Goal: Task Accomplishment & Management: Use online tool/utility

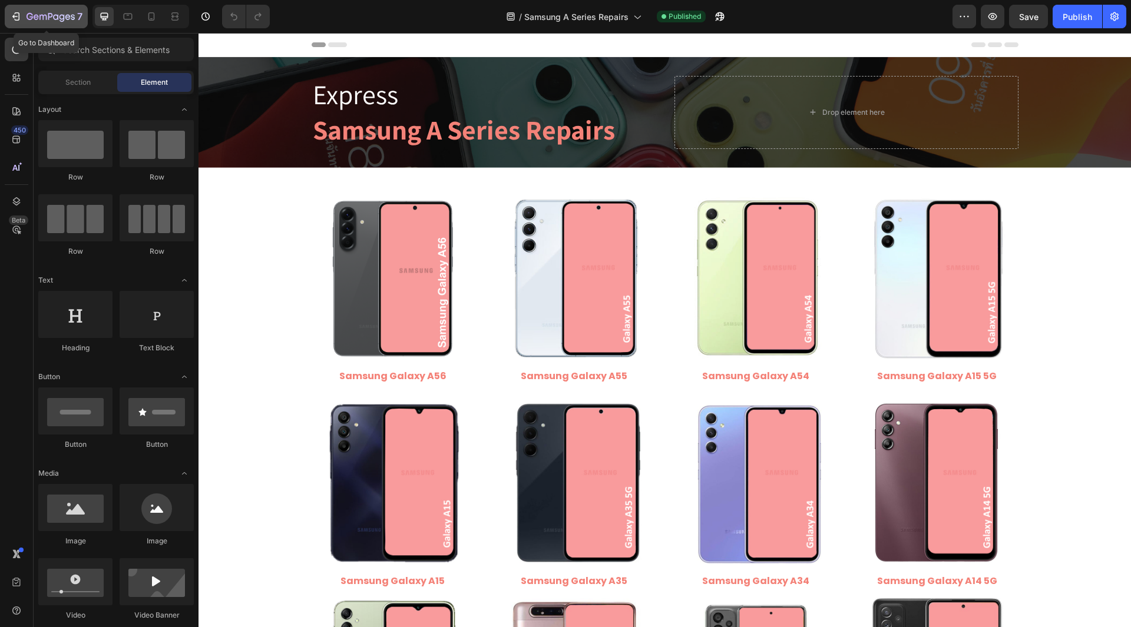
click at [21, 19] on icon "button" at bounding box center [16, 17] width 12 height 12
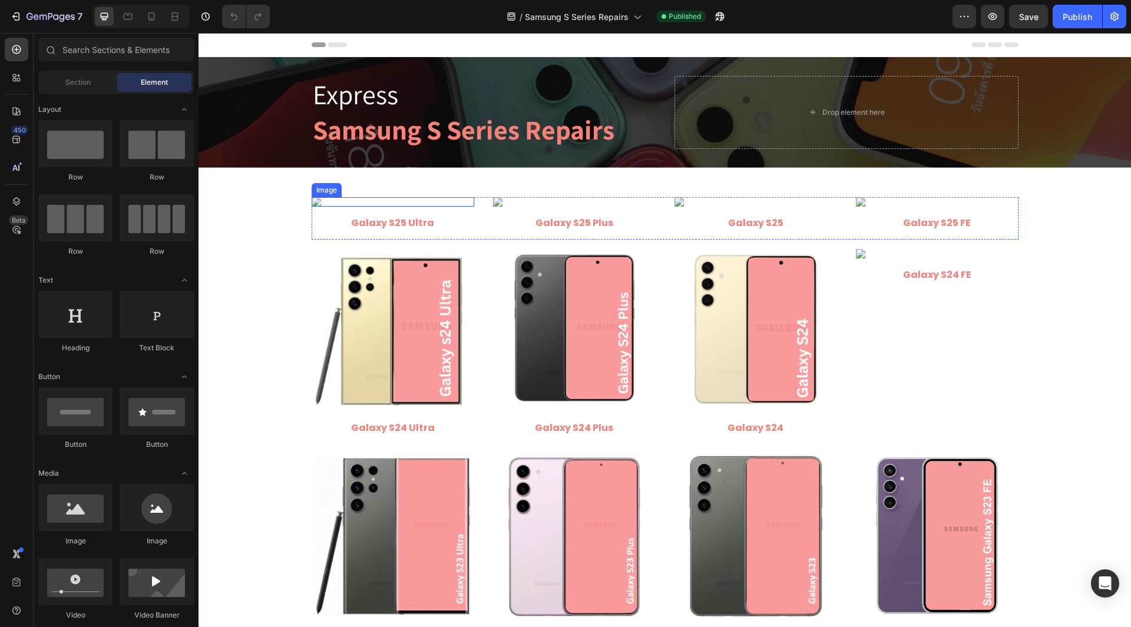
click at [398, 207] on img at bounding box center [393, 201] width 163 height 9
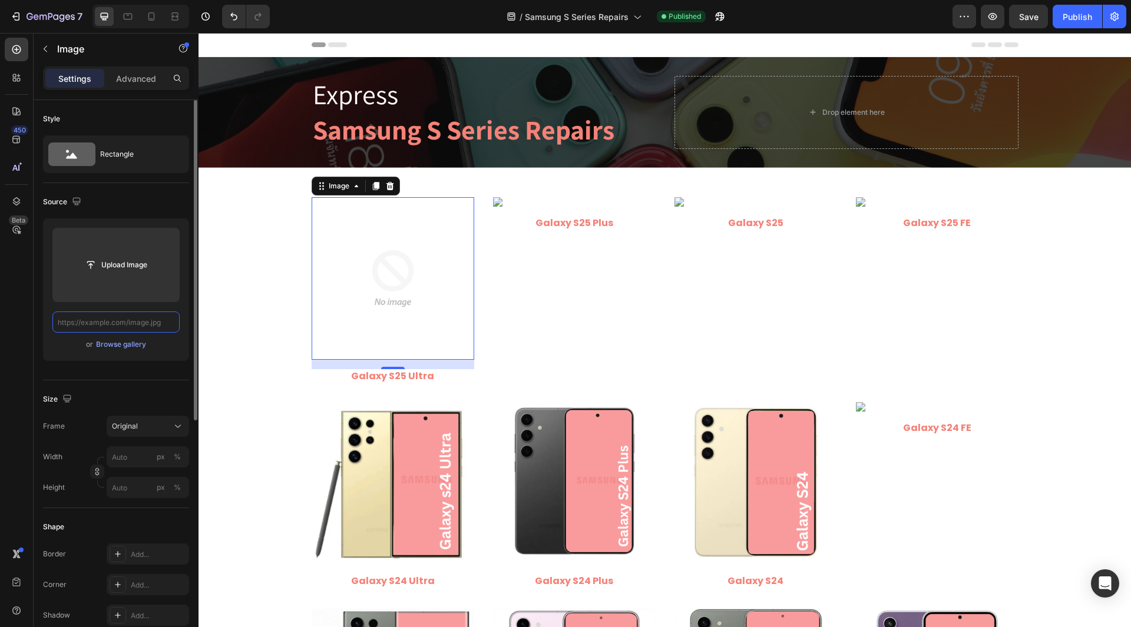
paste input "https://cdn.shopify.com/s/files/1/0684/5415/4479/files/Samsung_Galaxy_S25_Ultra…"
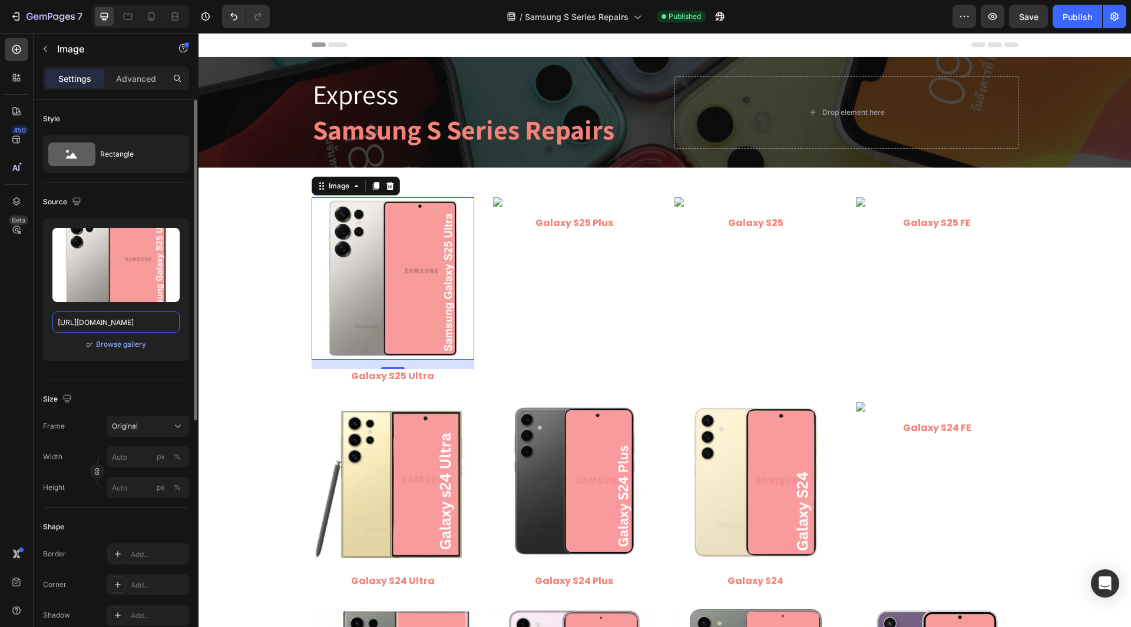
type input "https://cdn.shopify.com/s/files/1/0684/5415/4479/files/Samsung_Galaxy_S25_Ultra…"
click at [37, 308] on div "Style Rectangle Source Upload Image https://cdn.shopify.com/s/files/1/0684/5415…" at bounding box center [116, 591] width 165 height 982
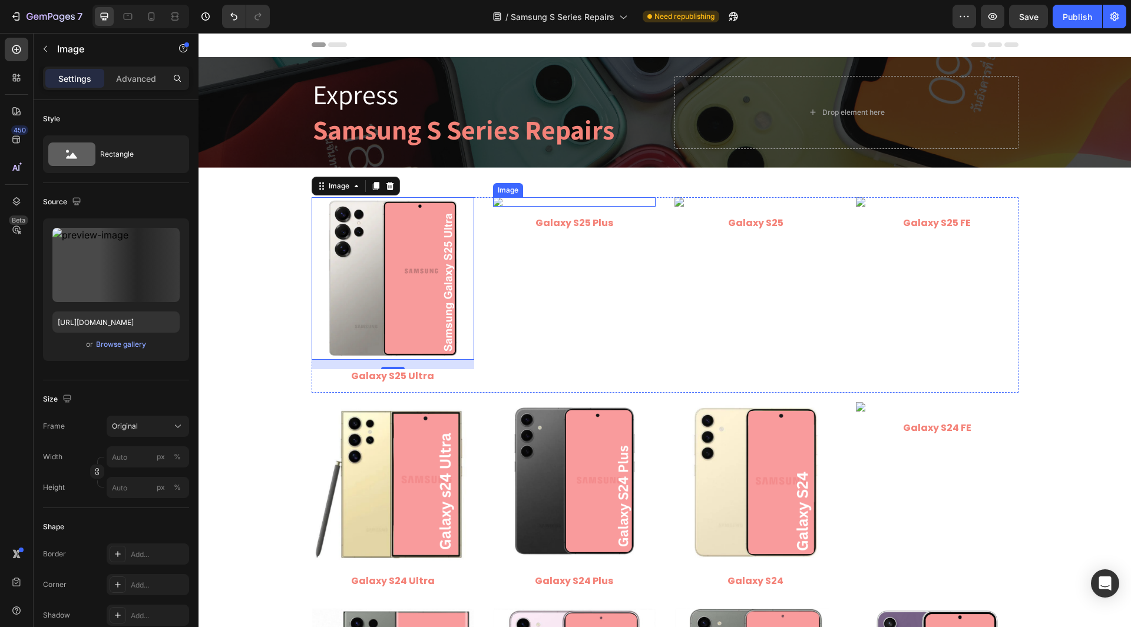
click at [553, 207] on img at bounding box center [574, 201] width 163 height 9
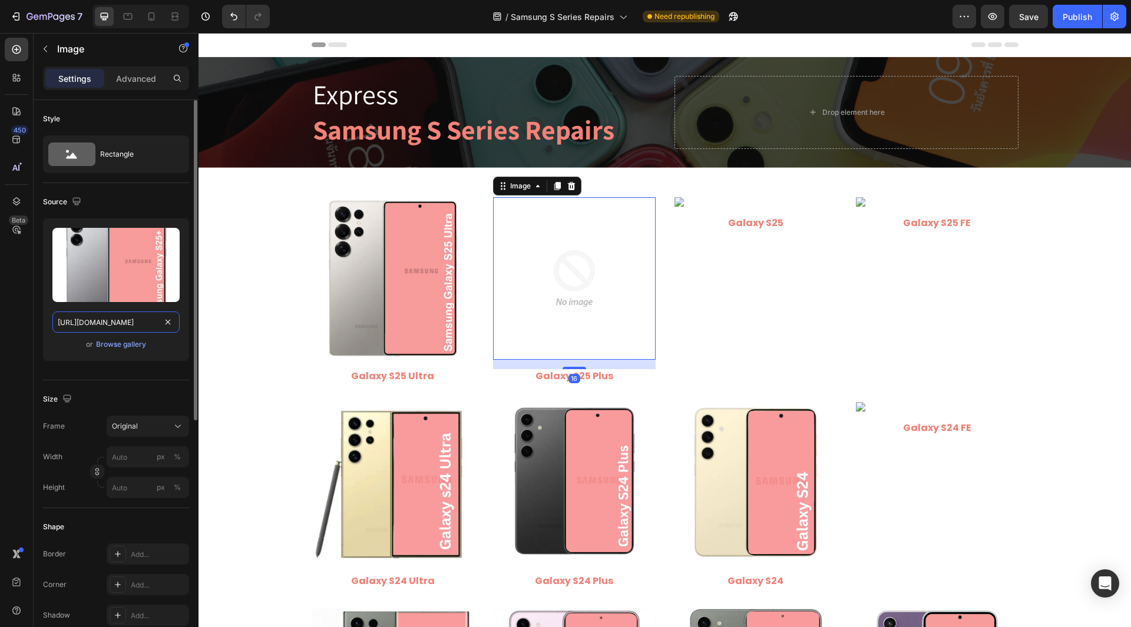
scroll to position [0, 245]
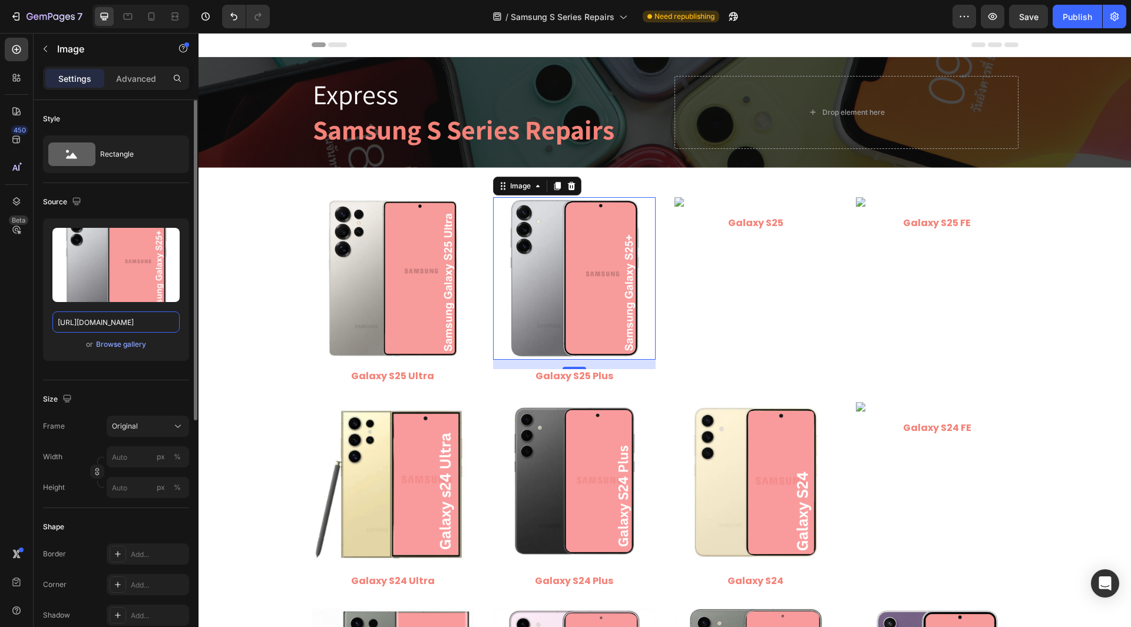
type input "https://cdn.shopify.com/s/files/1/0684/5415/4479/files/Samsung_Galaxy_S25_Plus.…"
click at [37, 325] on div "Style Rectangle Source Upload Image https://cdn.shopify.com/s/files/1/0684/5415…" at bounding box center [116, 591] width 165 height 982
click at [719, 207] on img at bounding box center [756, 201] width 163 height 9
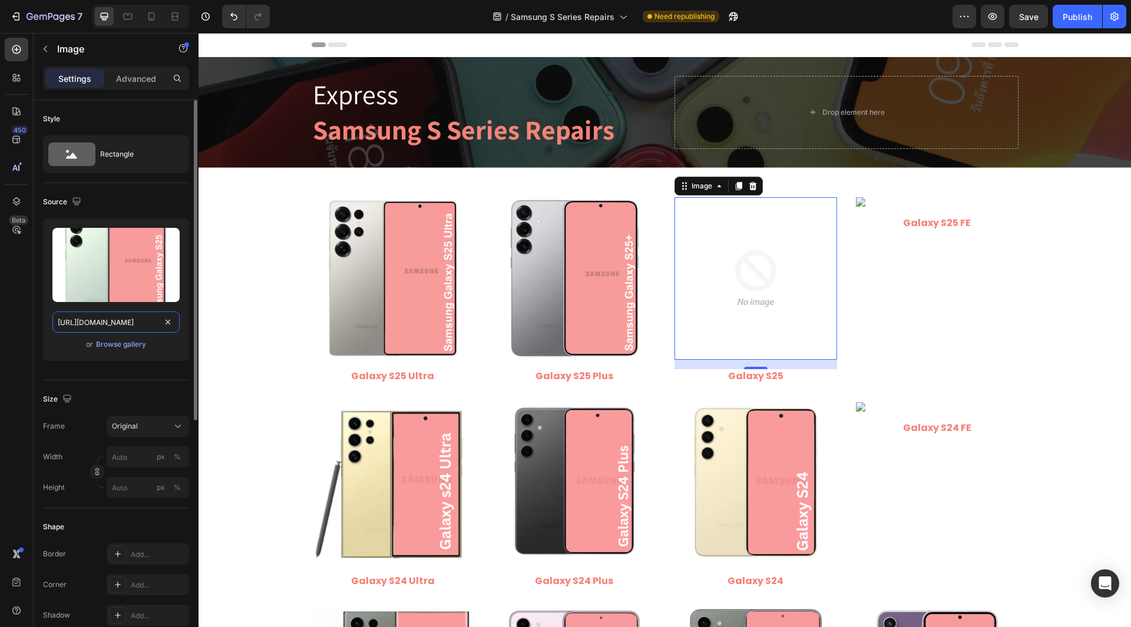
scroll to position [0, 227]
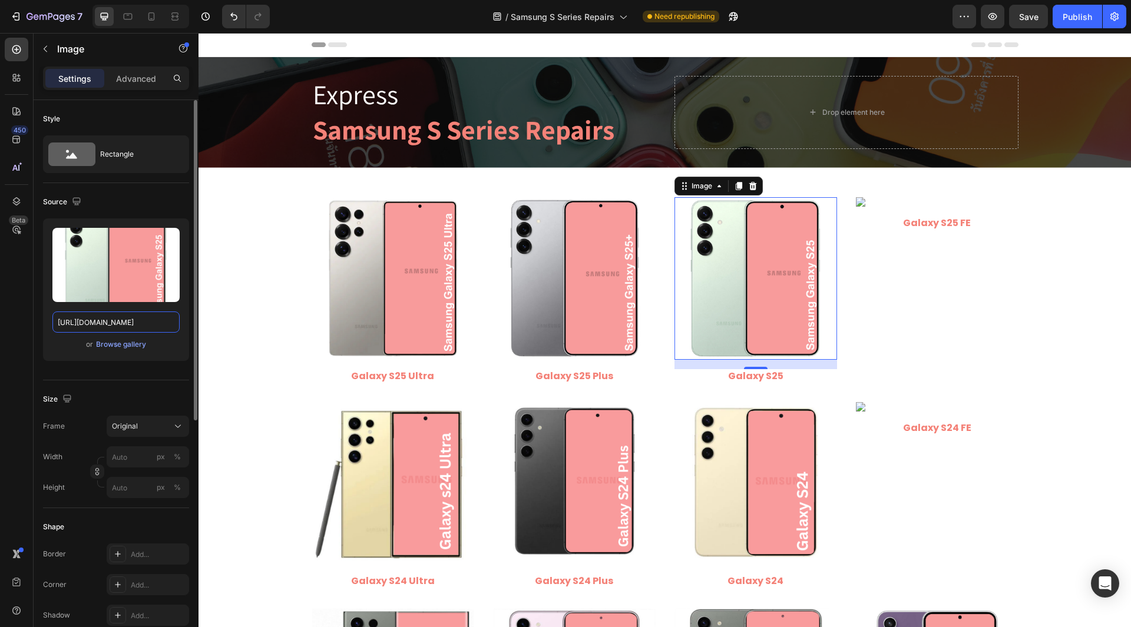
type input "https://cdn.shopify.com/s/files/1/0684/5415/4479/files/Samsung_Galaxy_S25.png?v…"
click at [37, 282] on div "Style Rectangle Source Upload Image https://cdn.shopify.com/s/files/1/0684/5415…" at bounding box center [116, 591] width 165 height 982
click at [897, 207] on img at bounding box center [937, 201] width 163 height 9
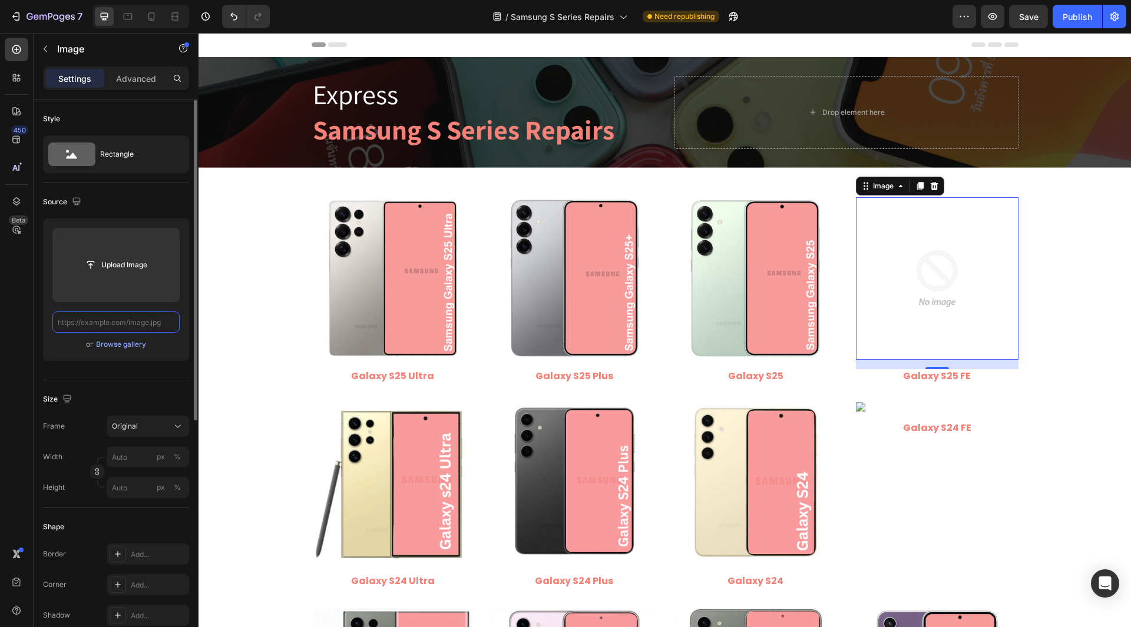
paste input "https://cdn.shopify.com/s/files/1/0684/5415/4479/files/Samsung_Galaxy_S25_FE.pn…"
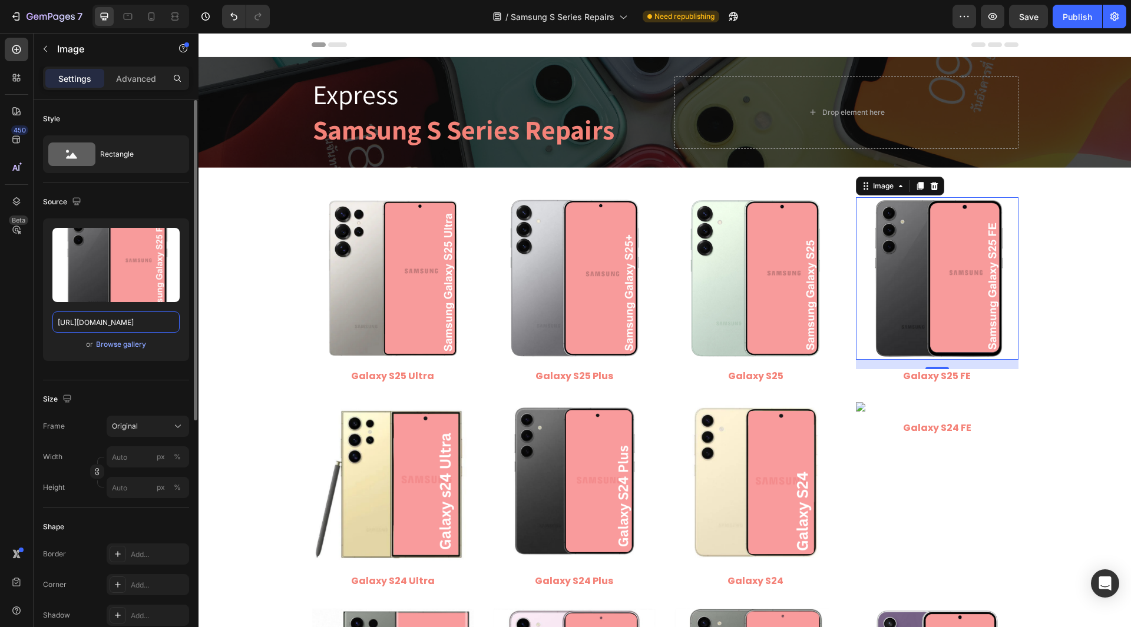
type input "https://cdn.shopify.com/s/files/1/0684/5415/4479/files/Samsung_Galaxy_S25_FE.pn…"
click at [40, 344] on div "Style Rectangle Source Upload Image https://cdn.shopify.com/s/files/1/0684/5415…" at bounding box center [116, 591] width 165 height 982
click at [393, 501] on img at bounding box center [393, 483] width 163 height 163
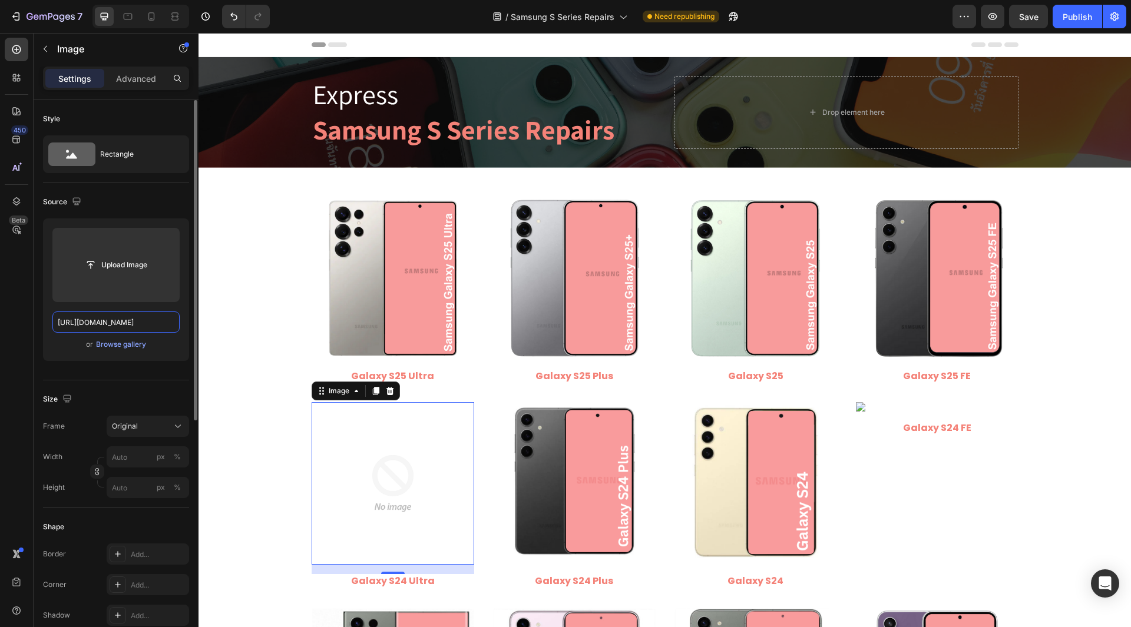
scroll to position [0, 247]
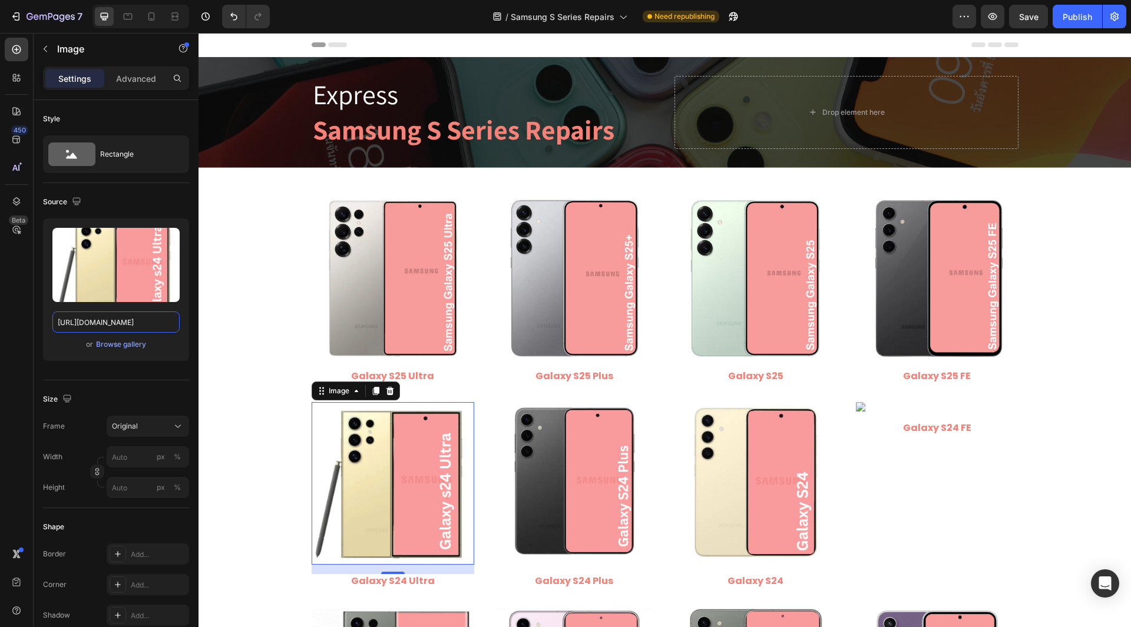
type input "https://cdn.shopify.com/s/files/1/0684/5415/4479/files/Samsung_Galaxy_S24_Ultra…"
click at [22, 336] on div "450 Beta" at bounding box center [17, 290] width 24 height 505
click at [600, 484] on img at bounding box center [574, 483] width 163 height 163
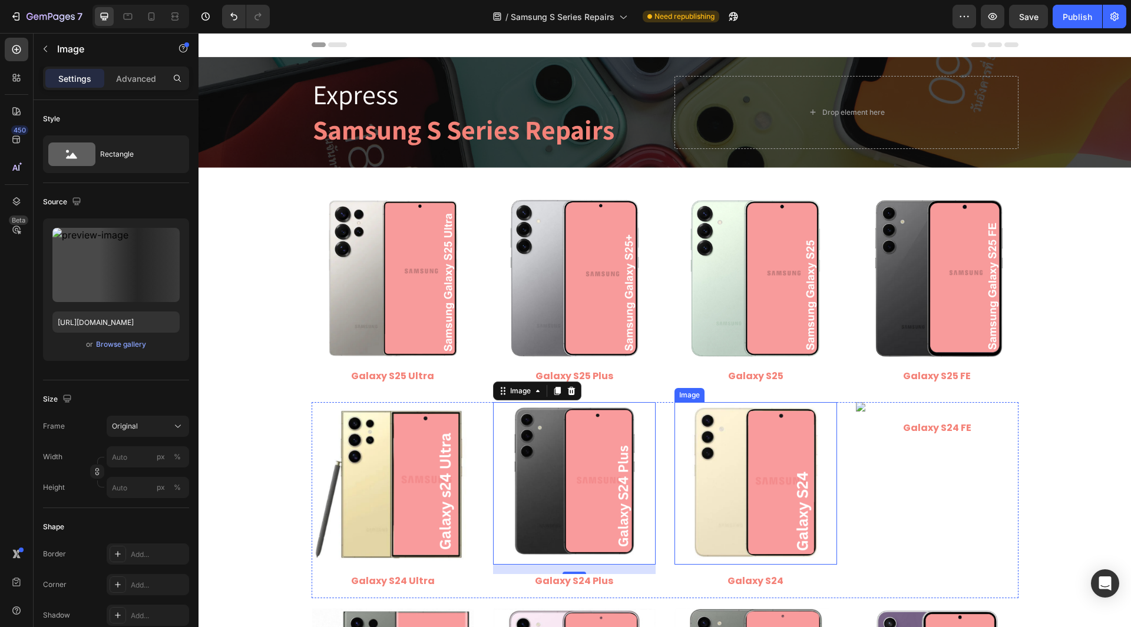
click at [748, 497] on img at bounding box center [756, 483] width 163 height 163
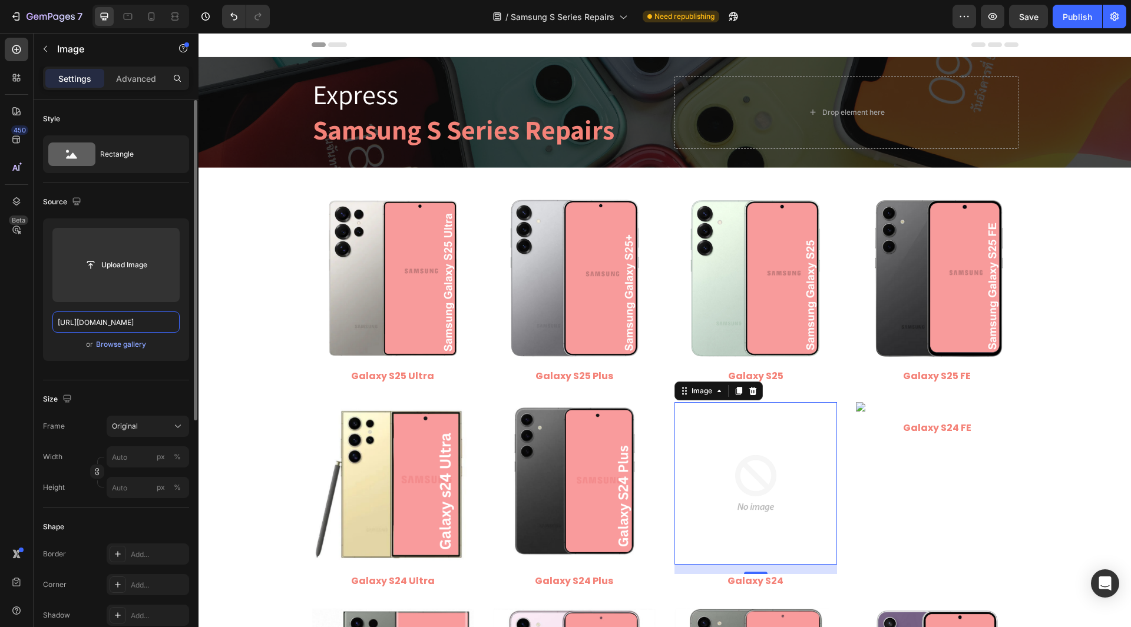
scroll to position [0, 228]
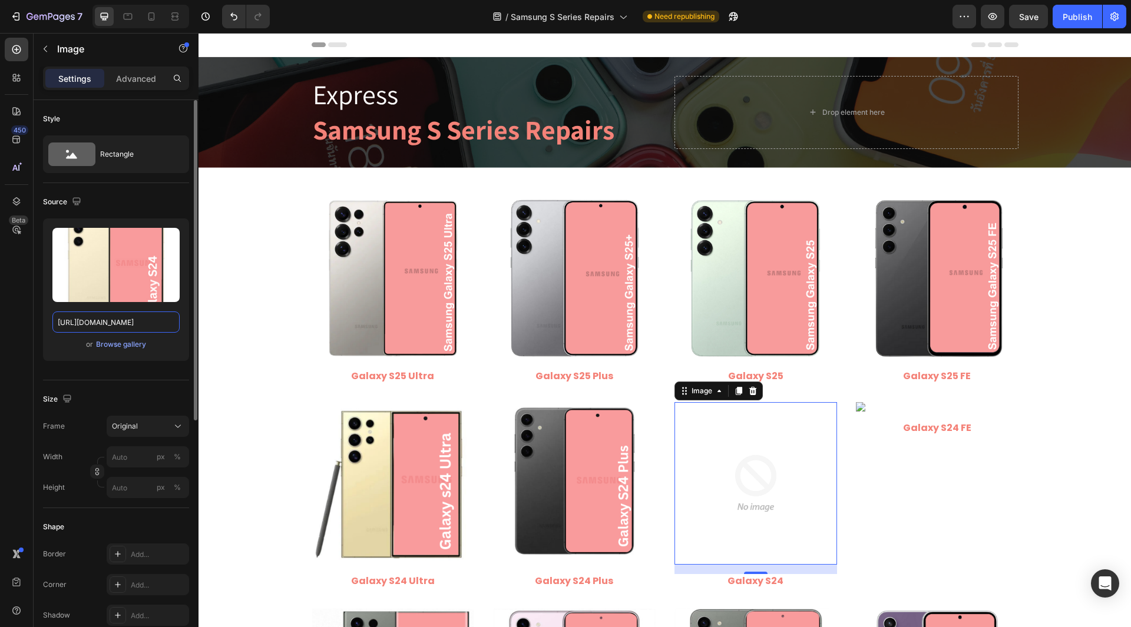
type input "https://cdn.shopify.com/s/files/1/0684/5415/4479/files/Samsung_Galaxy_S24.png?v…"
click at [39, 312] on div "Style Rectangle Source Upload Image https://cdn.shopify.com/s/files/1/0684/5415…" at bounding box center [116, 591] width 165 height 982
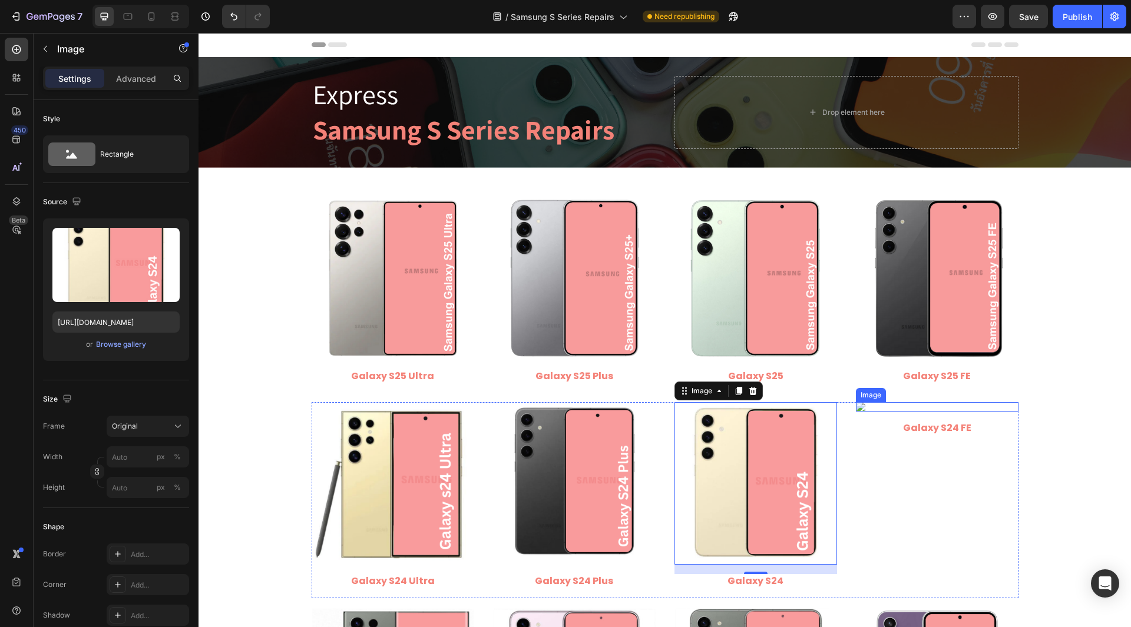
click at [895, 412] on img at bounding box center [937, 406] width 163 height 9
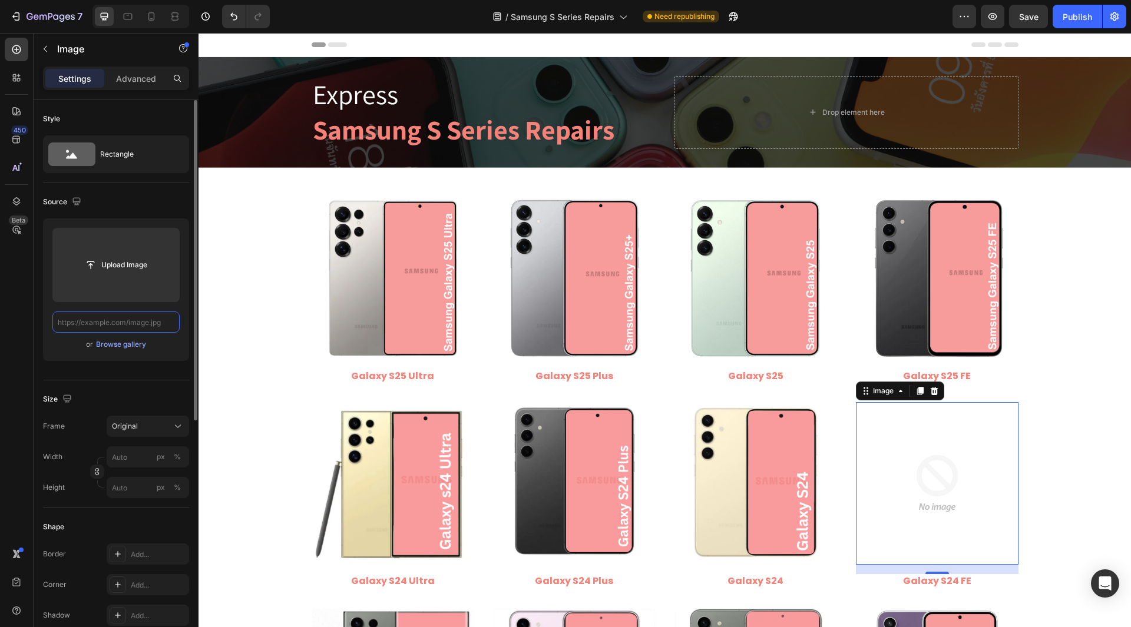
paste input "https://cdn.shopify.com/s/files/1/0684/5415/4479/files/Samsung_Galaxy_S24_FE.pn…"
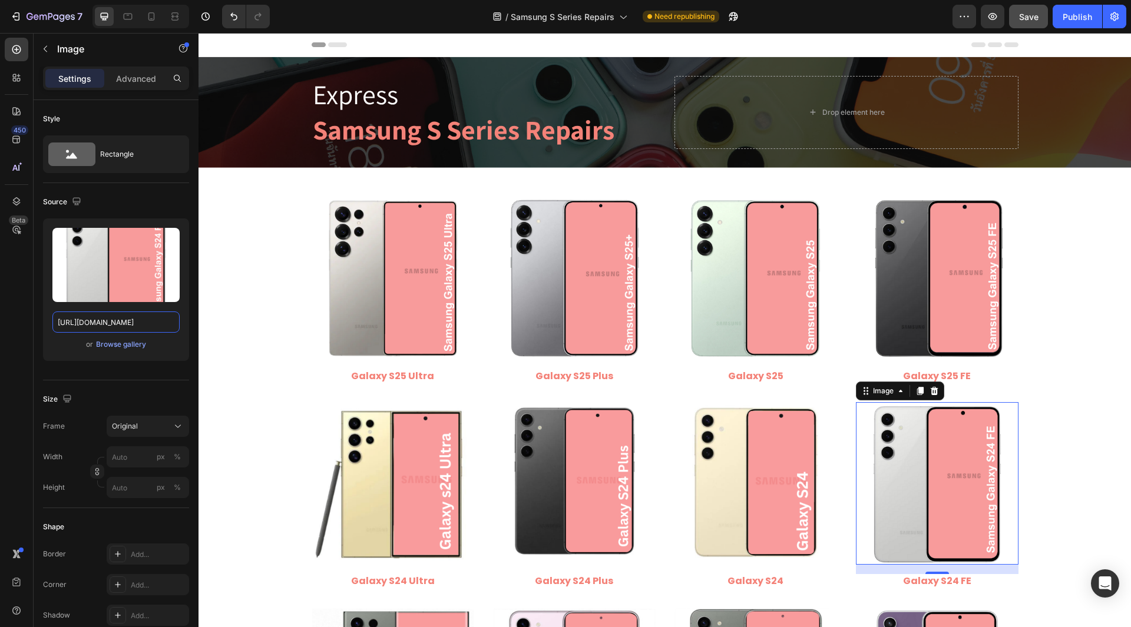
type input "https://cdn.shopify.com/s/files/1/0684/5415/4479/files/Samsung_Galaxy_S24_FE.pn…"
click at [1023, 19] on span "Save" at bounding box center [1028, 17] width 19 height 10
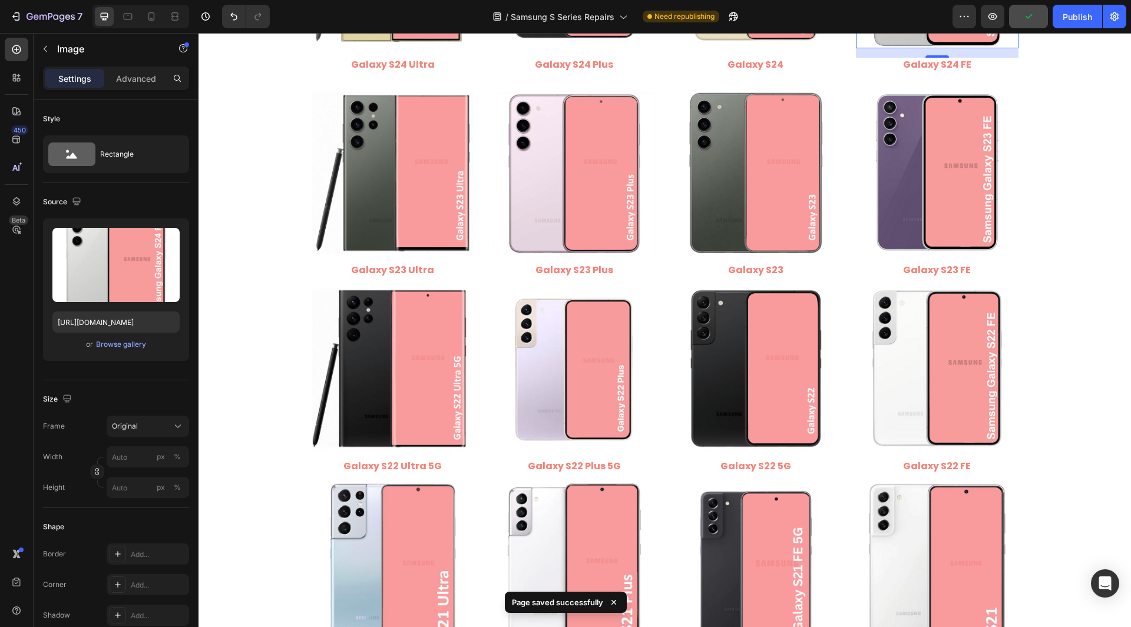
scroll to position [530, 0]
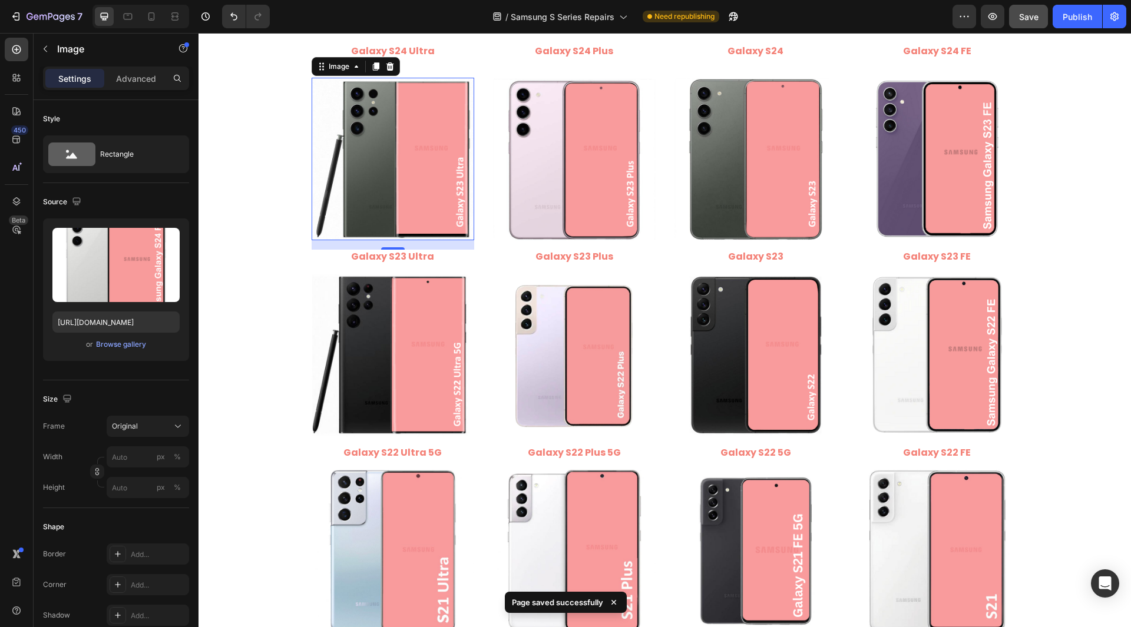
click at [414, 177] on img at bounding box center [393, 159] width 163 height 163
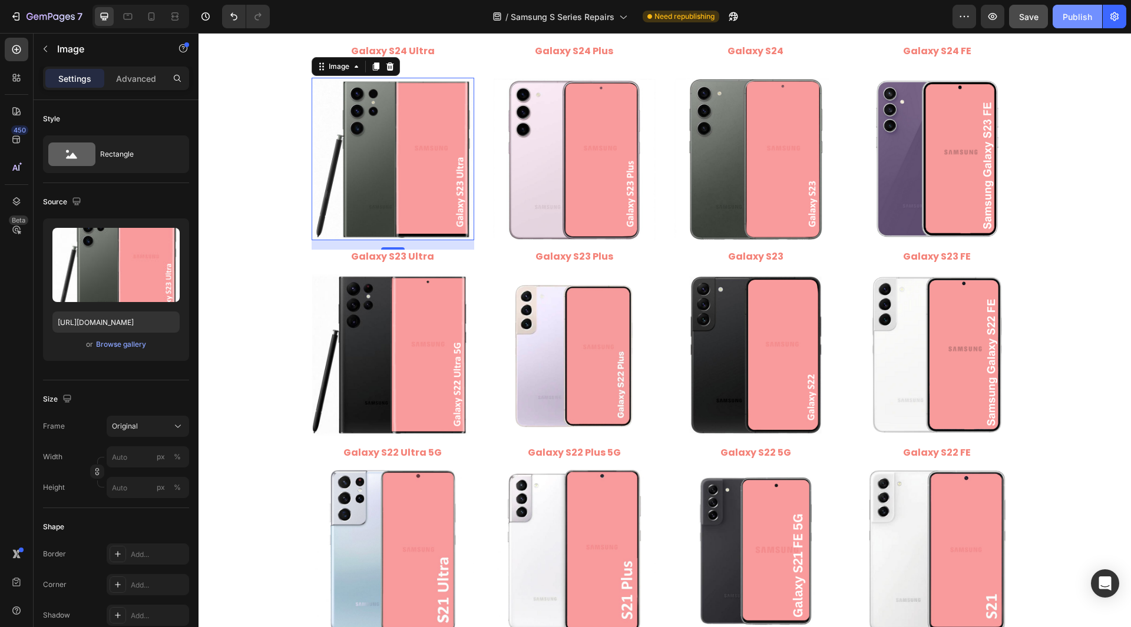
click at [1071, 16] on div "Publish" at bounding box center [1077, 17] width 29 height 12
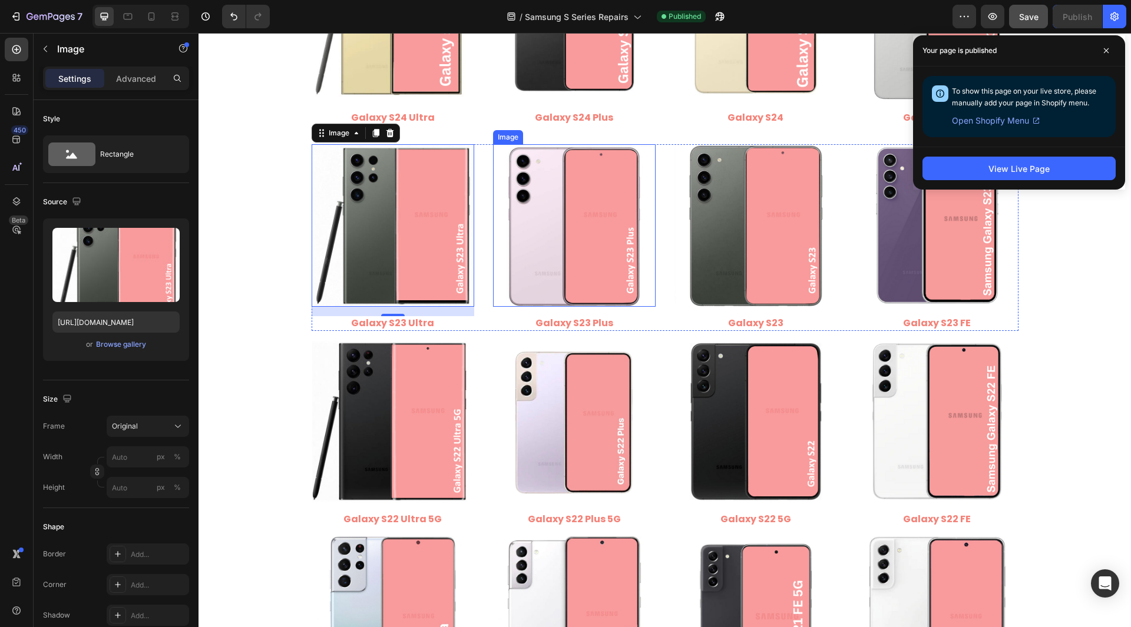
scroll to position [354, 0]
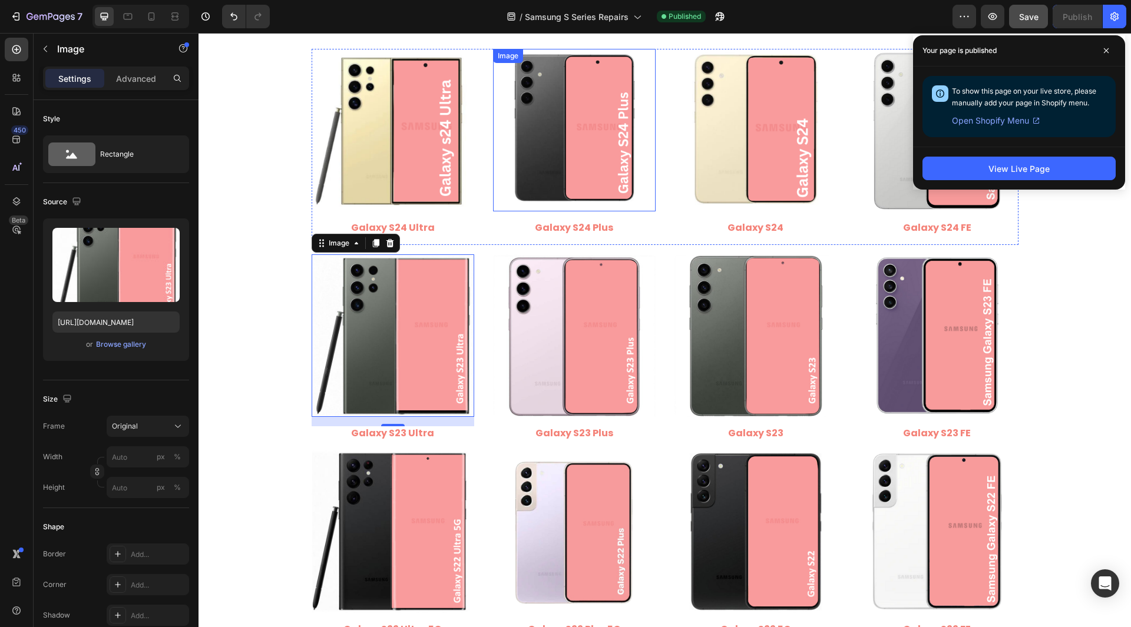
click at [557, 156] on img at bounding box center [574, 130] width 163 height 163
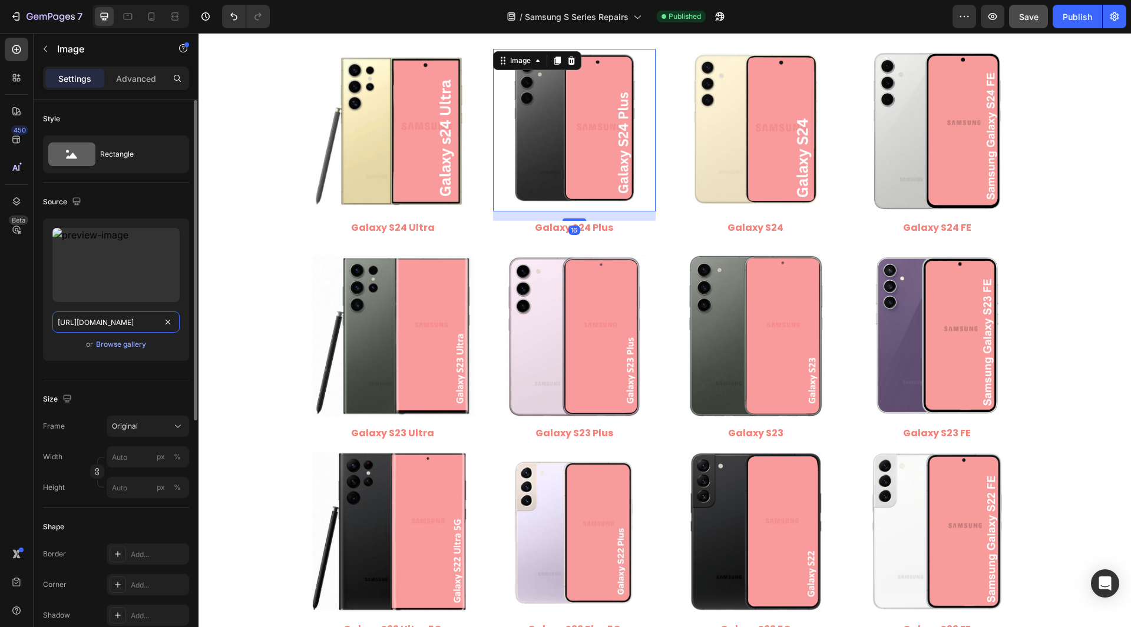
click at [128, 321] on input "https://cdn.shopify.com/s/files/1/0684/5415/4479/files/gempages_497438306892514…" at bounding box center [115, 322] width 127 height 21
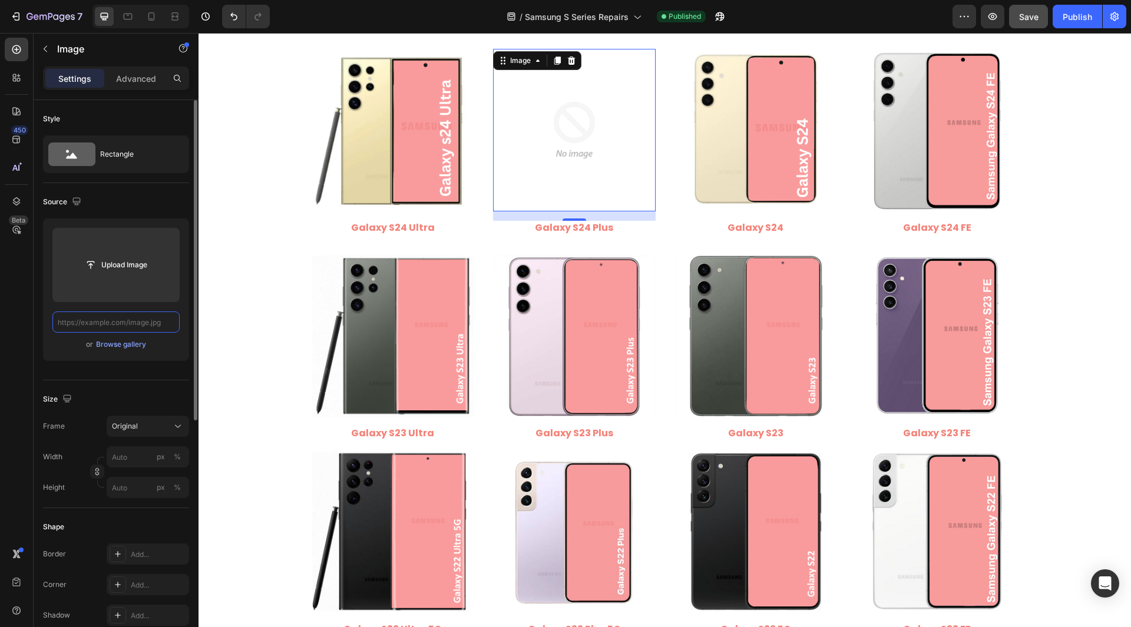
paste input "https://cdn.shopify.com/s/files/1/0684/5415/4479/files/Samsung_Galaxy_S24_Plus.…"
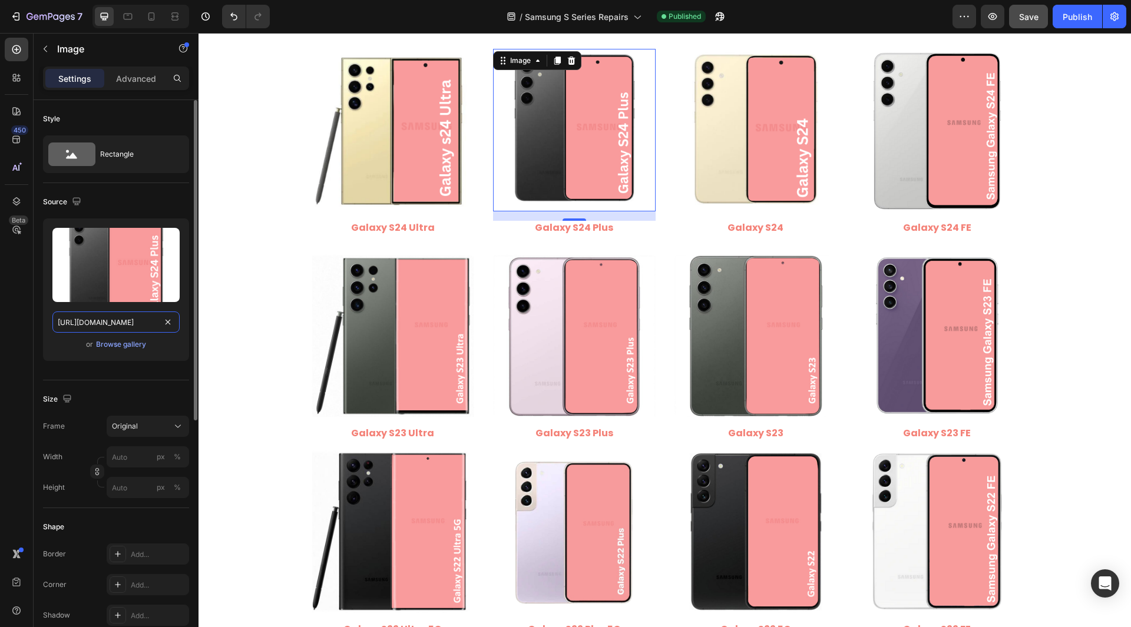
type input "https://cdn.shopify.com/s/files/1/0684/5415/4479/files/Samsung_Galaxy_S24_Plus.…"
click at [50, 365] on div "Upload Image https://cdn.shopify.com/s/files/1/0684/5415/4479/files/Samsung_Gal…" at bounding box center [116, 295] width 146 height 152
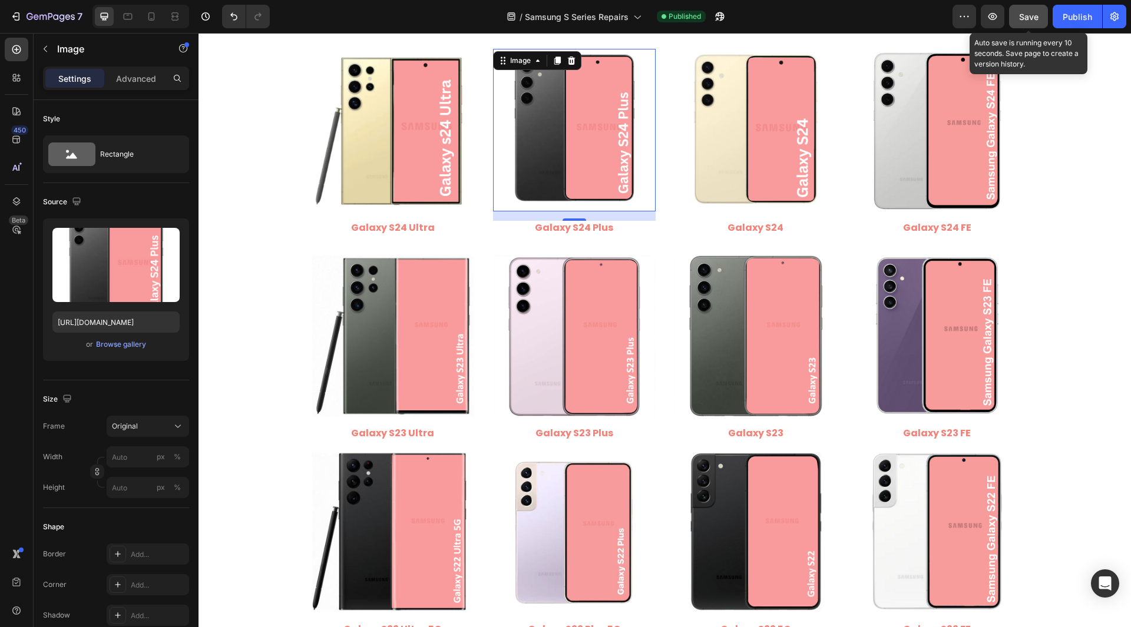
click at [1033, 18] on span "Save" at bounding box center [1028, 17] width 19 height 10
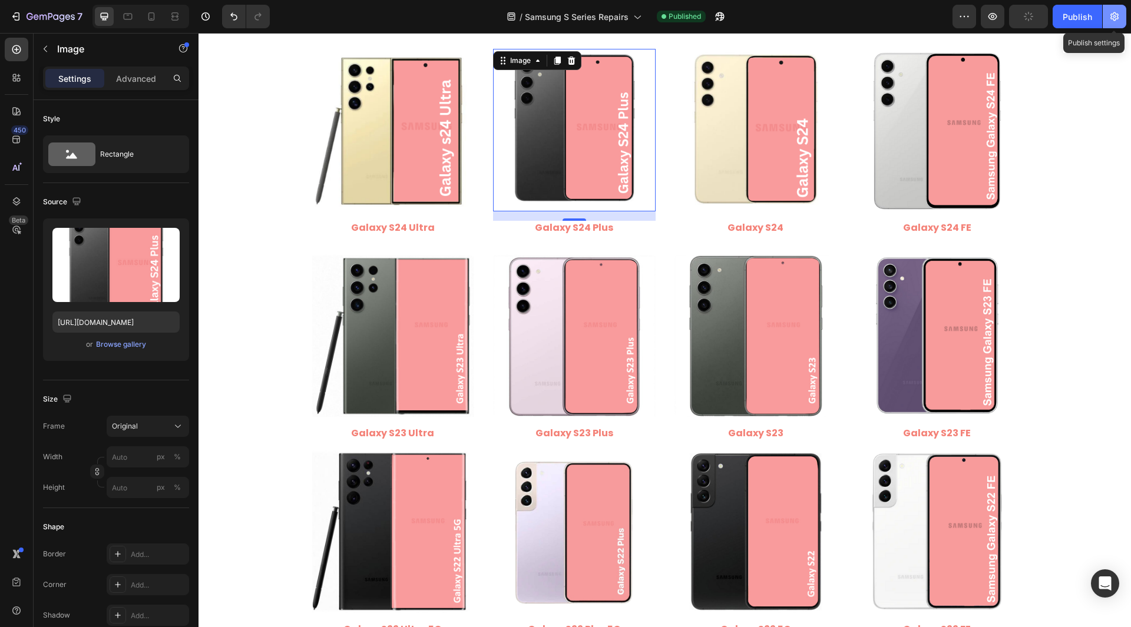
click at [1107, 12] on button "button" at bounding box center [1115, 17] width 24 height 24
click at [1085, 14] on div "Publish" at bounding box center [1077, 17] width 29 height 12
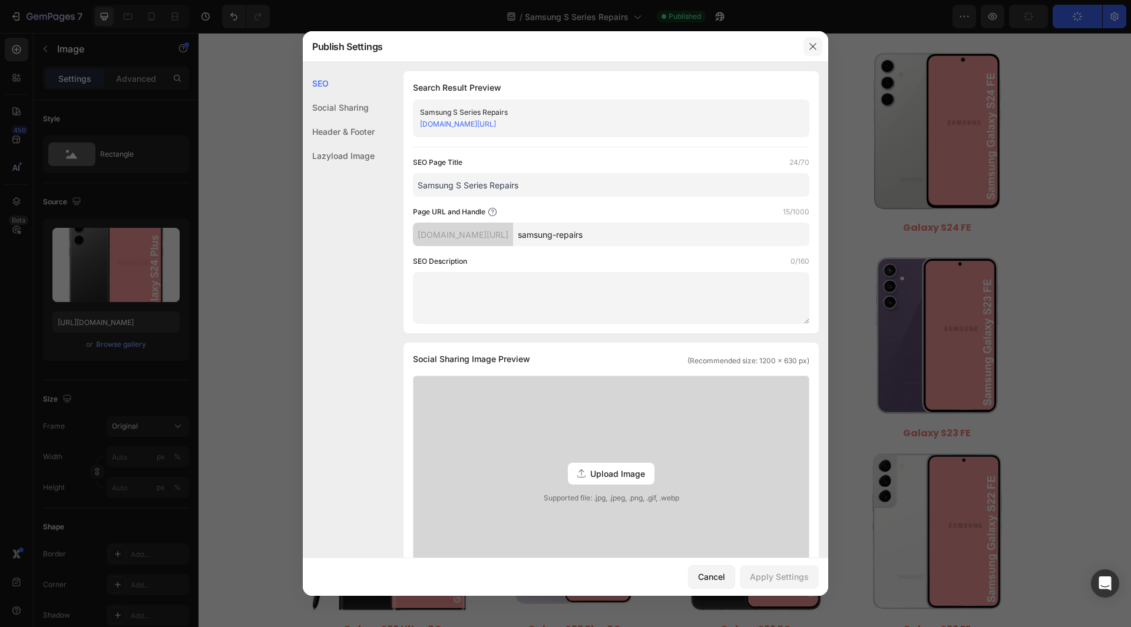
click at [811, 39] on button "button" at bounding box center [813, 46] width 19 height 19
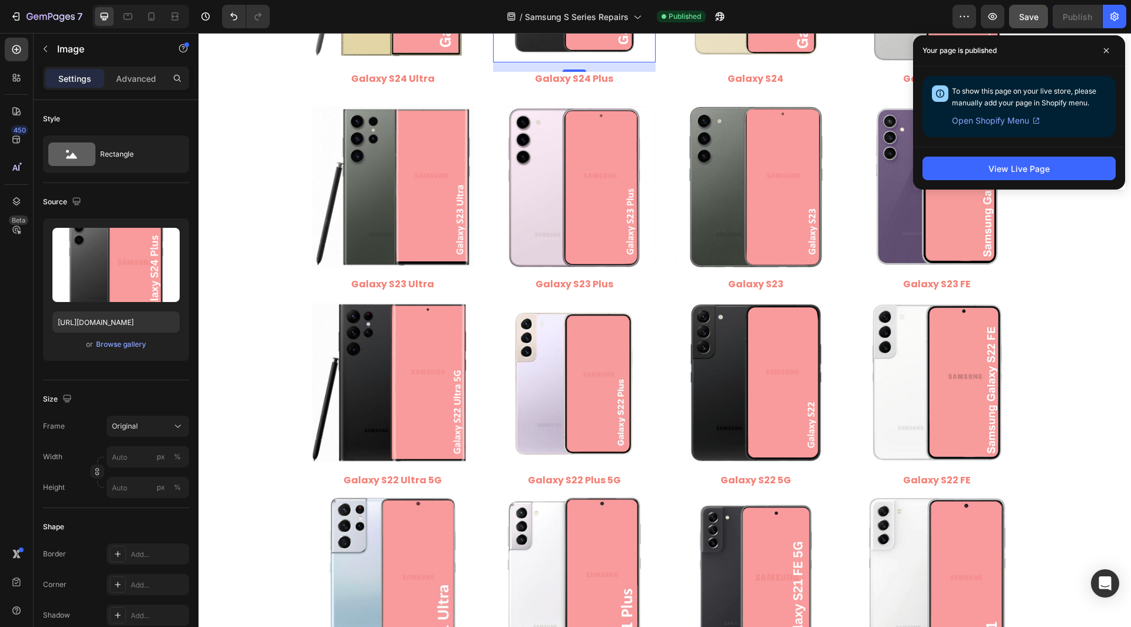
scroll to position [530, 0]
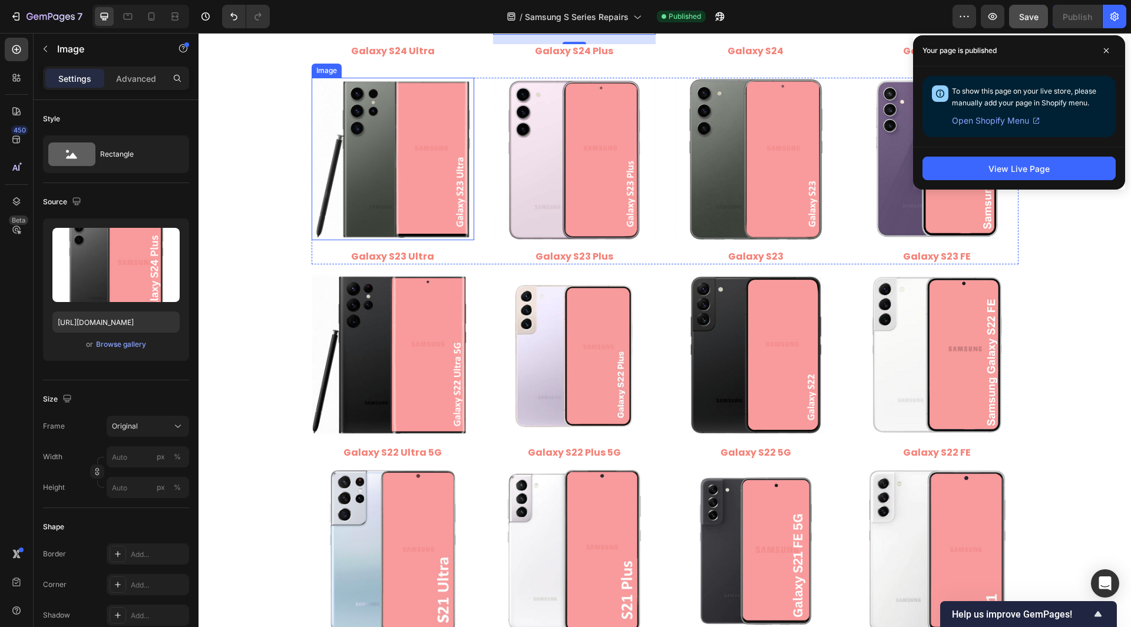
click at [405, 209] on img at bounding box center [393, 159] width 163 height 163
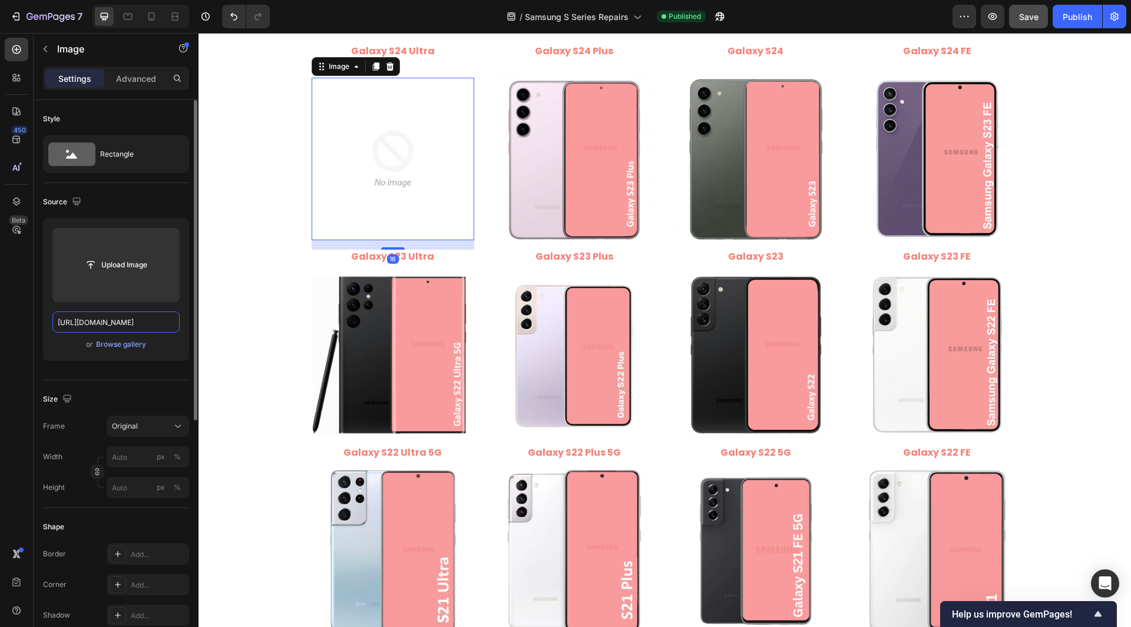
scroll to position [0, 243]
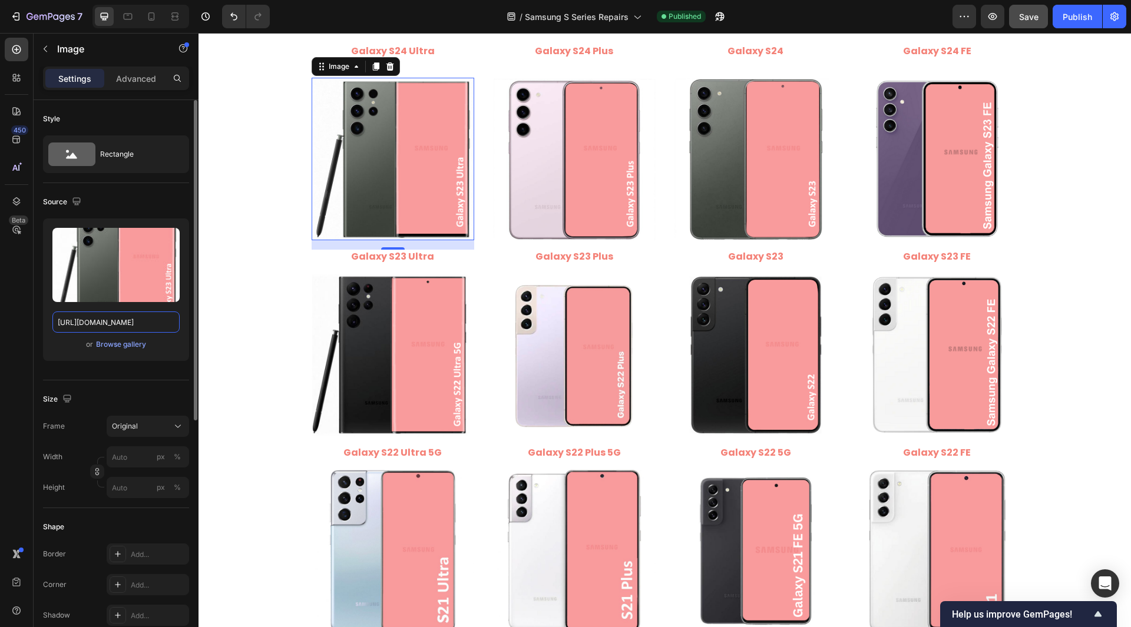
type input "https://cdn.shopify.com/s/files/1/0684/5415/4479/files/Samsung_Galaxy_S23_Ultra…"
click at [38, 333] on div "Style Rectangle Source Upload Image https://cdn.shopify.com/s/files/1/0684/5415…" at bounding box center [116, 591] width 165 height 982
click at [547, 187] on img at bounding box center [574, 159] width 163 height 163
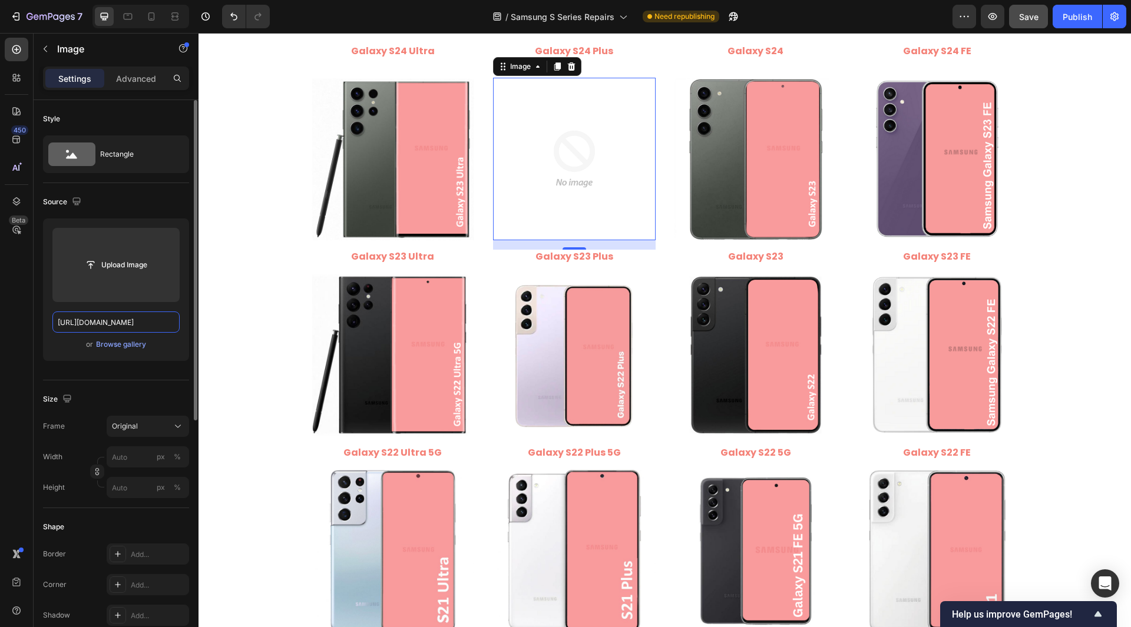
scroll to position [0, 243]
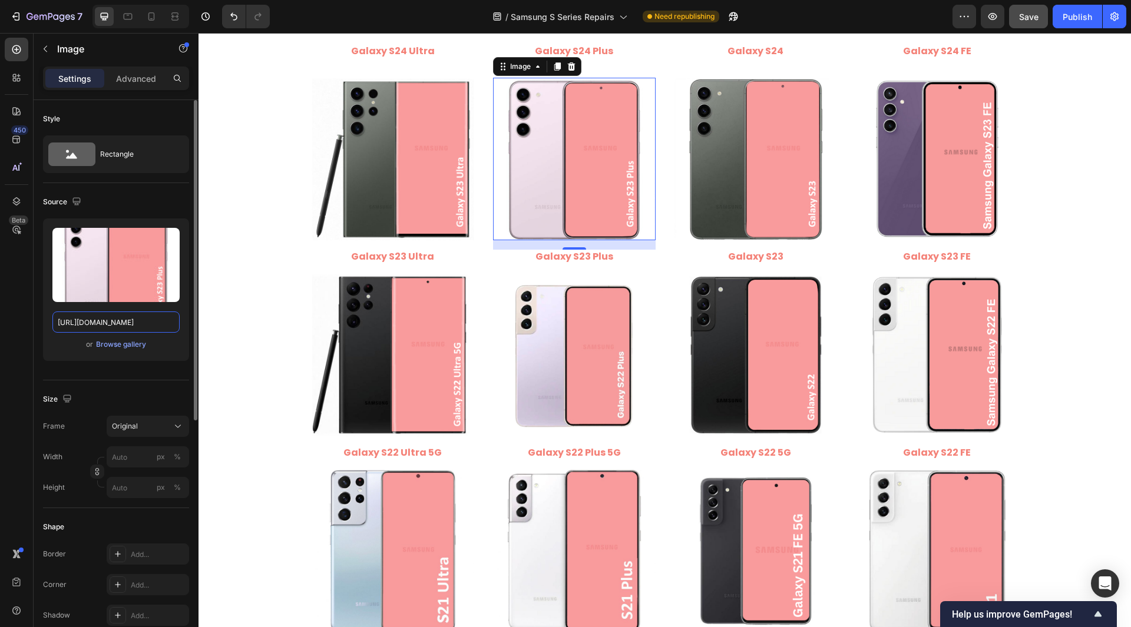
type input "https://cdn.shopify.com/s/files/1/0684/5415/4479/files/Samsung_Galaxy_S23_Plus.…"
click at [39, 321] on div "Style Rectangle Source Upload Image https://cdn.shopify.com/s/files/1/0684/5415…" at bounding box center [116, 591] width 165 height 982
click at [743, 205] on img at bounding box center [756, 159] width 163 height 163
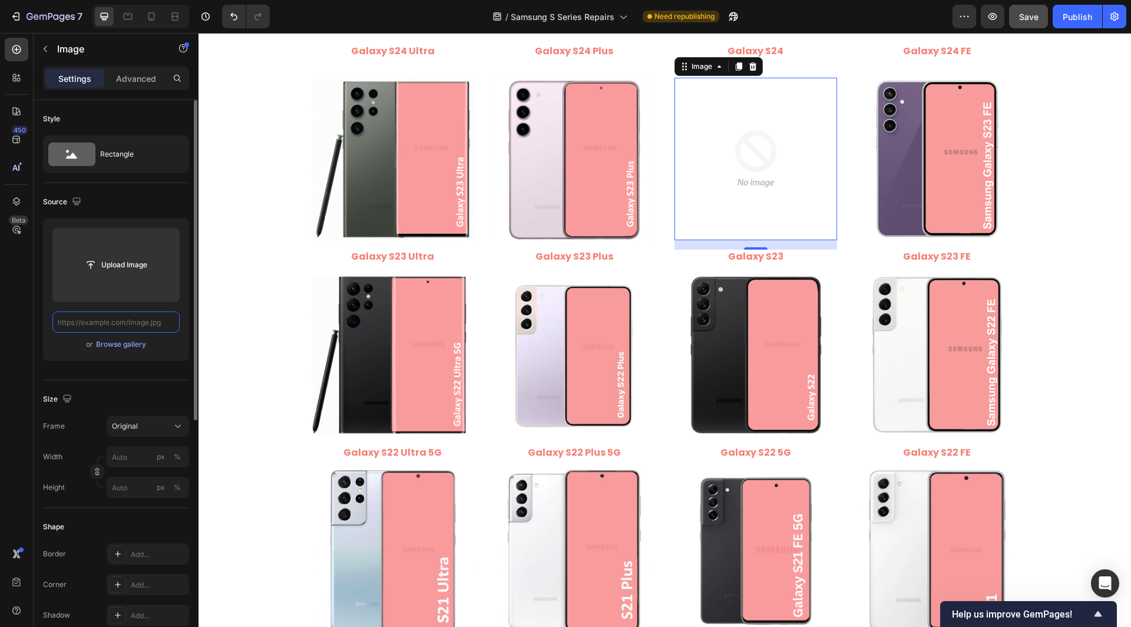
paste input "https://cdn.shopify.com/s/files/1/0684/5415/4479/files/Samsung_Galaxy_S23.jpg?v…"
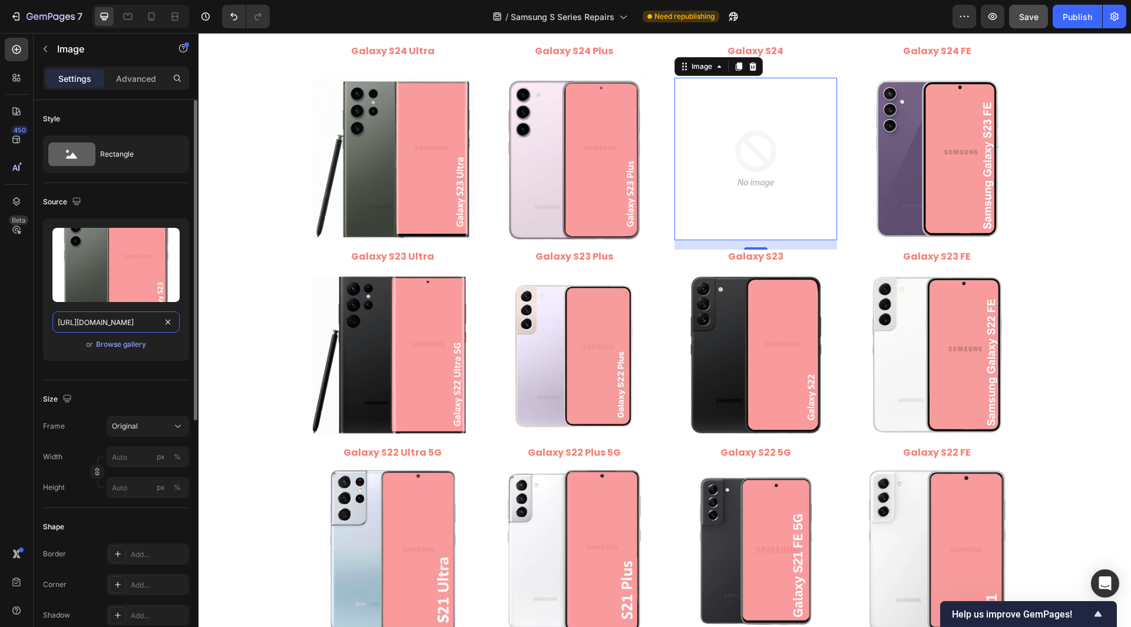
scroll to position [0, 226]
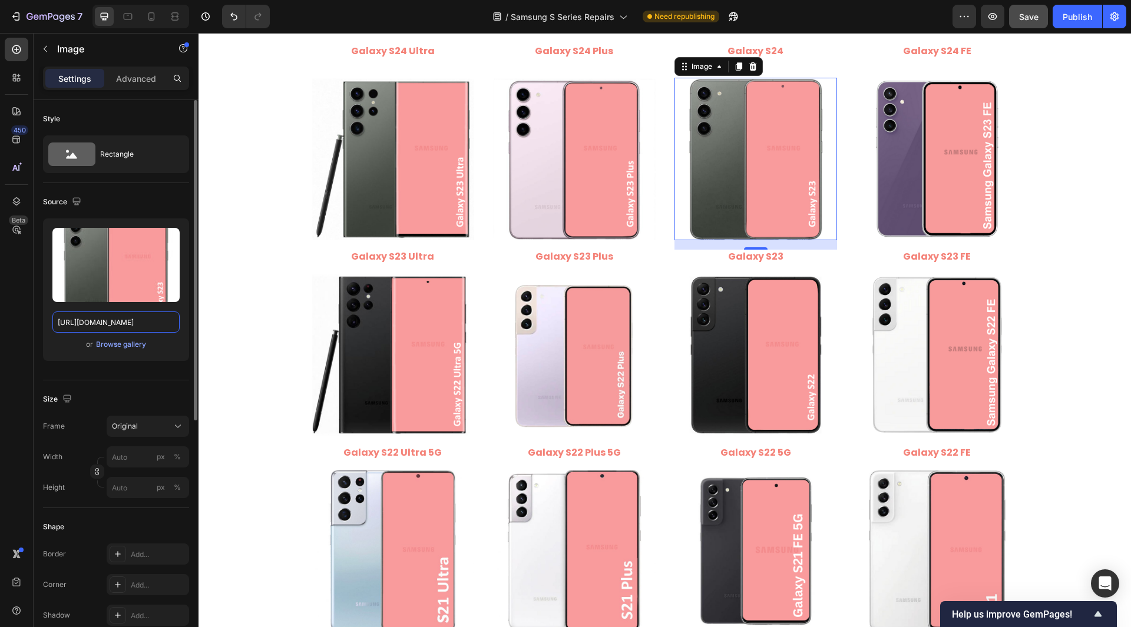
type input "https://cdn.shopify.com/s/files/1/0684/5415/4479/files/Samsung_Galaxy_S23.jpg?v…"
click at [37, 310] on div "Style Rectangle Source Upload Image https://cdn.shopify.com/s/files/1/0684/5415…" at bounding box center [116, 591] width 165 height 982
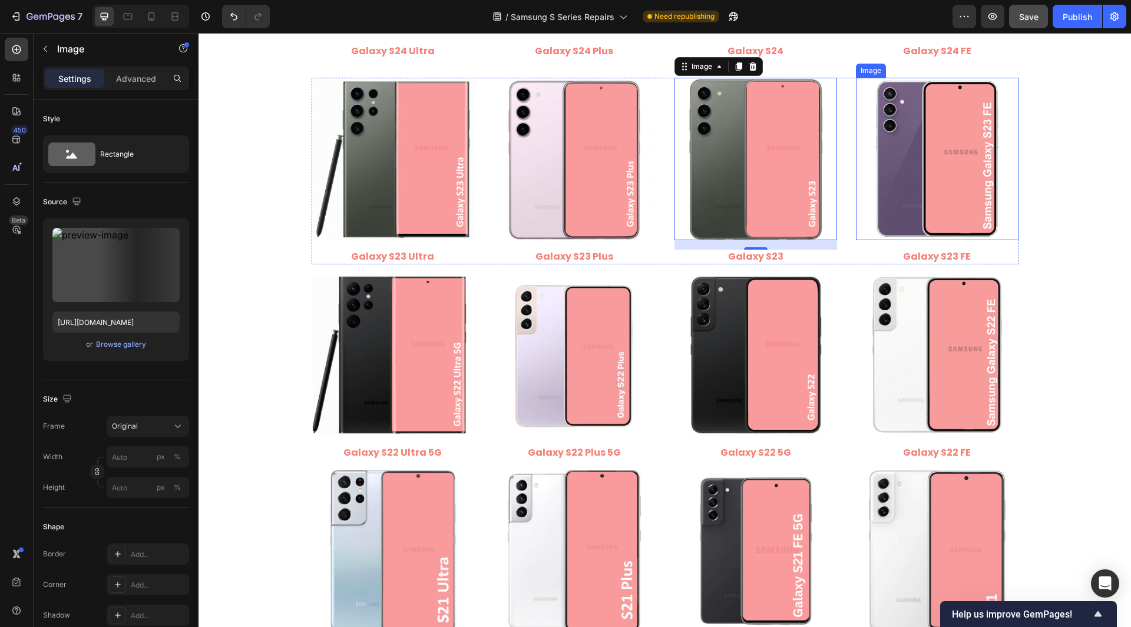
click at [939, 213] on img at bounding box center [937, 159] width 163 height 163
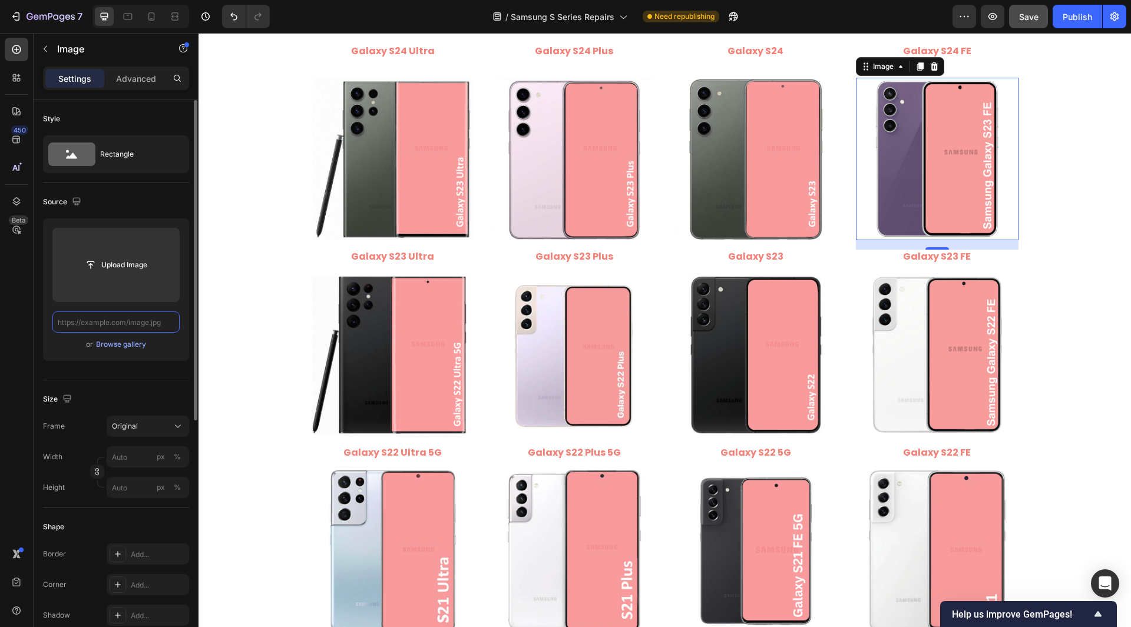
paste input "https://cdn.shopify.com/s/files/1/0684/5415/4479/files/Samsung_Galaxy_S23_FE.pn…"
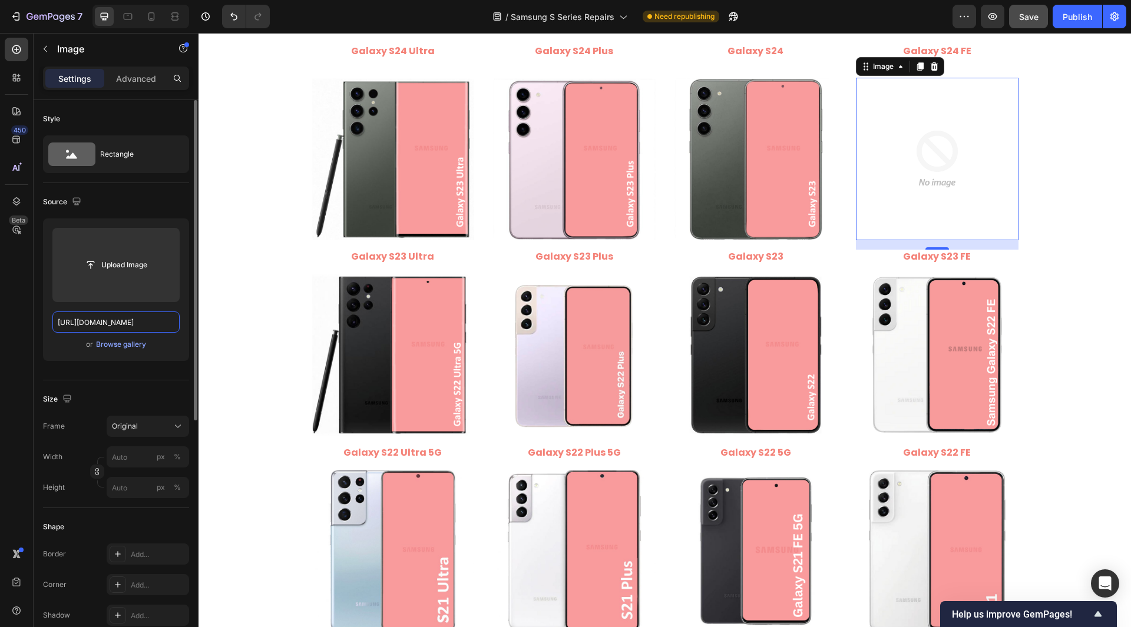
scroll to position [0, 240]
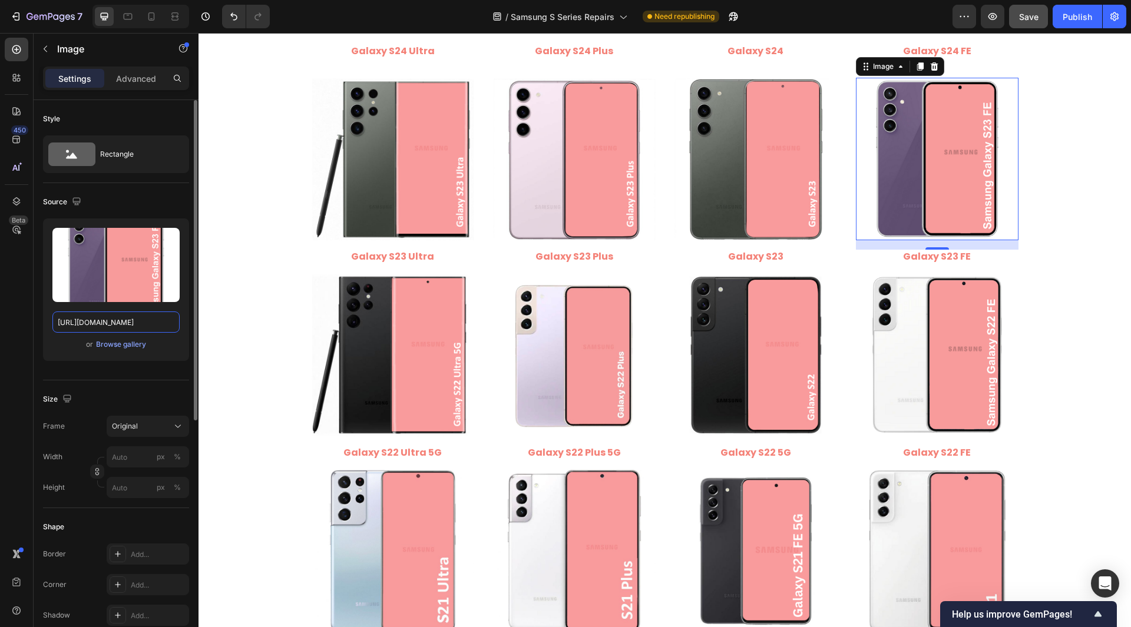
type input "https://cdn.shopify.com/s/files/1/0684/5415/4479/files/Samsung_Galaxy_S23_FE.pn…"
click at [39, 318] on div "Style Rectangle Source Upload Image https://cdn.shopify.com/s/files/1/0684/5415…" at bounding box center [116, 591] width 165 height 982
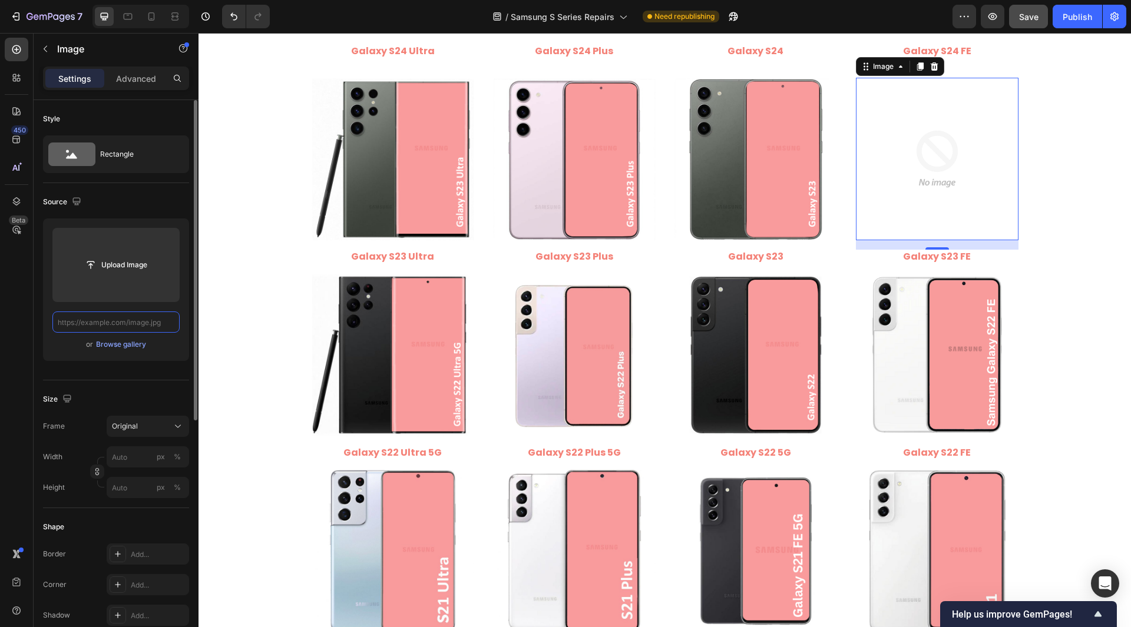
scroll to position [0, 0]
paste input "https://cdn.shopify.com/s/files/1/0684/5415/4479/files/Samsung_Galaxy_S22_Ultra…"
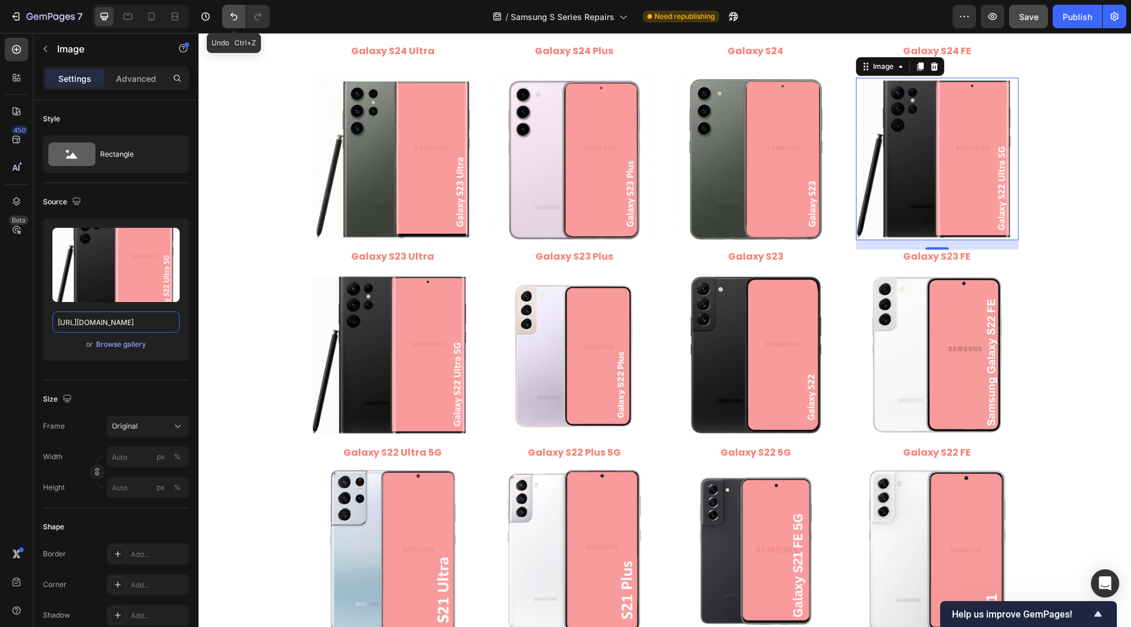
type input "https://cdn.shopify.com/s/files/1/0684/5415/4479/files/Samsung_Galaxy_S22_Ultra…"
click at [236, 21] on icon "Undo/Redo" at bounding box center [234, 17] width 12 height 12
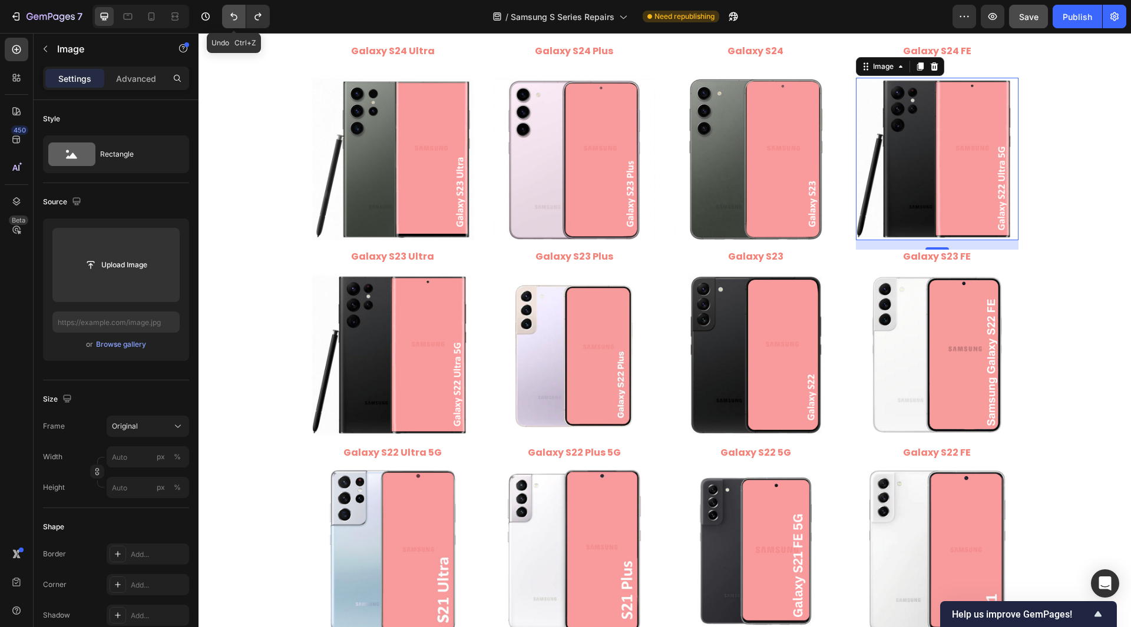
scroll to position [0, 0]
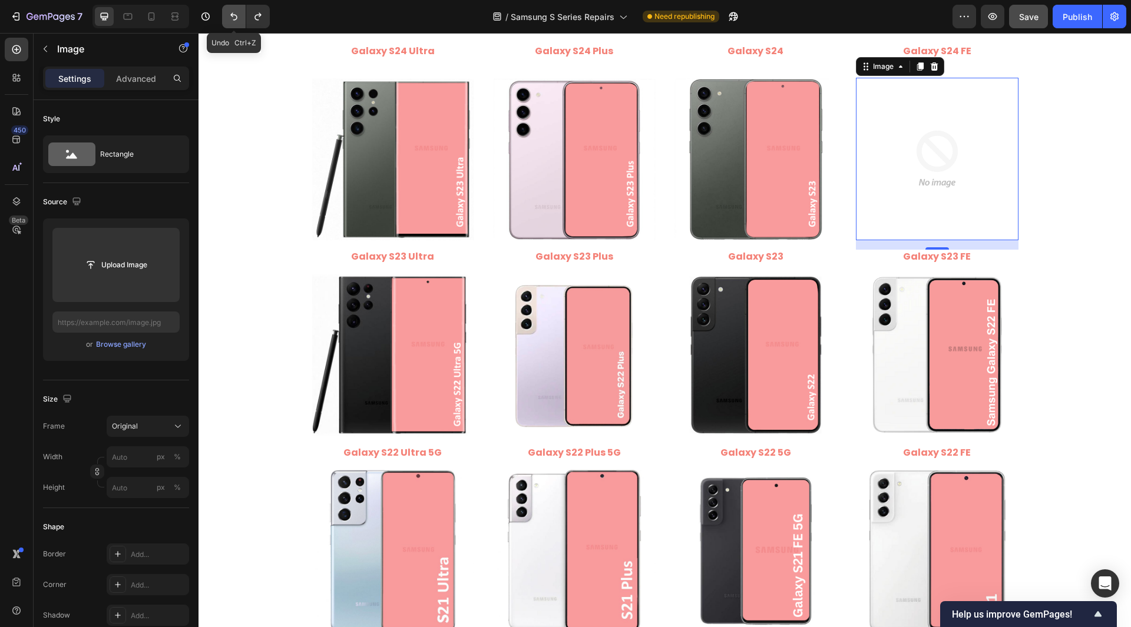
click at [236, 21] on icon "Undo/Redo" at bounding box center [234, 17] width 12 height 12
type input "https://cdn.shopify.com/s/files/1/0684/5415/4479/files/Samsung_Galaxy_S23_FE.pn…"
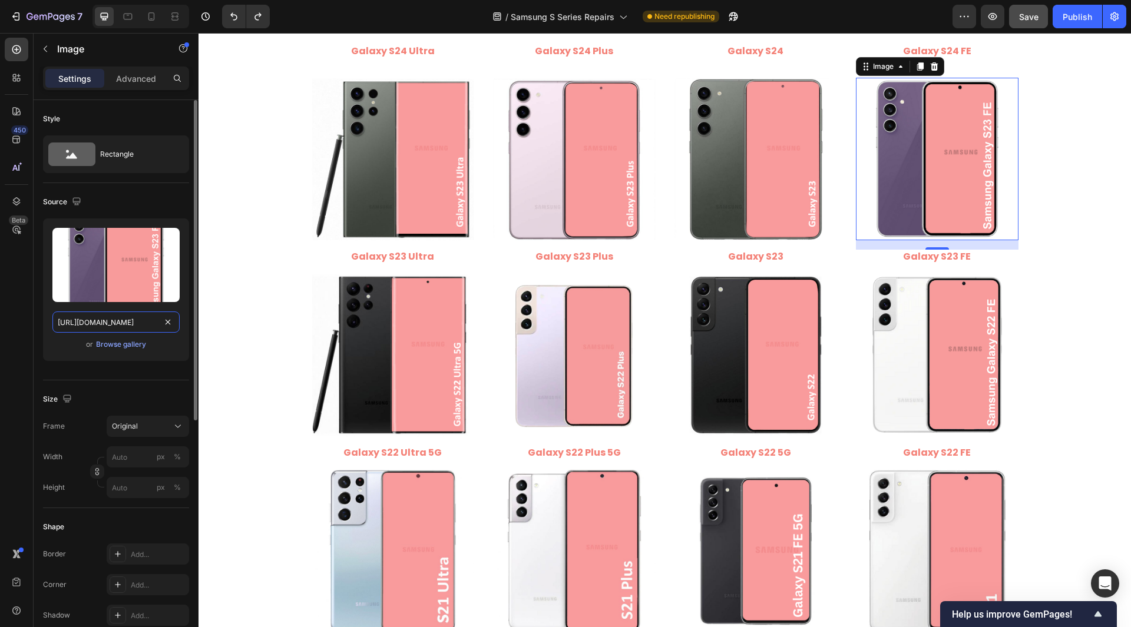
click at [121, 326] on input "https://cdn.shopify.com/s/files/1/0684/5415/4479/files/Samsung_Galaxy_S23_FE.pn…" at bounding box center [115, 322] width 127 height 21
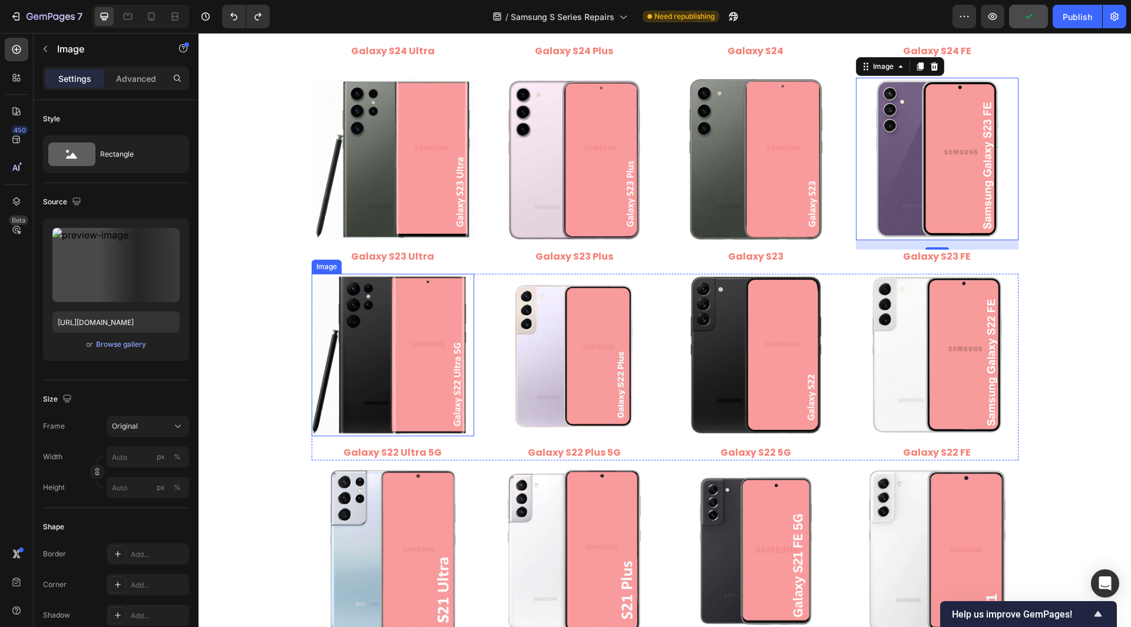
click at [384, 355] on img at bounding box center [393, 355] width 163 height 163
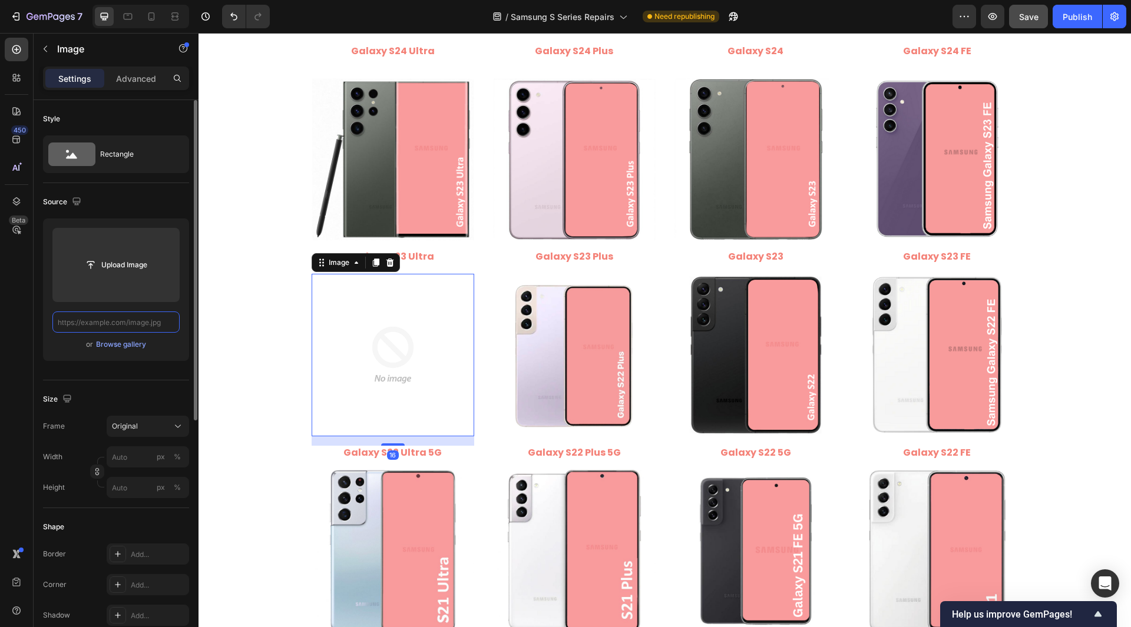
scroll to position [0, 0]
paste input "https://cdn.shopify.com/s/files/1/0684/5415/4479/files/Samsung_Galaxy_S22_Ultra…"
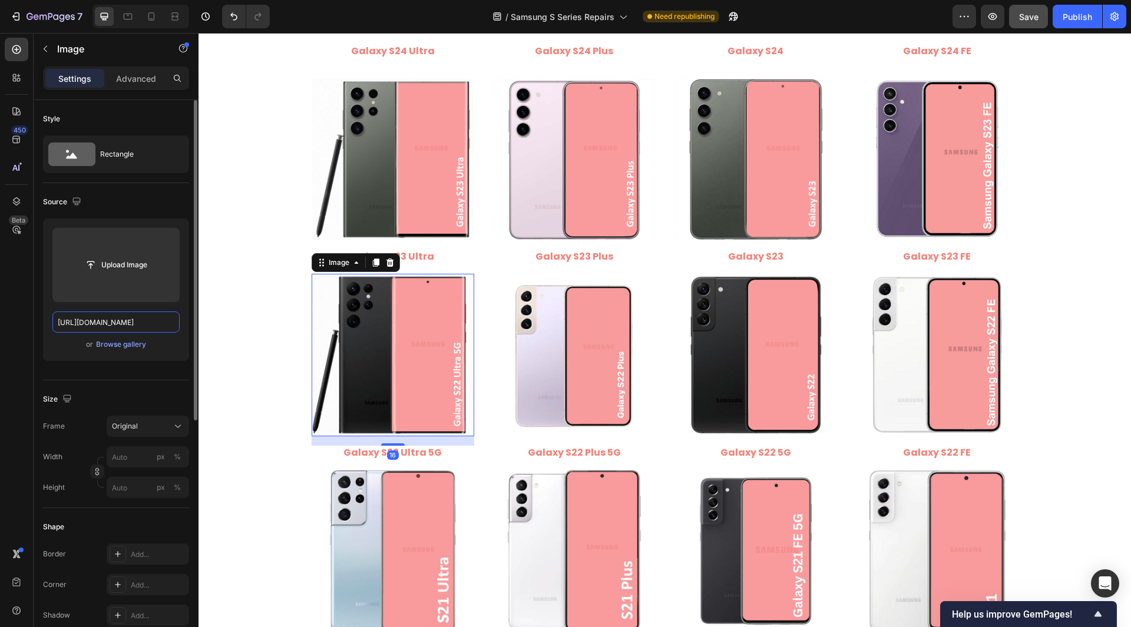
scroll to position [0, 257]
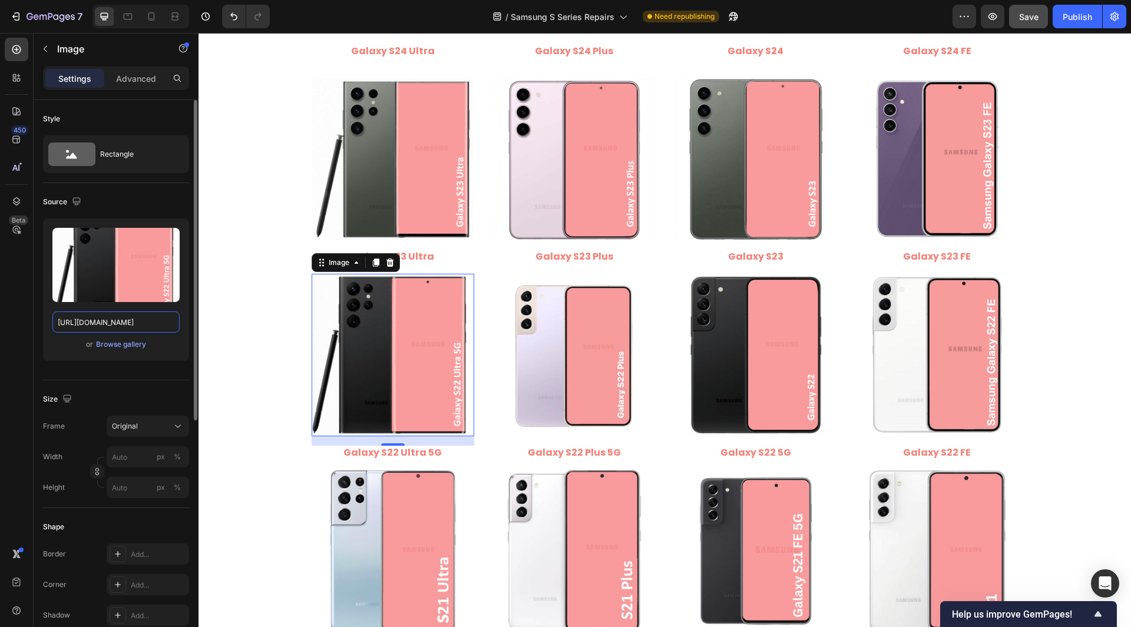
type input "https://cdn.shopify.com/s/files/1/0684/5415/4479/files/Samsung_Galaxy_S22_Ultra…"
click at [38, 329] on div "Style Rectangle Source Upload Image https://cdn.shopify.com/s/files/1/0684/5415…" at bounding box center [116, 591] width 165 height 982
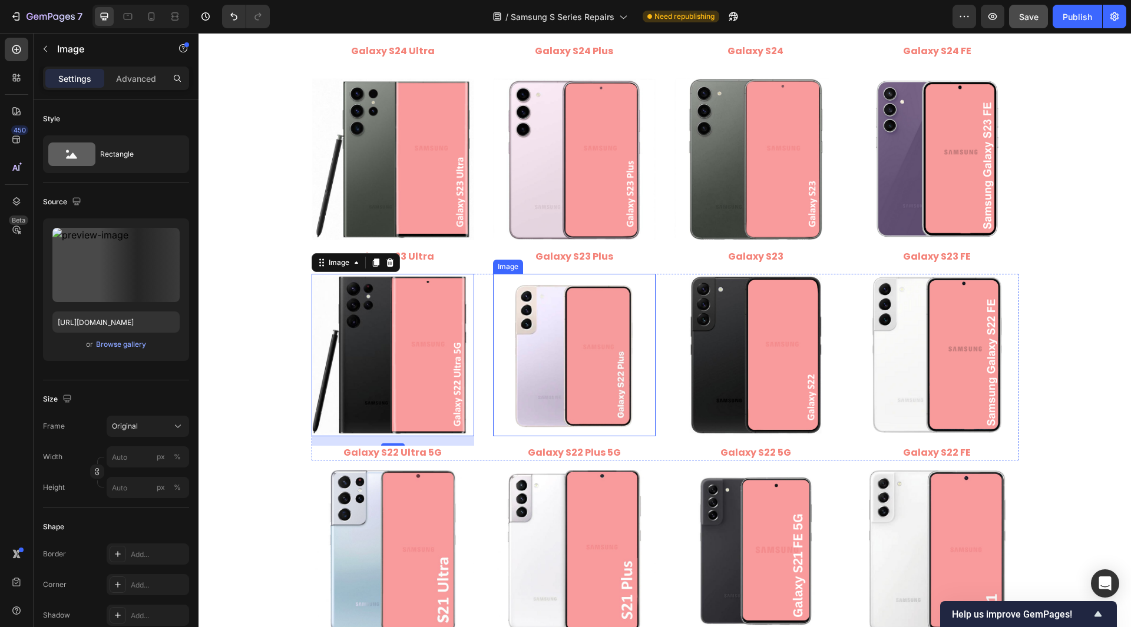
click at [549, 408] on img at bounding box center [574, 355] width 163 height 163
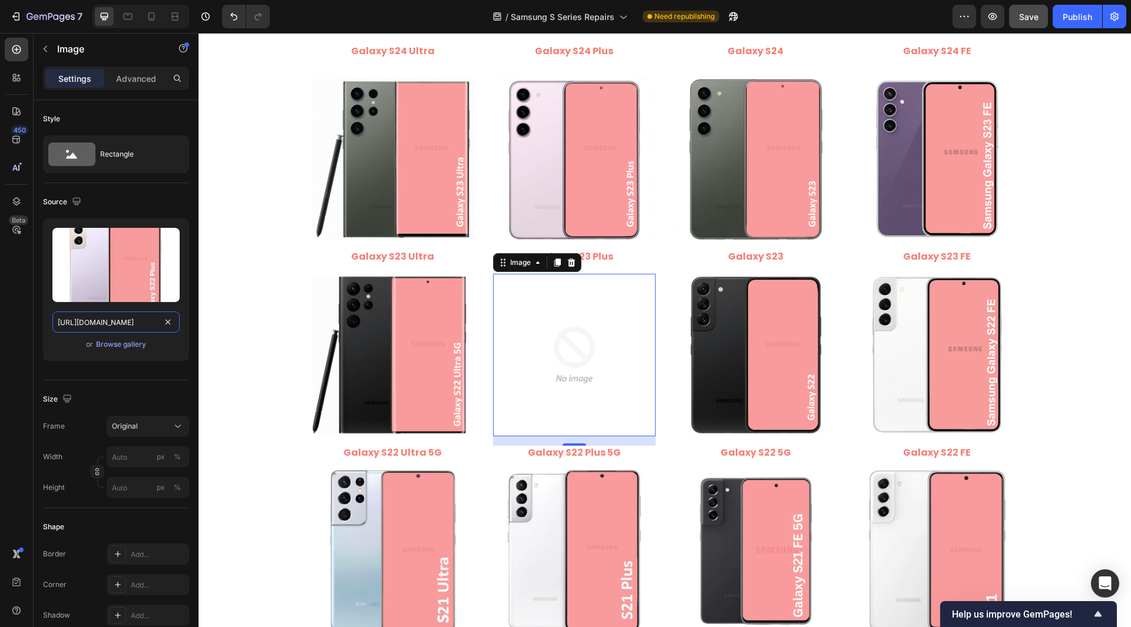
scroll to position [0, 244]
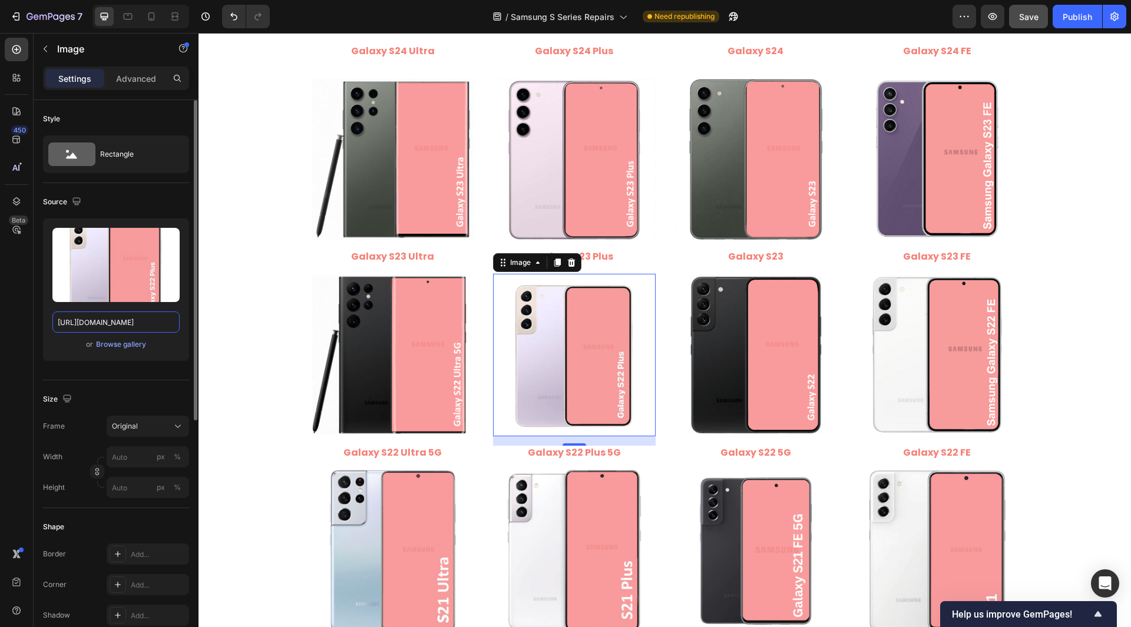
type input "https://cdn.shopify.com/s/files/1/0684/5415/4479/files/Samsung_Galaxy_S22_Plus.…"
click at [35, 322] on div "Style Rectangle Source Upload Image https://cdn.shopify.com/s/files/1/0684/5415…" at bounding box center [116, 591] width 165 height 982
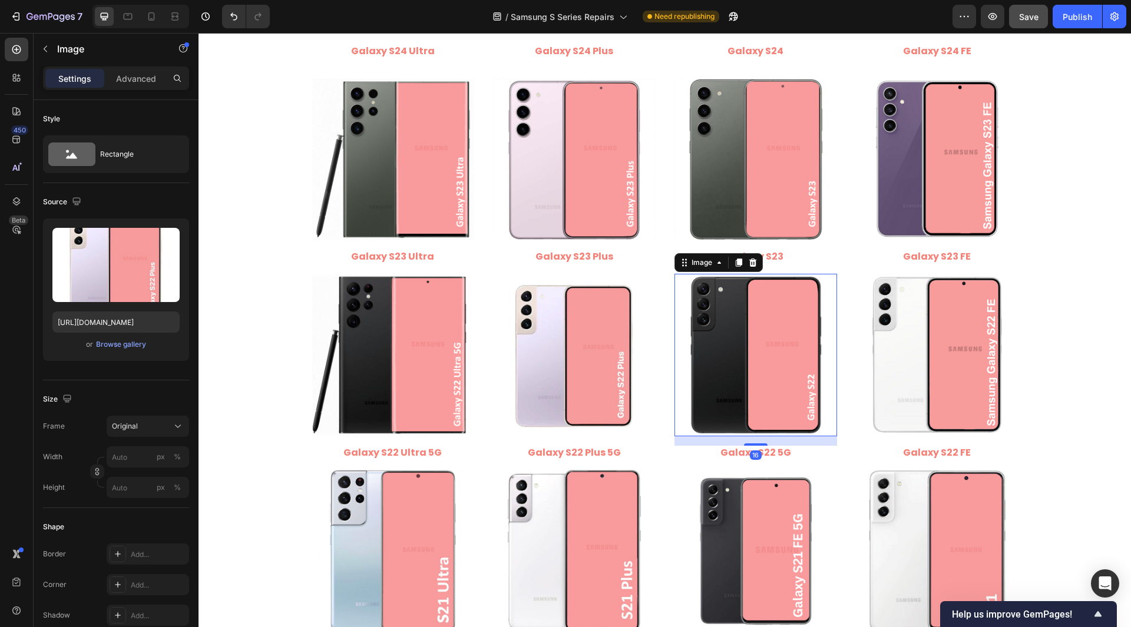
click at [713, 378] on img at bounding box center [756, 355] width 163 height 163
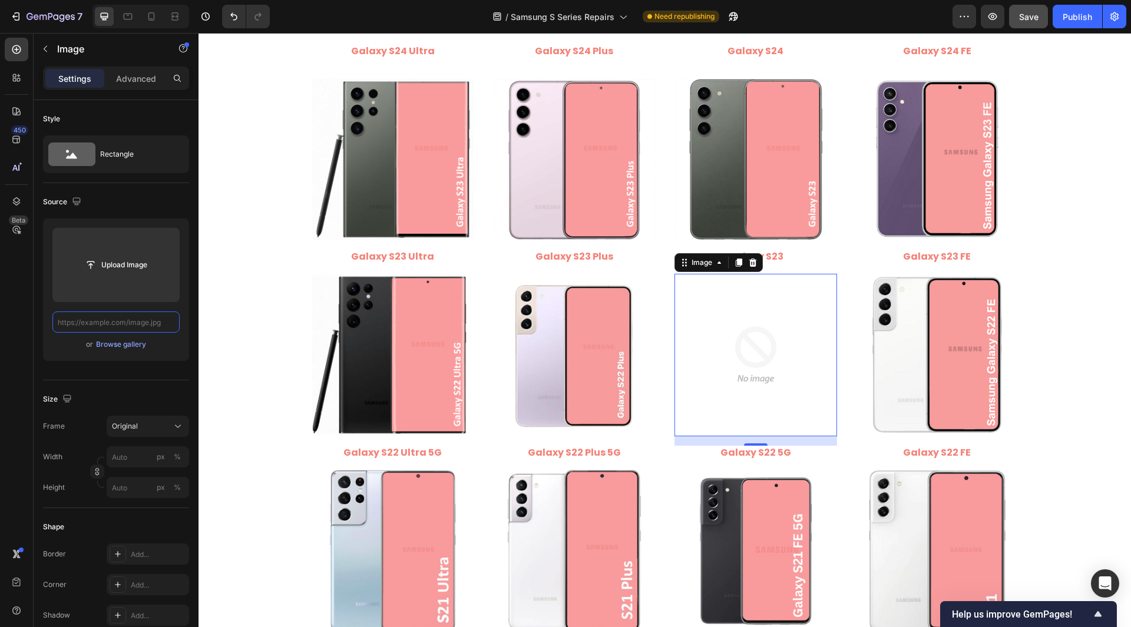
paste input "https://cdn.shopify.com/s/files/1/0684/5415/4479/files/Samsung_Galaxy_S22.jpg?v…"
type input "https://cdn.shopify.com/s/files/1/0684/5415/4479/files/Samsung_Galaxy_S22.jpg?v…"
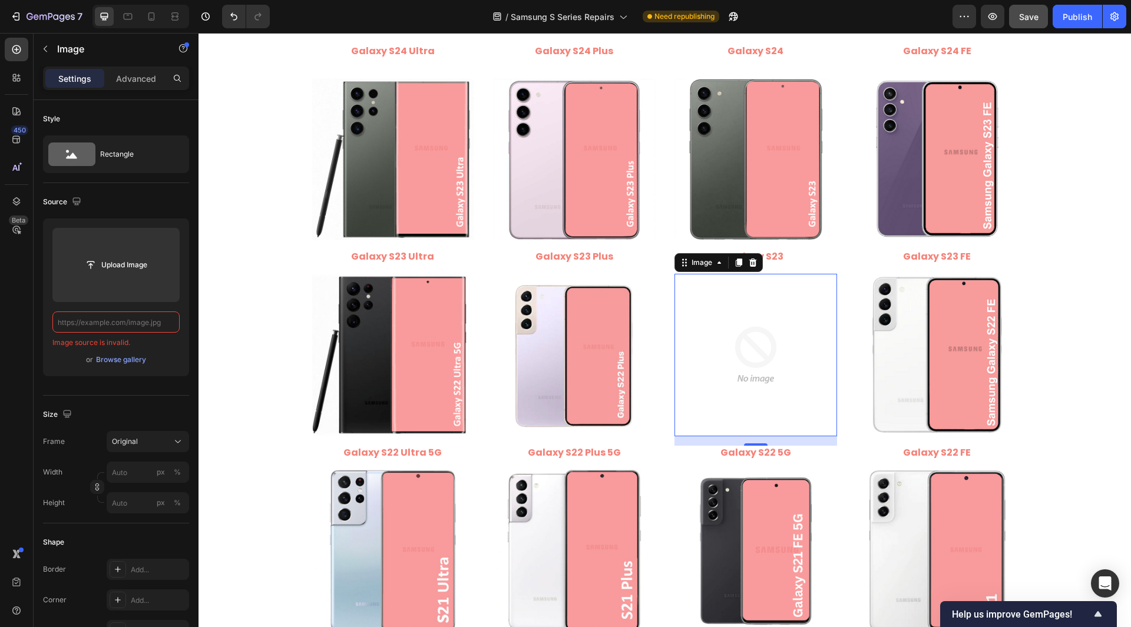
click at [121, 327] on input "text" at bounding box center [115, 322] width 127 height 21
paste input "https://cdn.shopify.com/s/files/1/0684/5415/4479/files/Samsung_Galaxy_S22.jpg?v…"
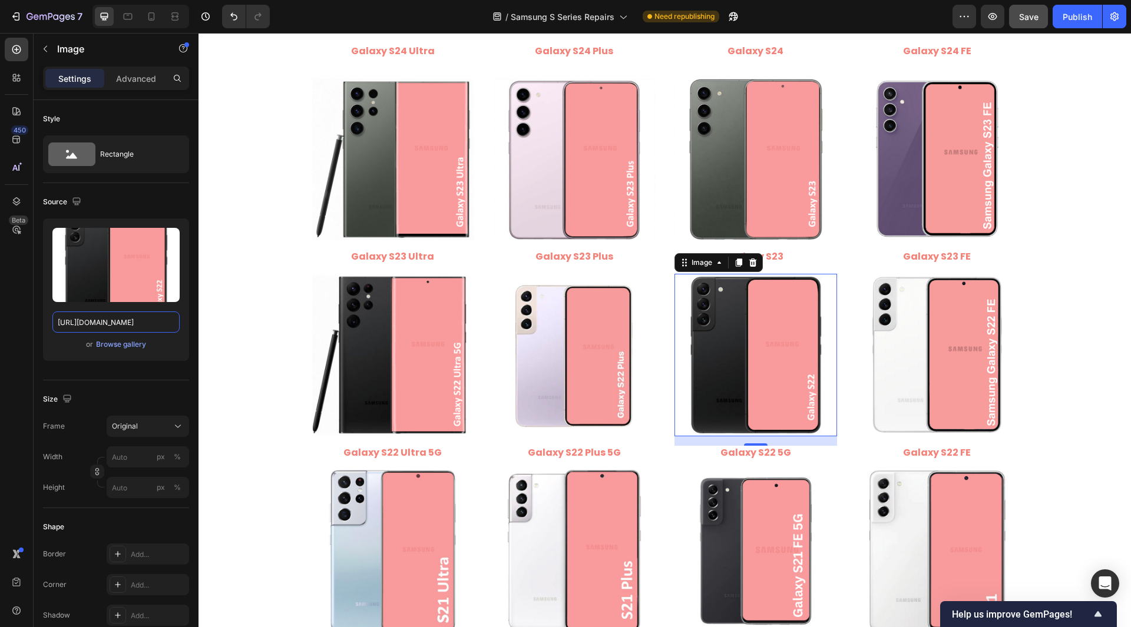
type input "https://cdn.shopify.com/s/files/1/0684/5415/4479/files/Samsung_Galaxy_S22.jpg?v…"
click at [39, 329] on div "Style Rectangle Source Upload Image https://cdn.shopify.com/s/files/1/0684/5415…" at bounding box center [116, 591] width 165 height 982
click at [910, 331] on img at bounding box center [937, 355] width 163 height 163
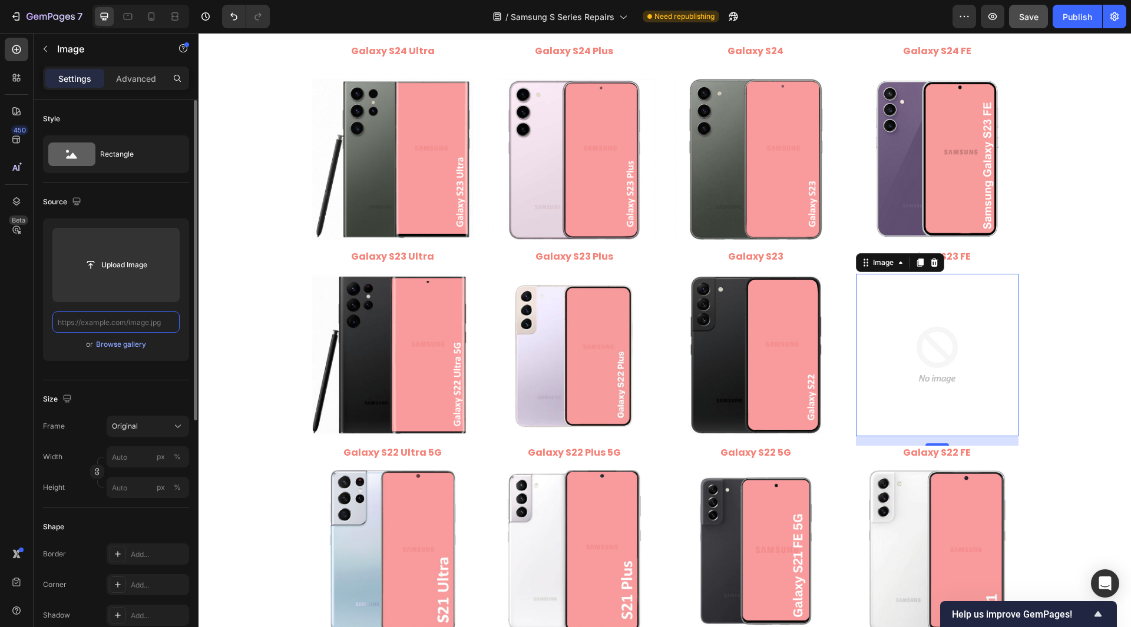
type input "gempages_497438306892514440-a9361f87-1469-45e7-969a-4ec0133e4943.png"
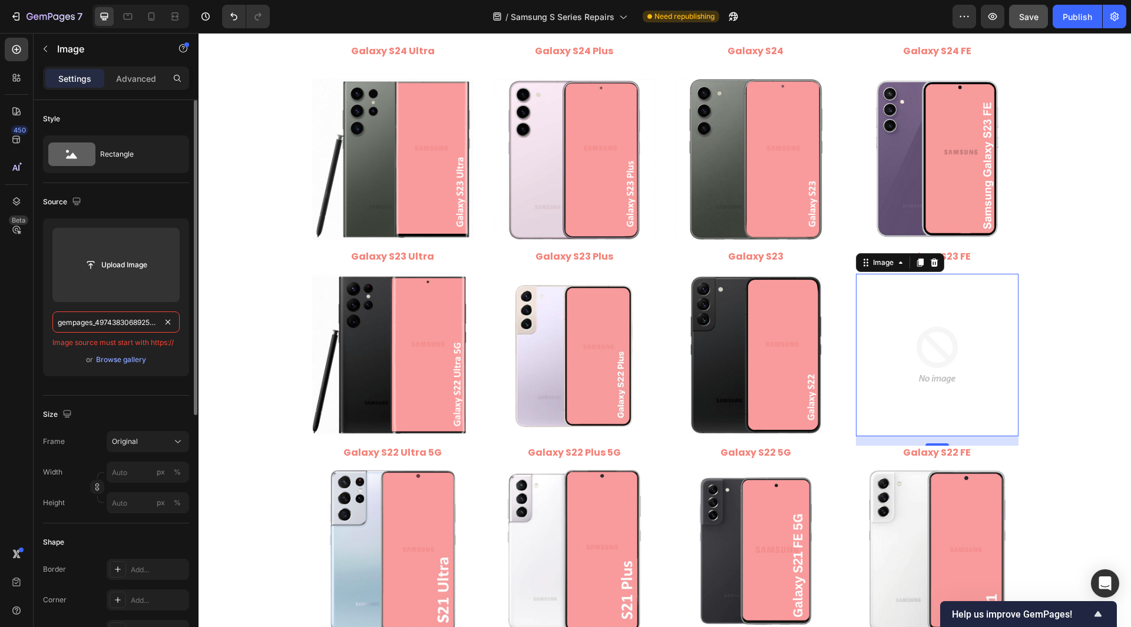
scroll to position [0, 180]
type input "gempages_497438306892514440-a9361f87-1469-45e7-969a-4ec0133e4943.png"
paste input "https://cdn.shopify.com/s/files/1/0684/5415/4479/files/Samsung_Galaxy_S22_FE.pn…"
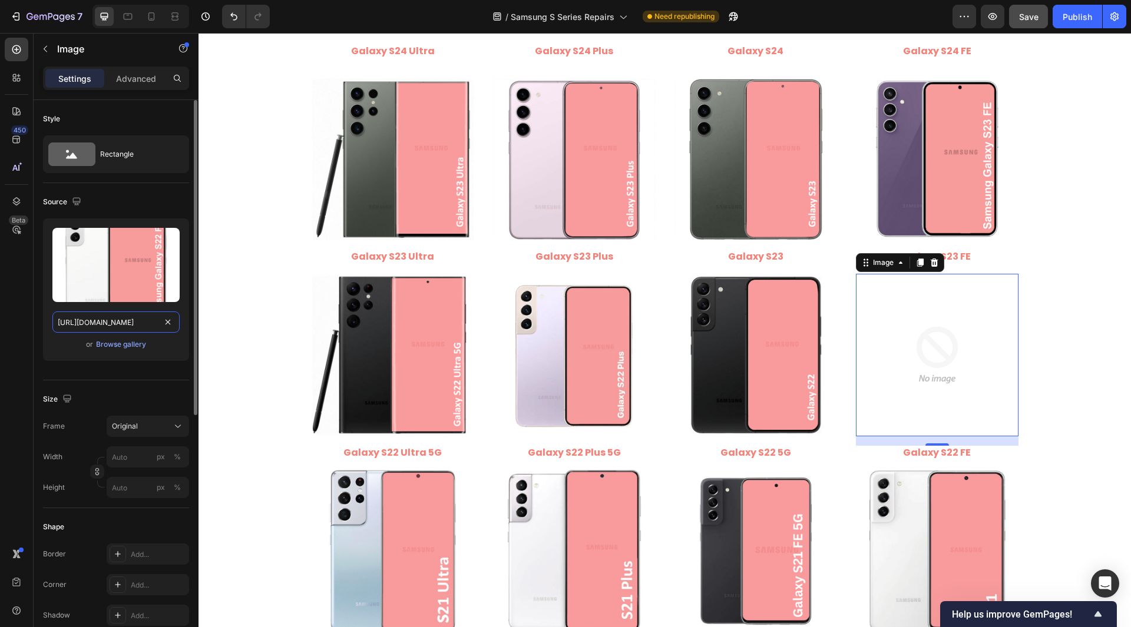
scroll to position [0, 240]
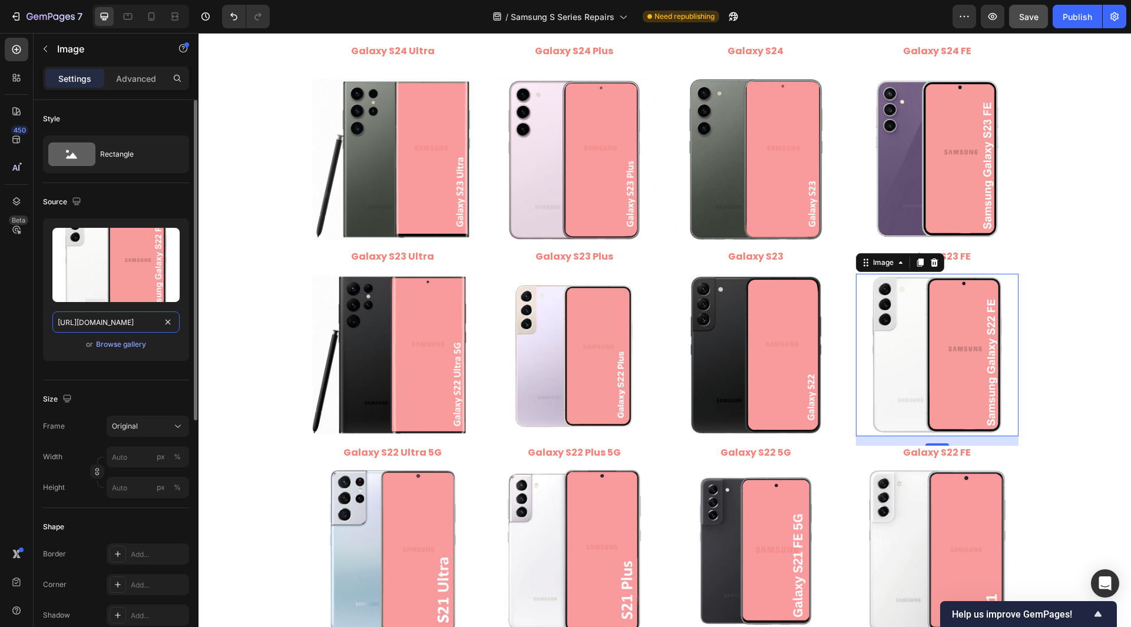
type input "https://cdn.shopify.com/s/files/1/0684/5415/4479/files/Samsung_Galaxy_S22_FE.pn…"
click at [38, 317] on div "Style Rectangle Source Upload Image https://cdn.shopify.com/s/files/1/0684/5415…" at bounding box center [116, 591] width 165 height 982
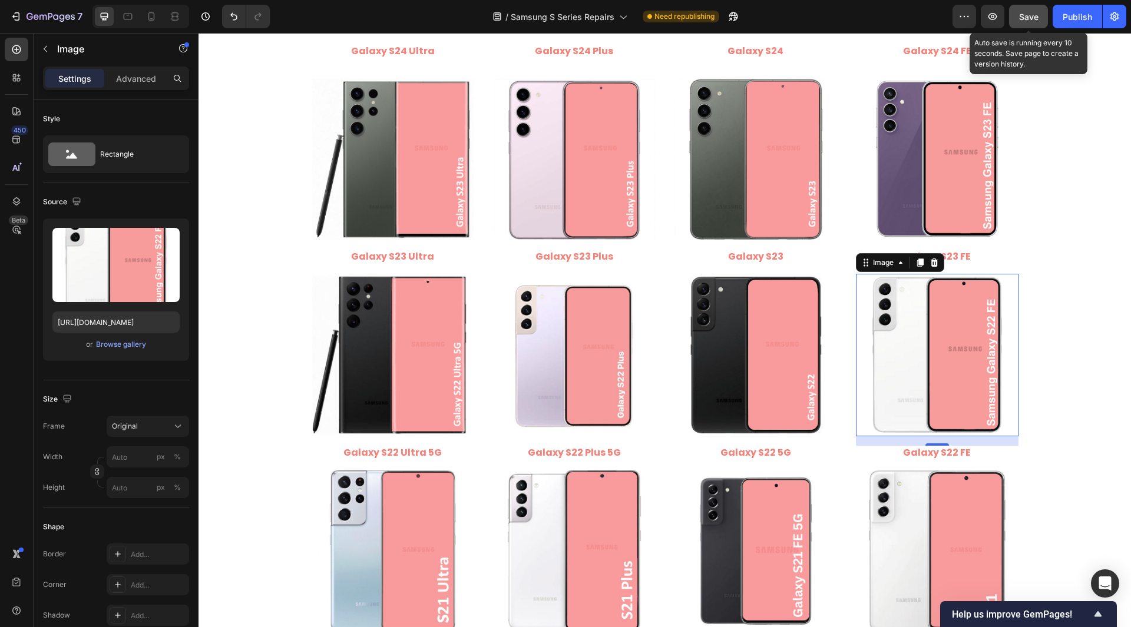
click at [1038, 23] on button "Save" at bounding box center [1028, 17] width 39 height 24
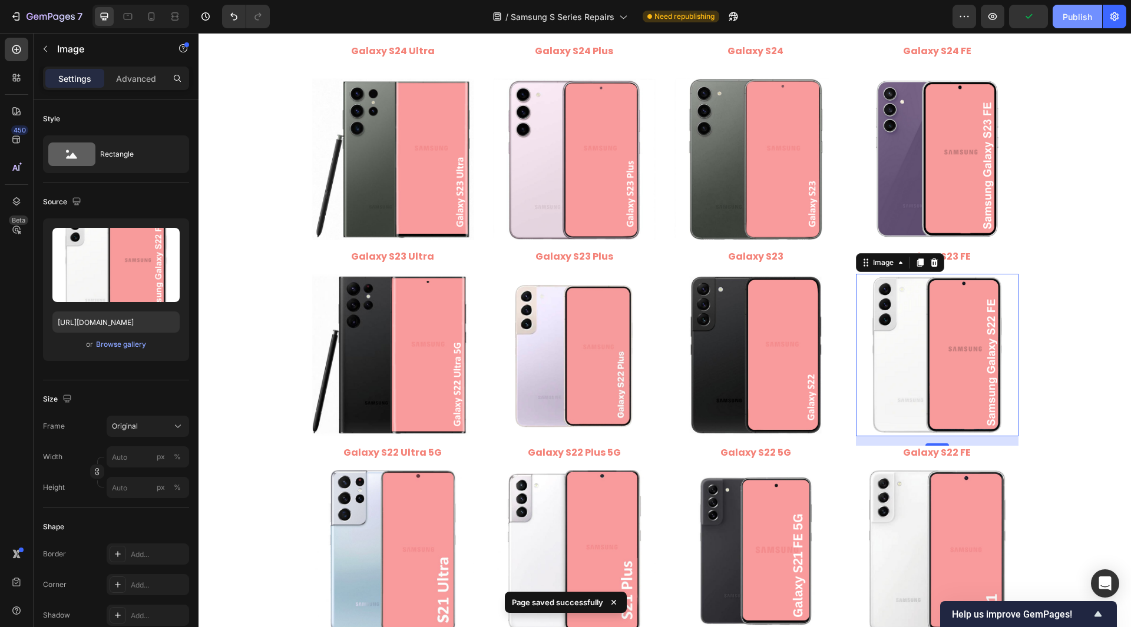
click at [1072, 14] on div "Publish" at bounding box center [1077, 17] width 29 height 12
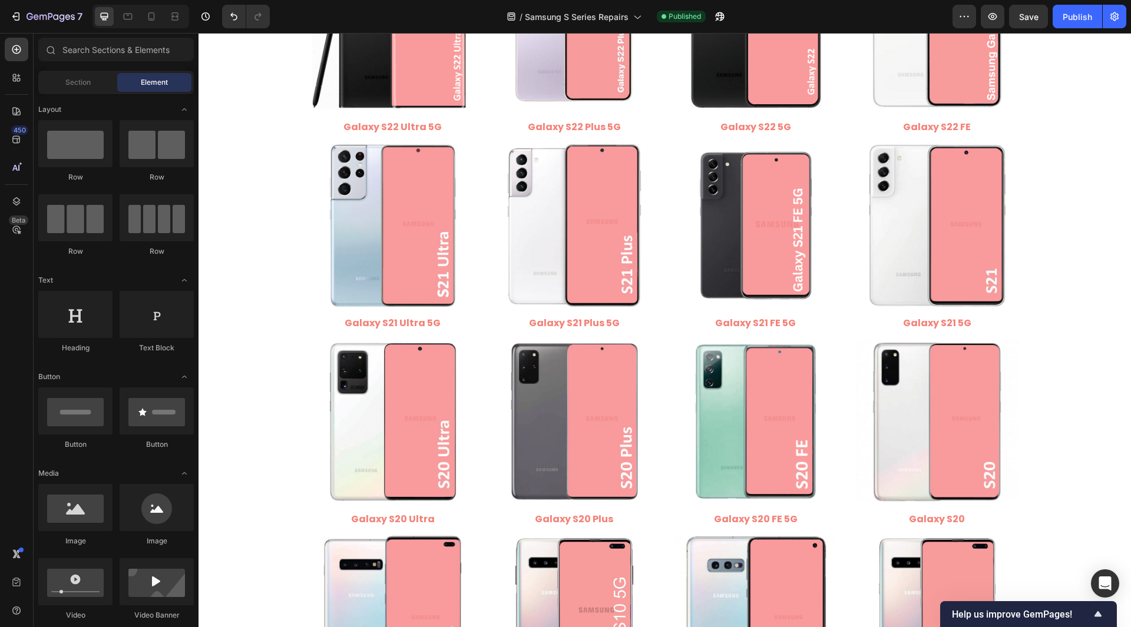
scroll to position [884, 0]
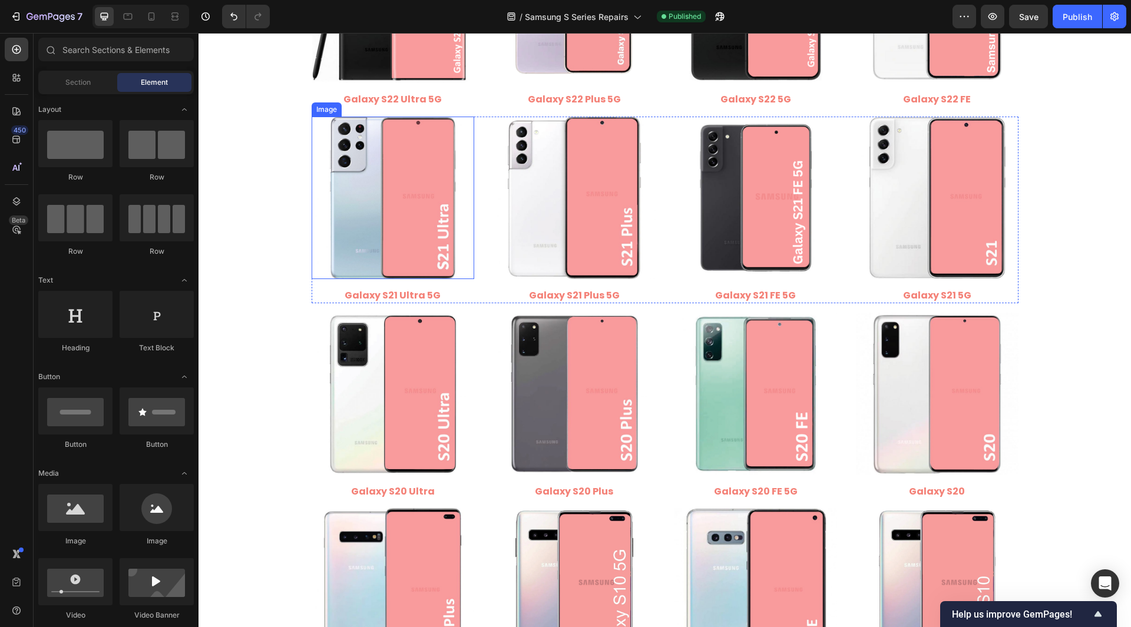
click at [369, 215] on img at bounding box center [393, 198] width 163 height 163
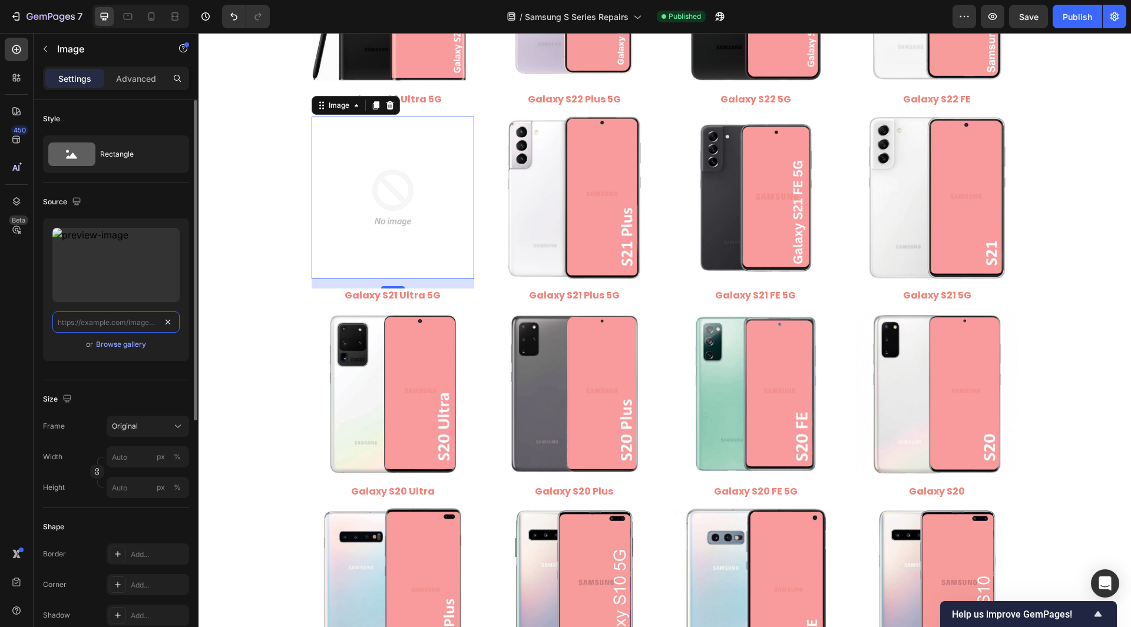
scroll to position [0, 0]
paste input "https://cdn.shopify.com/s/files/1/0684/5415/4479/files/Samsung_Galaxy_S21_Ultra…"
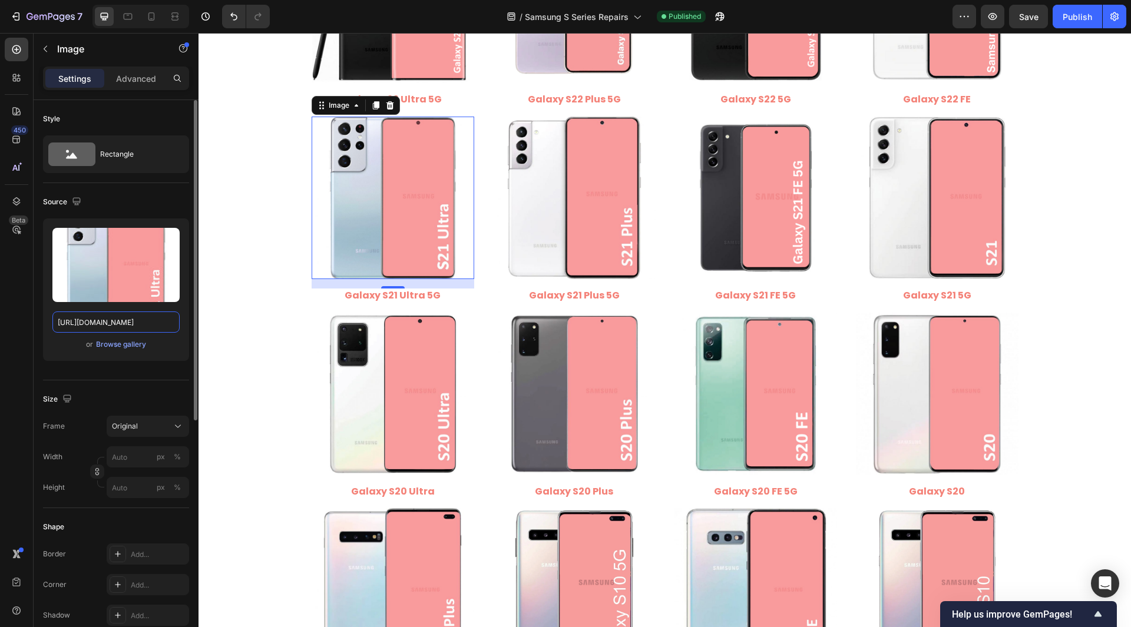
type input "https://cdn.shopify.com/s/files/1/0684/5415/4479/files/Samsung_Galaxy_S21_Ultra…"
click at [37, 319] on div "Style Rectangle Source Upload Image https://cdn.shopify.com/s/files/1/0684/5415…" at bounding box center [116, 591] width 165 height 982
click at [586, 251] on img at bounding box center [574, 198] width 163 height 163
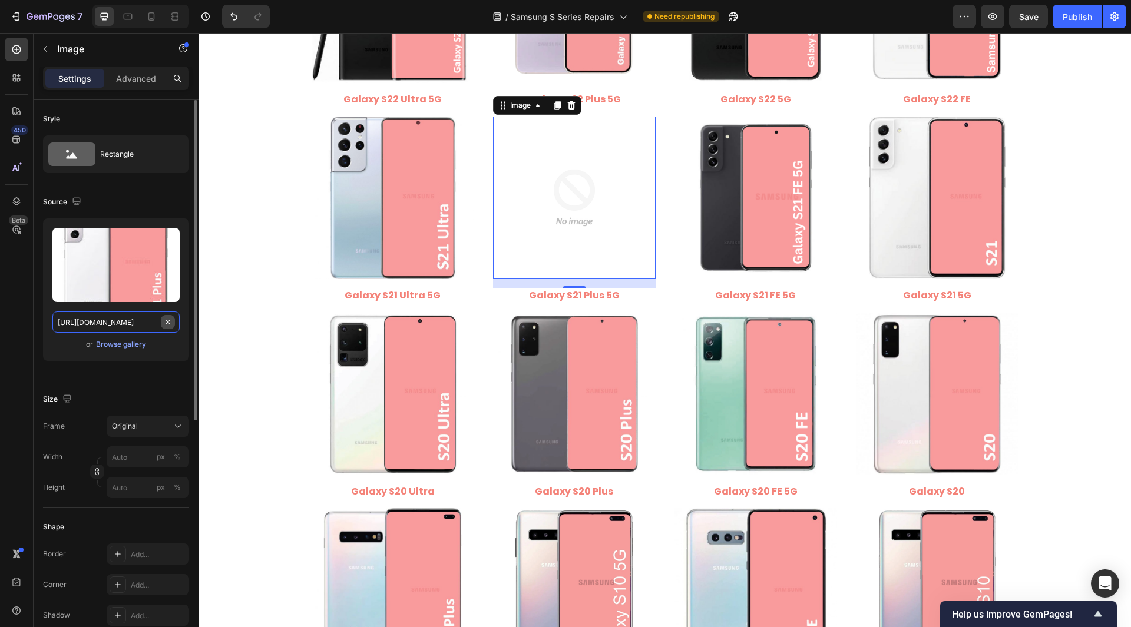
scroll to position [0, 242]
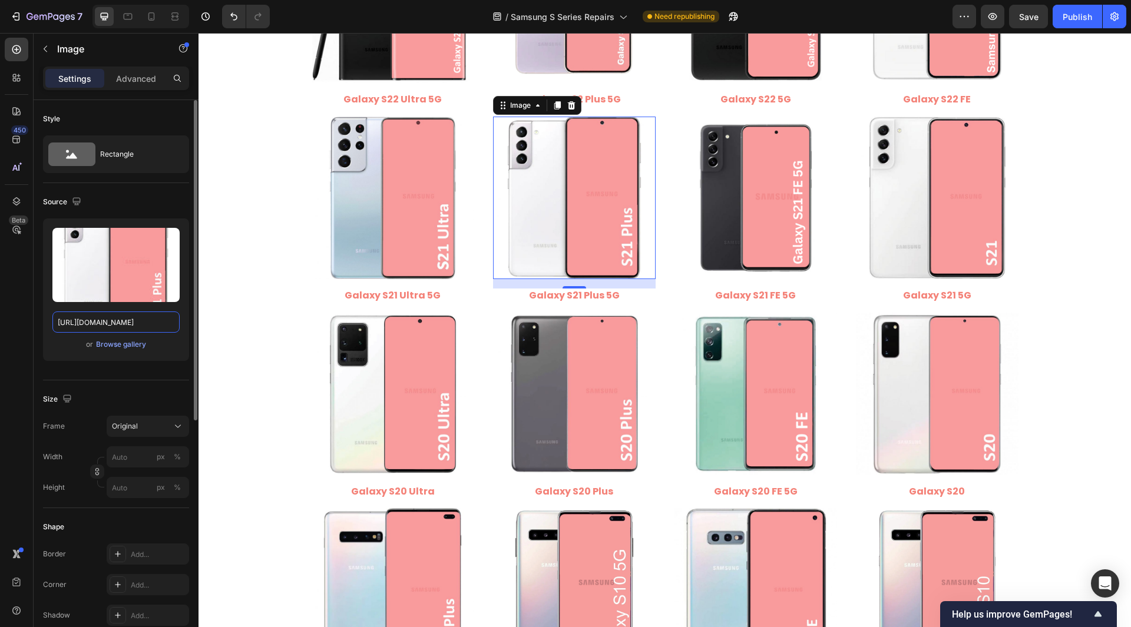
type input "https://cdn.shopify.com/s/files/1/0684/5415/4479/files/Samsung_Galaxy_S21_Plus.…"
click at [39, 319] on div "Style Rectangle Source Upload Image https://cdn.shopify.com/s/files/1/0684/5415…" at bounding box center [116, 591] width 165 height 982
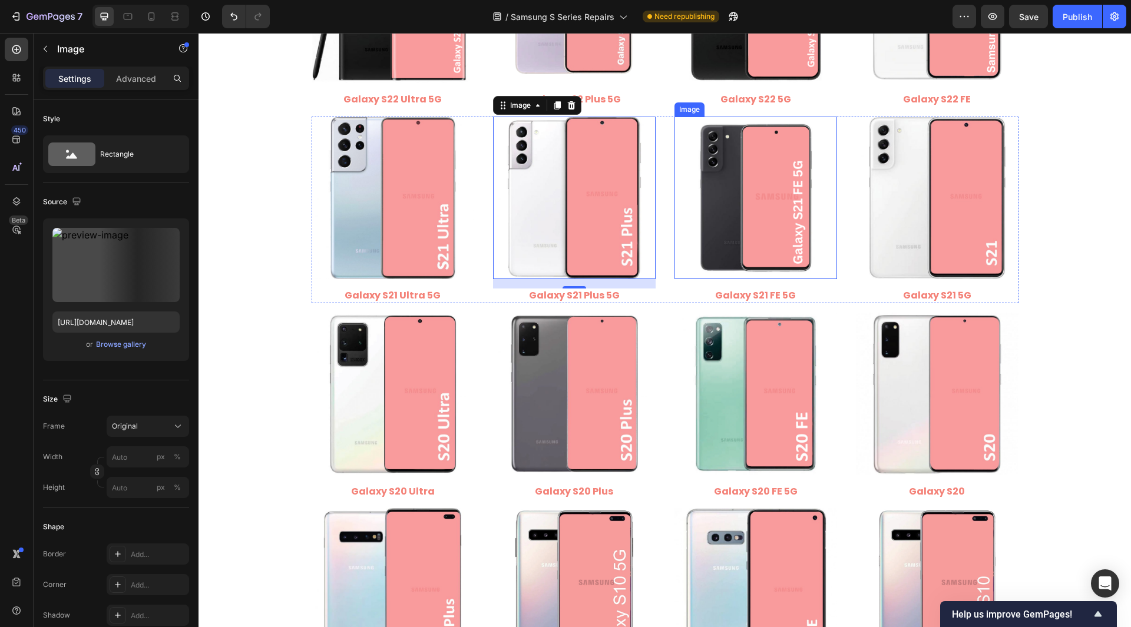
click at [748, 224] on img at bounding box center [756, 198] width 163 height 163
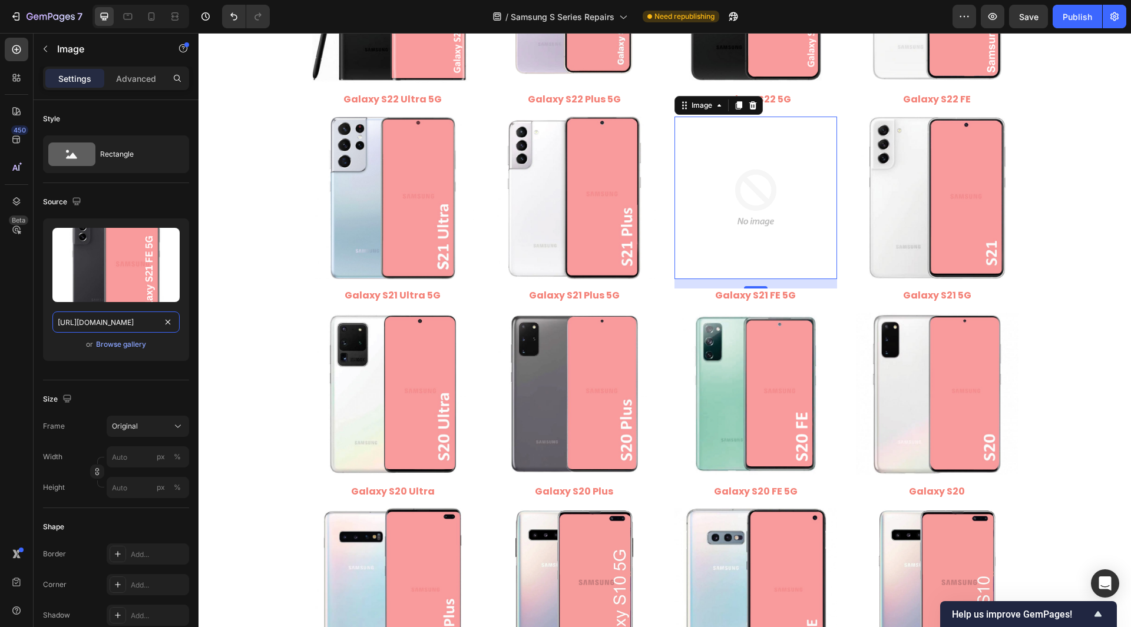
scroll to position [0, 250]
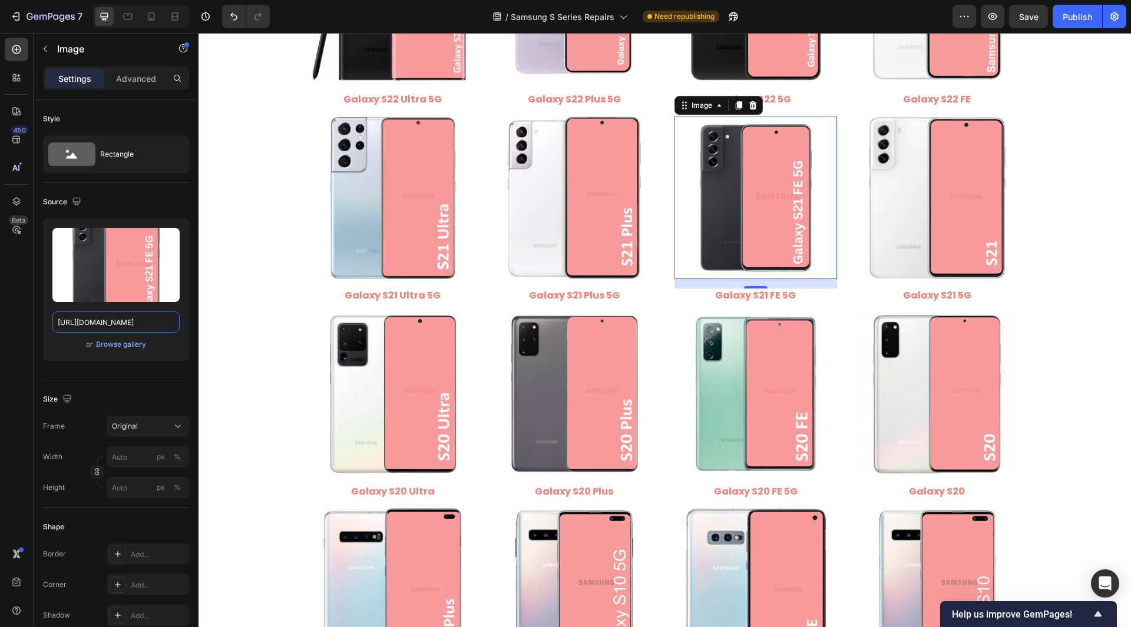
type input "https://cdn.shopify.com/s/files/1/0684/5415/4479/files/Samsung_Galaxy_S21_FE_5G…"
click at [38, 320] on div "Style Rectangle Source Upload Image https://cdn.shopify.com/s/files/1/0684/5415…" at bounding box center [116, 591] width 165 height 982
click at [883, 206] on img at bounding box center [937, 198] width 163 height 163
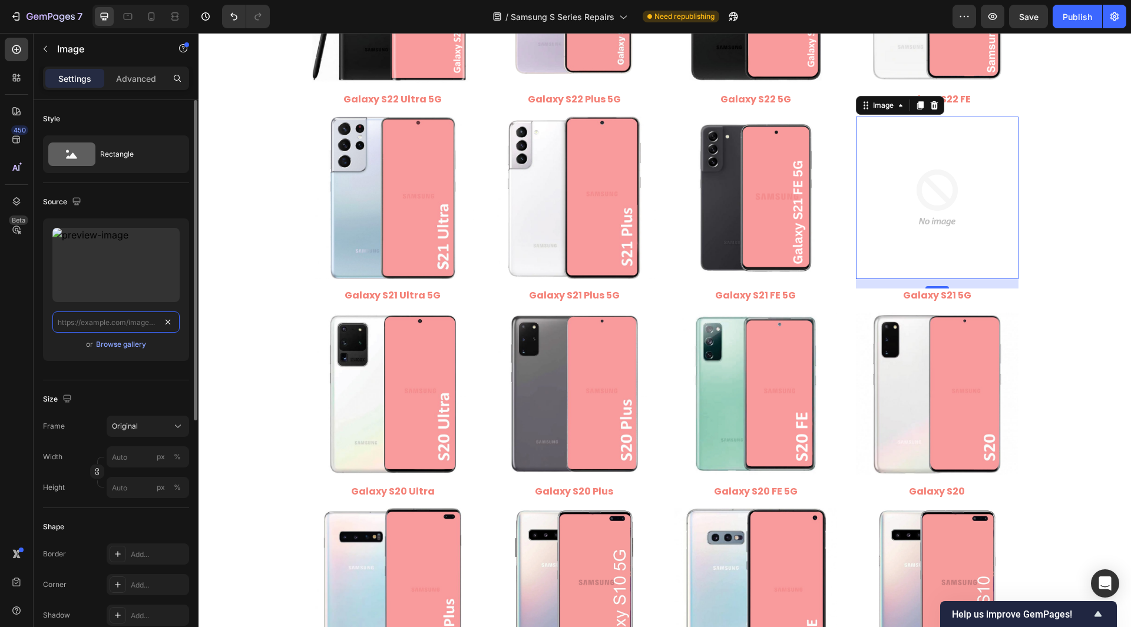
paste input "https://cdn.shopify.com/s/files/1/0684/5415/4479/files/Samsung_Galaxy_S21_5G.jp…"
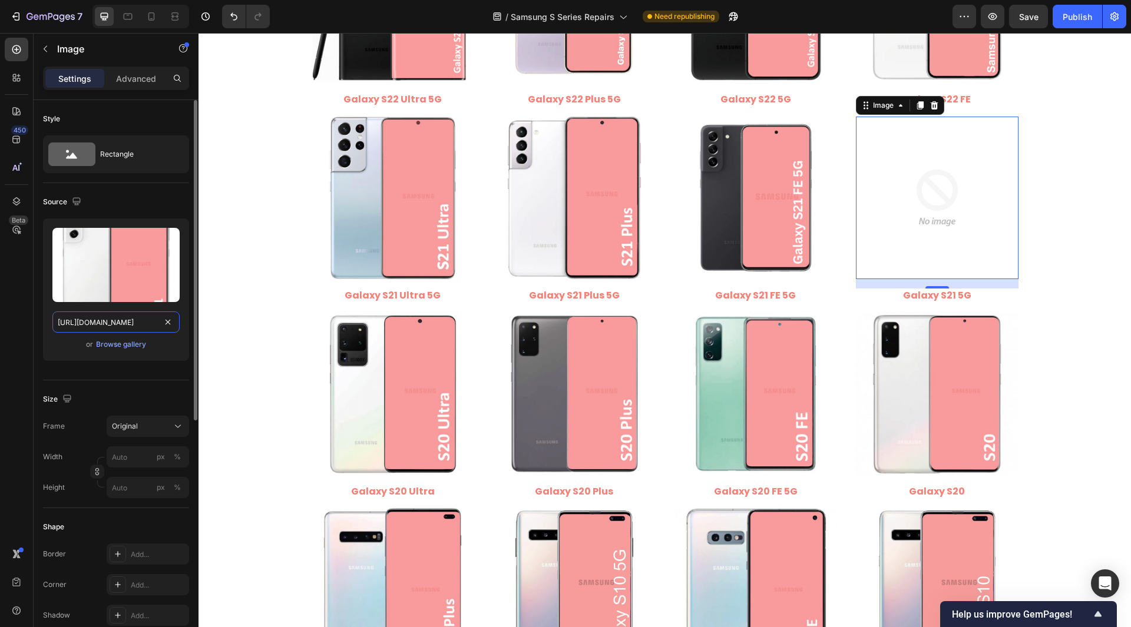
scroll to position [0, 236]
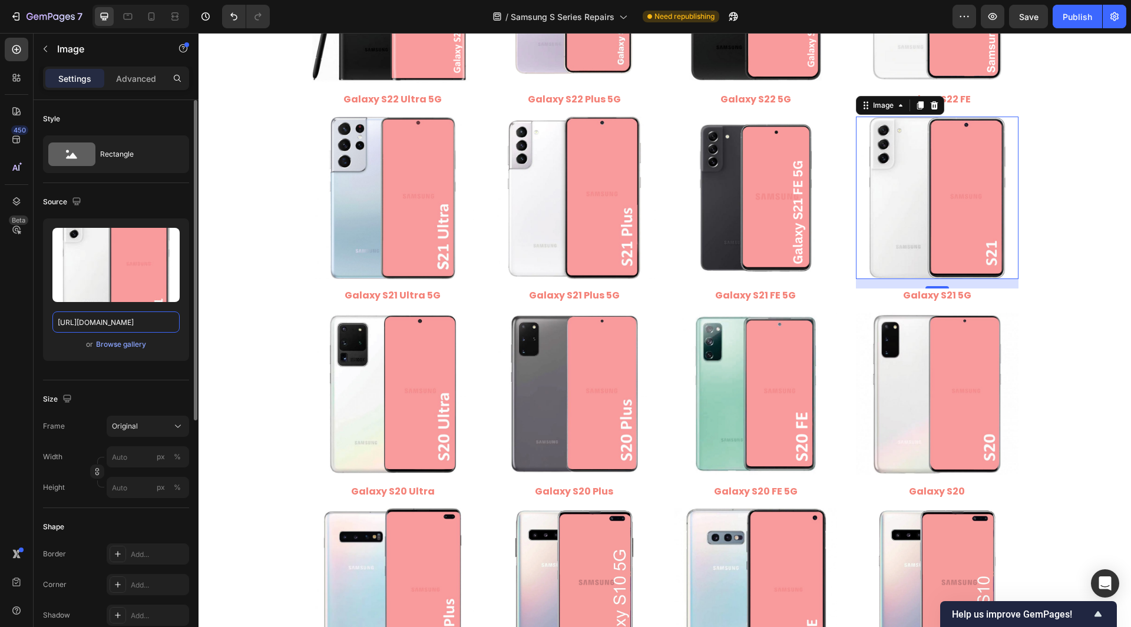
type input "https://cdn.shopify.com/s/files/1/0684/5415/4479/files/Samsung_Galaxy_S21_5G.jp…"
click at [38, 318] on div "Style Rectangle Source Upload Image https://cdn.shopify.com/s/files/1/0684/5415…" at bounding box center [116, 591] width 165 height 982
click at [375, 379] on img at bounding box center [393, 394] width 163 height 163
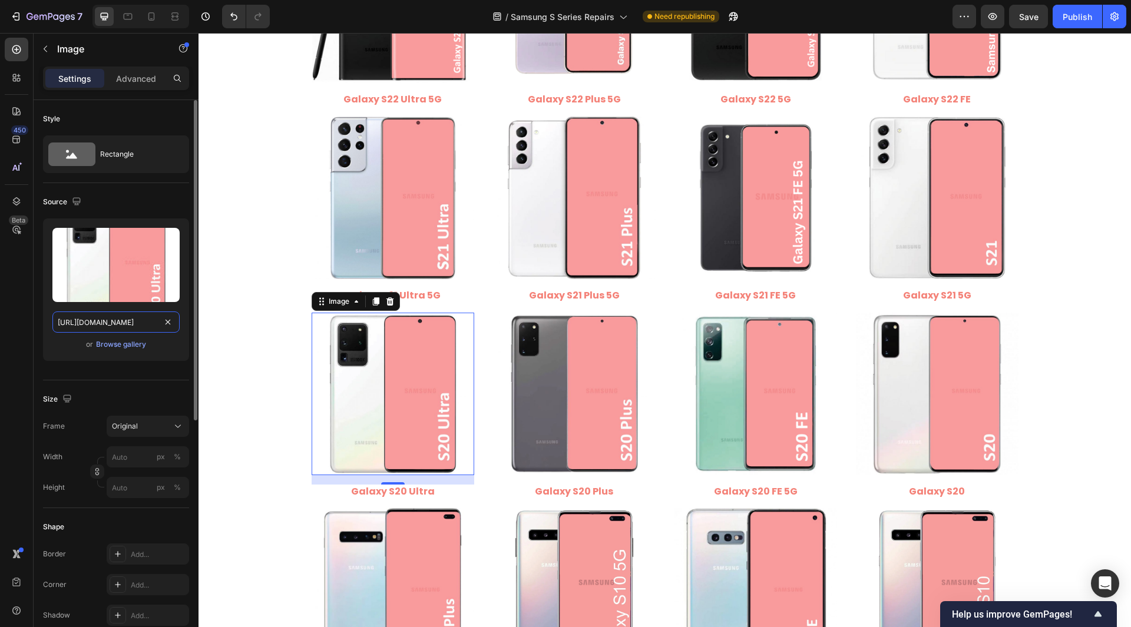
drag, startPoint x: 161, startPoint y: 329, endPoint x: 165, endPoint y: 322, distance: 8.2
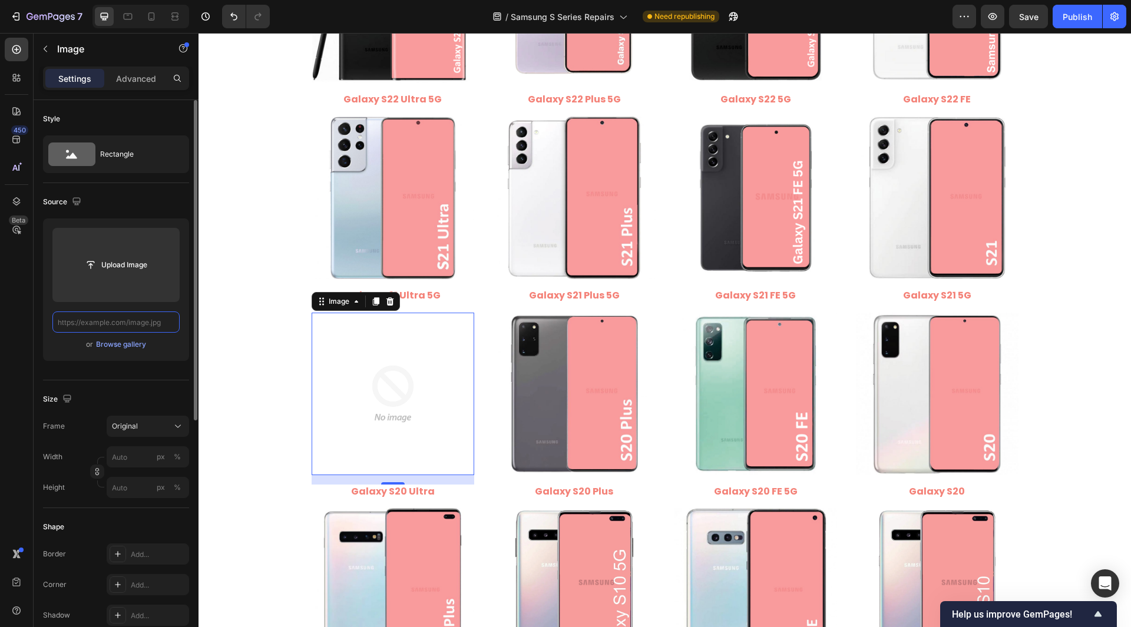
paste input "https://cdn.shopify.com/s/files/1/0684/5415/4479/files/Samsung_Galaxy_S20_Ultra…"
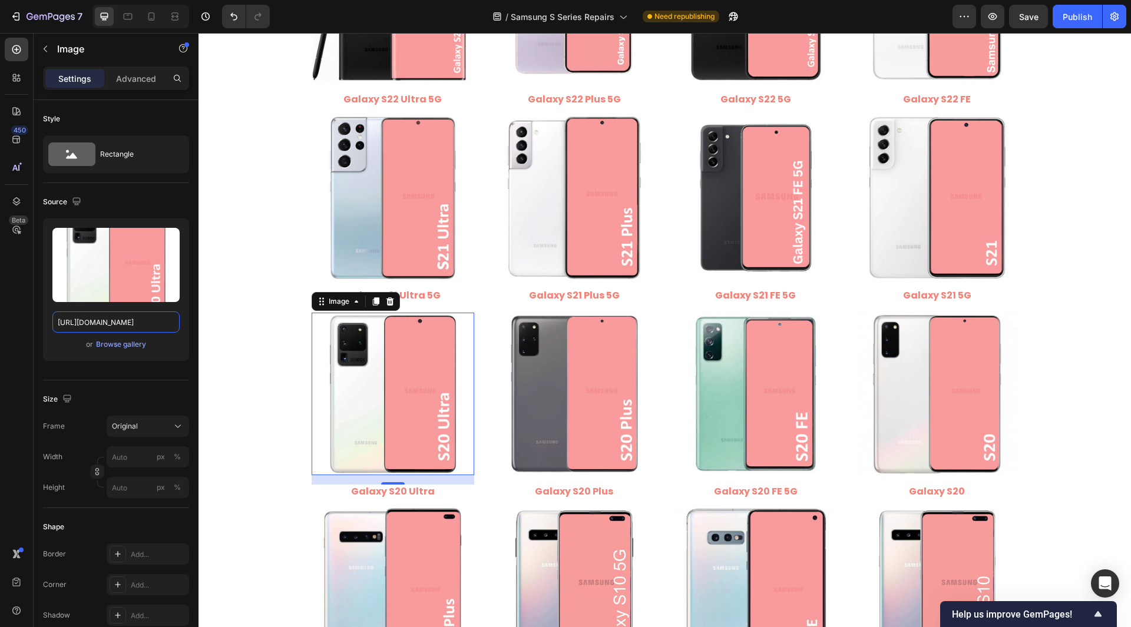
type input "https://cdn.shopify.com/s/files/1/0684/5415/4479/files/Samsung_Galaxy_S20_Ultra…"
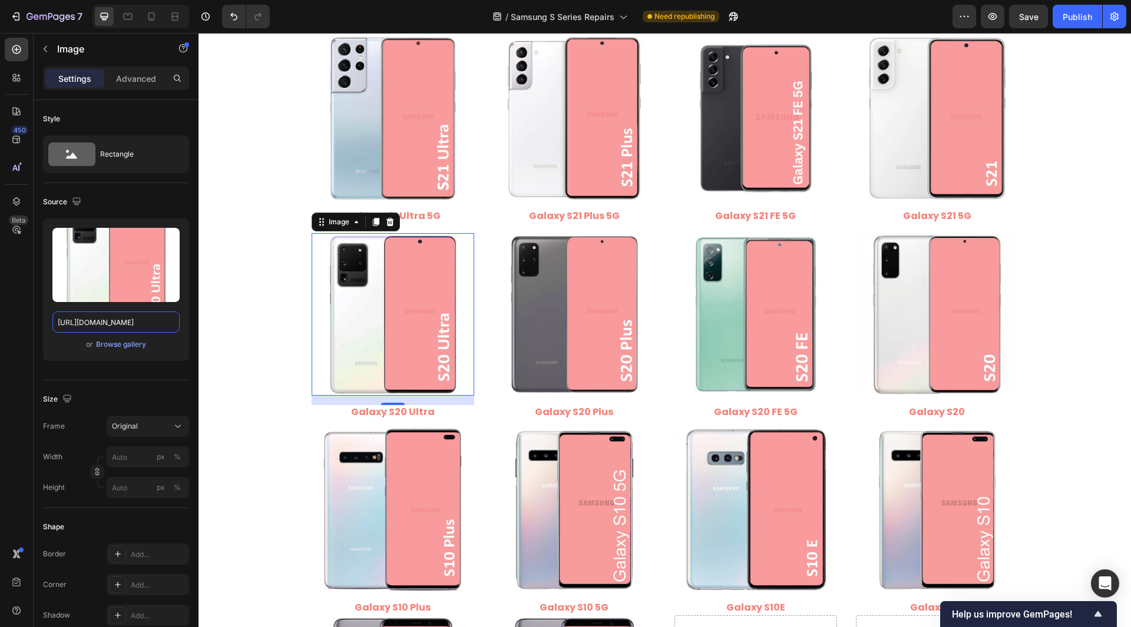
scroll to position [943, 0]
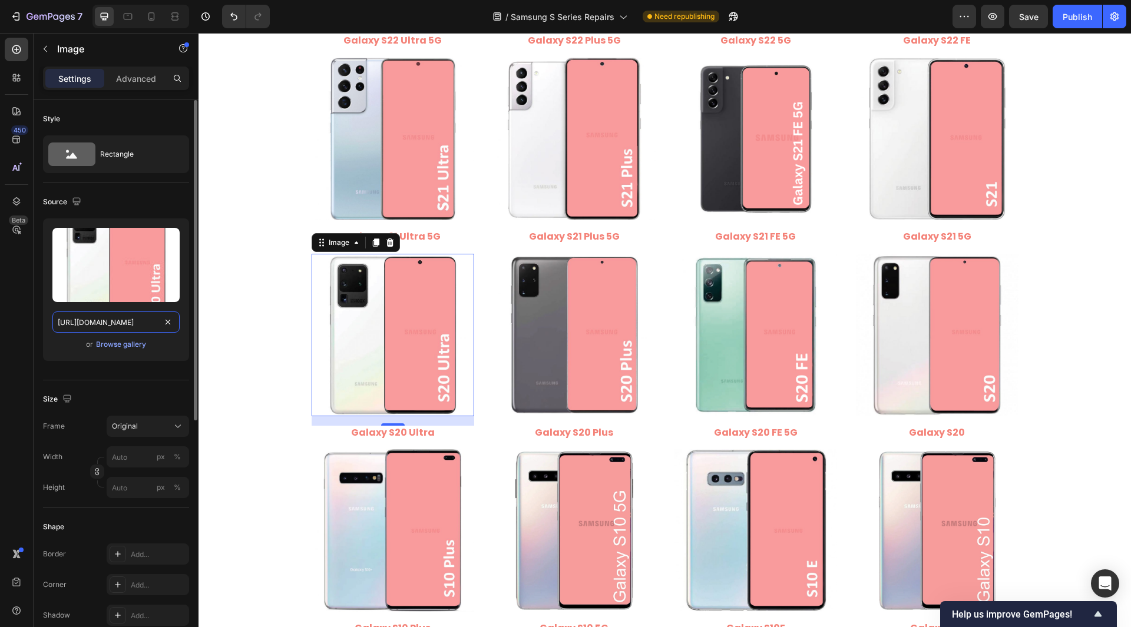
click at [148, 325] on input "https://cdn.shopify.com/s/files/1/0684/5415/4479/files/Samsung_Galaxy_S20_Ultra…" at bounding box center [115, 322] width 127 height 21
click at [147, 325] on input "https://cdn.shopify.com/s/files/1/0684/5415/4479/files/Samsung_Galaxy_S20_Ultra…" at bounding box center [115, 322] width 127 height 21
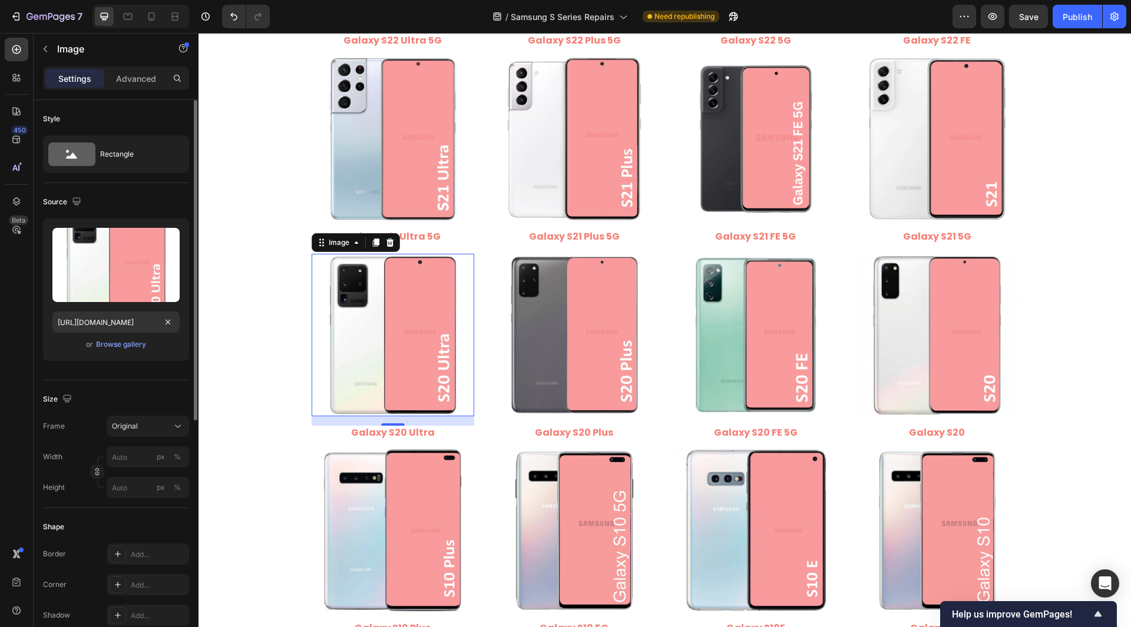
click at [41, 326] on div "Style Rectangle Source Upload Image https://cdn.shopify.com/s/files/1/0684/5415…" at bounding box center [116, 591] width 165 height 982
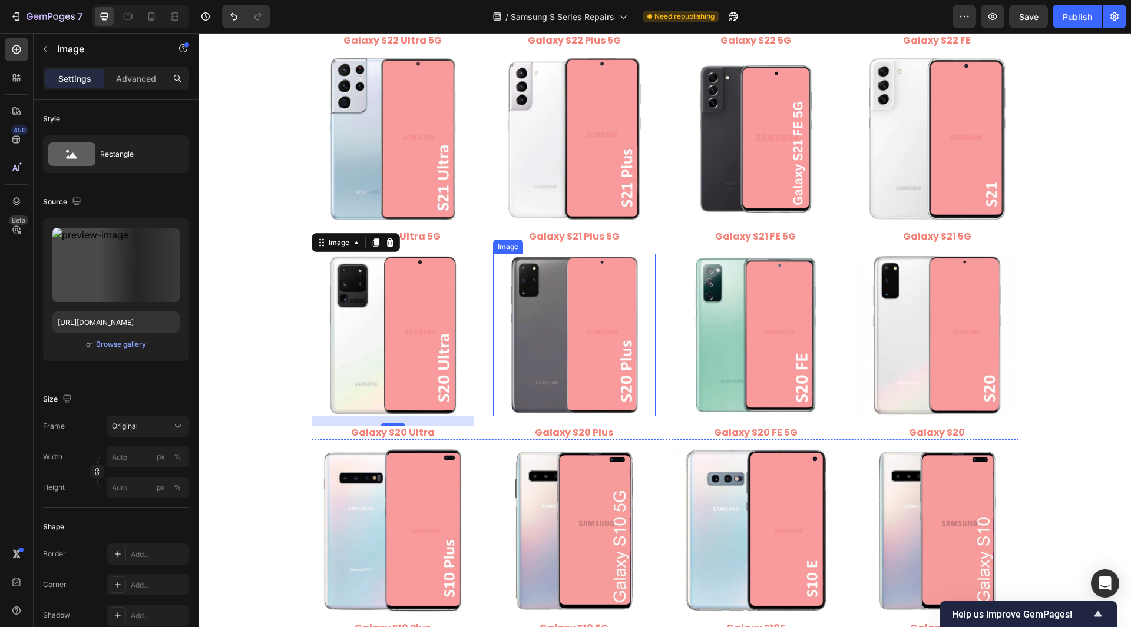
click at [554, 320] on img at bounding box center [574, 335] width 163 height 163
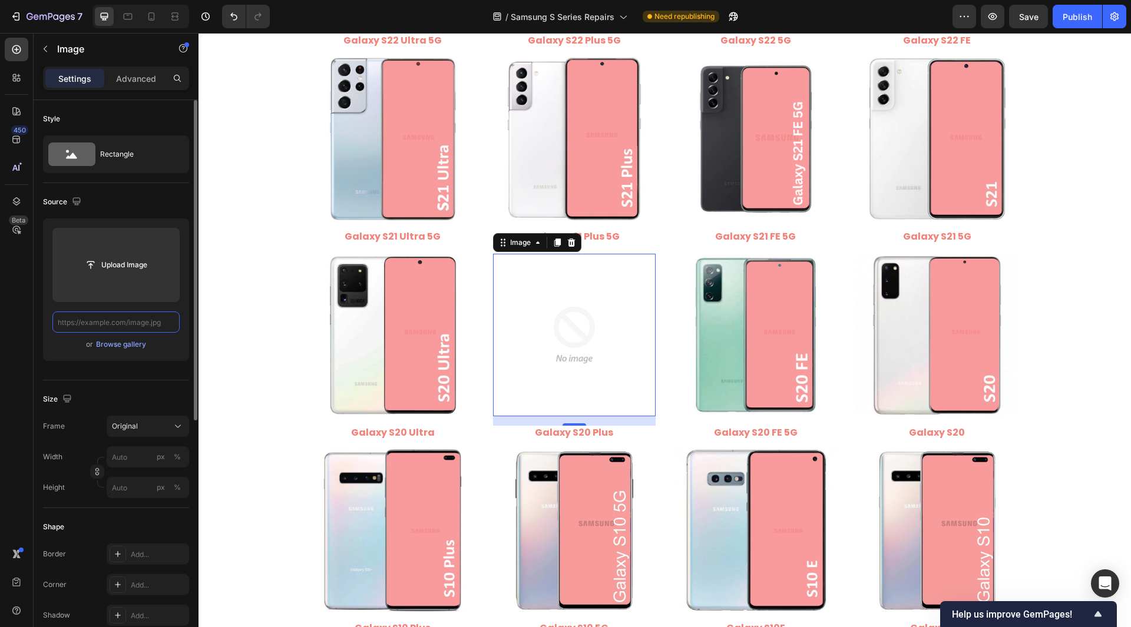
type input "https://cdn.shopify.com/s/files/1/0684/5415/4479/files/Samsung_Galaxy_S20_Plus.…"
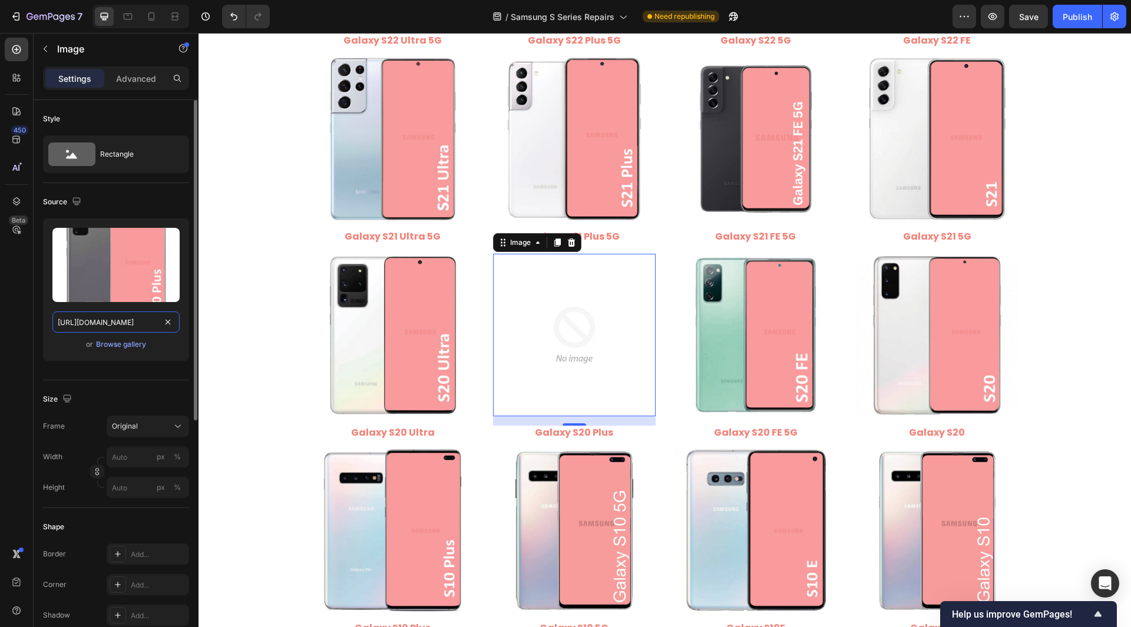
scroll to position [0, 243]
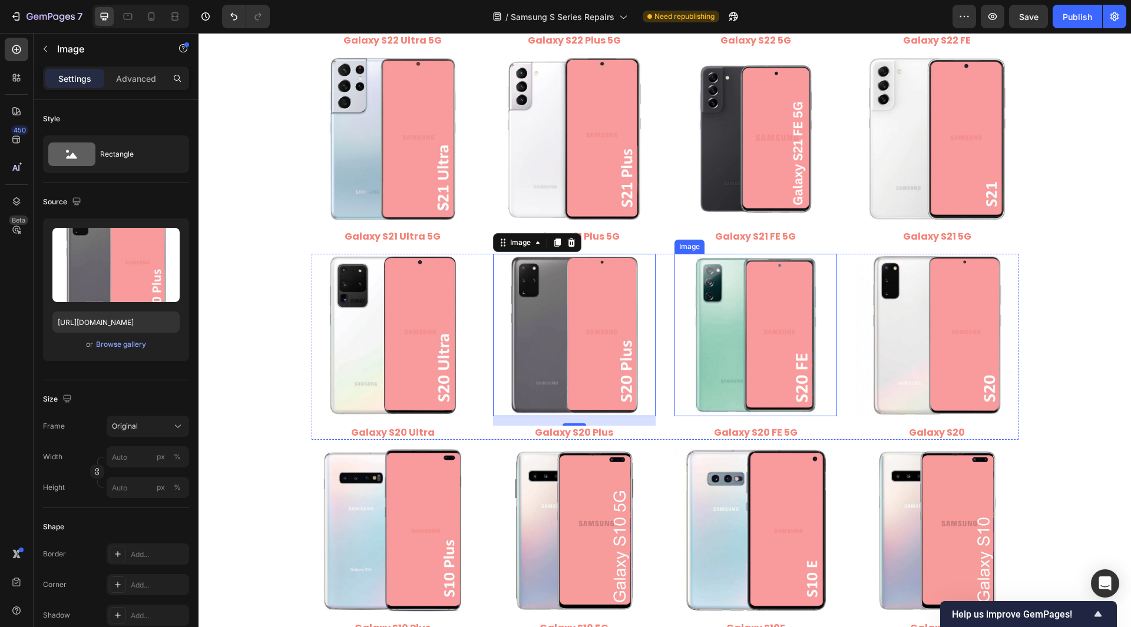
click at [734, 351] on img at bounding box center [756, 335] width 163 height 163
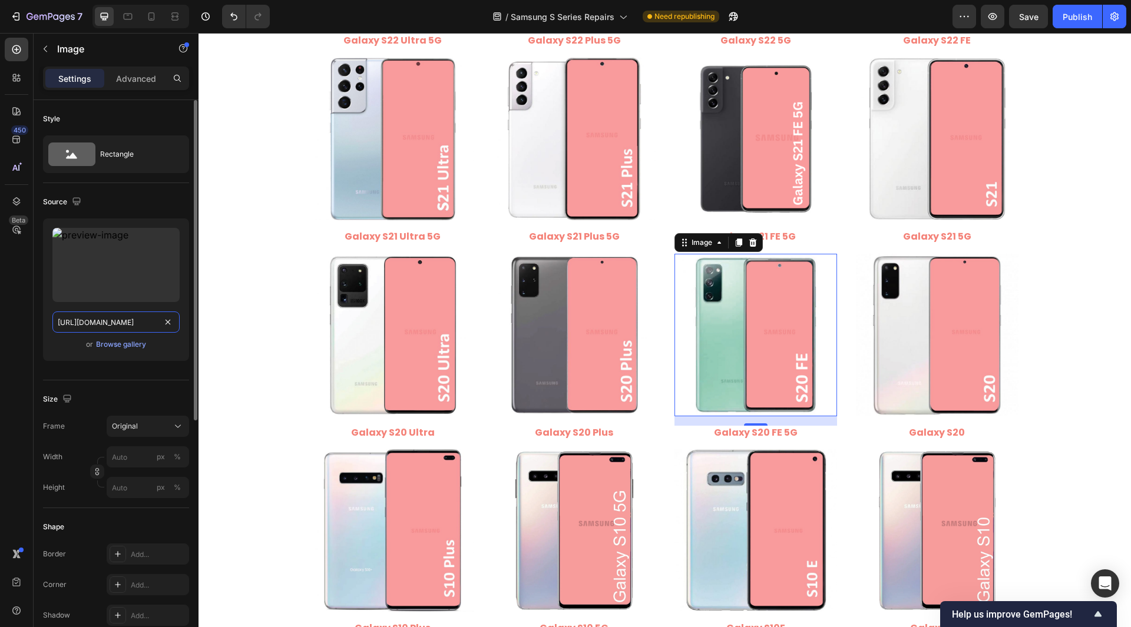
drag, startPoint x: 160, startPoint y: 316, endPoint x: 169, endPoint y: 321, distance: 9.8
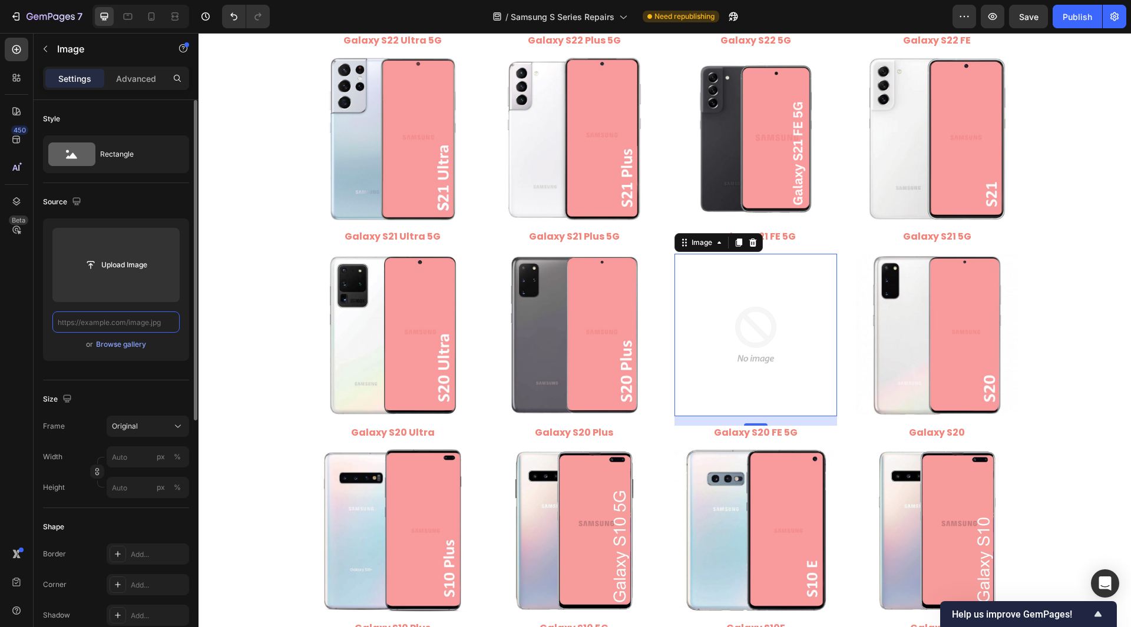
scroll to position [0, 0]
paste input "https://cdn.shopify.com/s/files/1/0684/5415/4479/files/Samsung_Galaxy_S20_FE_5G…"
type input "https://cdn.shopify.com/s/files/1/0684/5415/4479/files/Samsung_Galaxy_S20_FE_5G…"
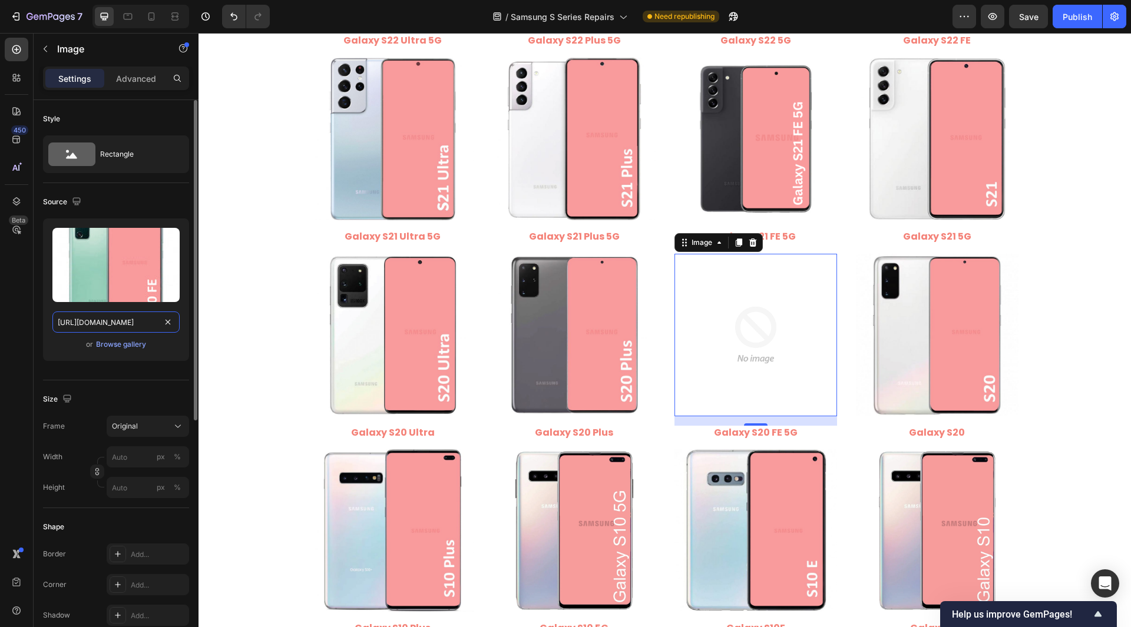
scroll to position [0, 250]
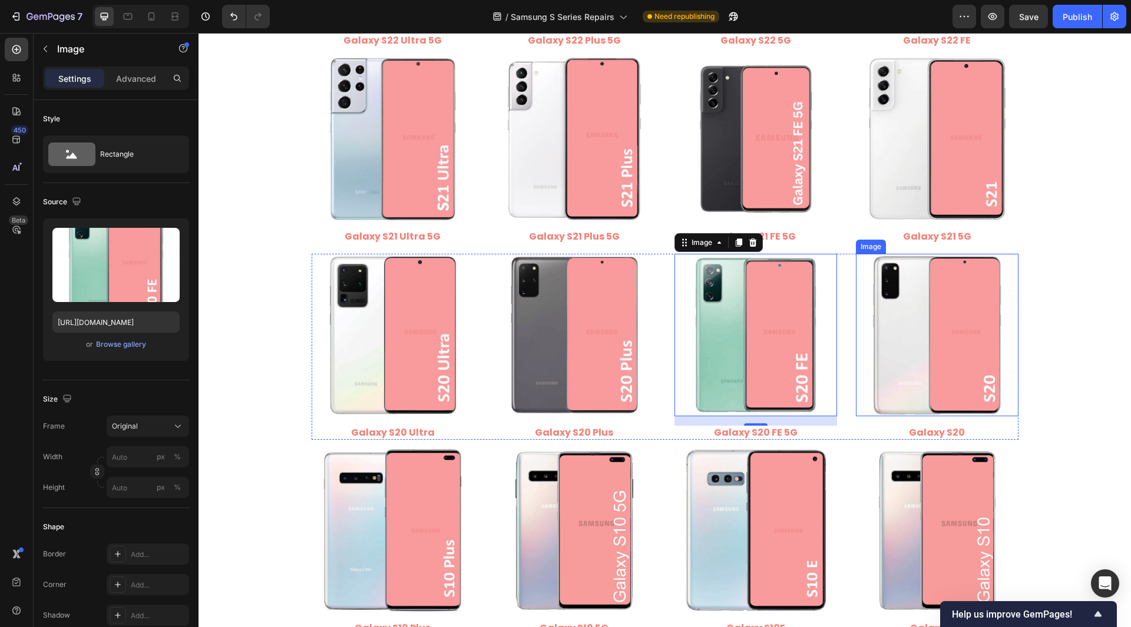
click at [963, 343] on img at bounding box center [937, 335] width 163 height 163
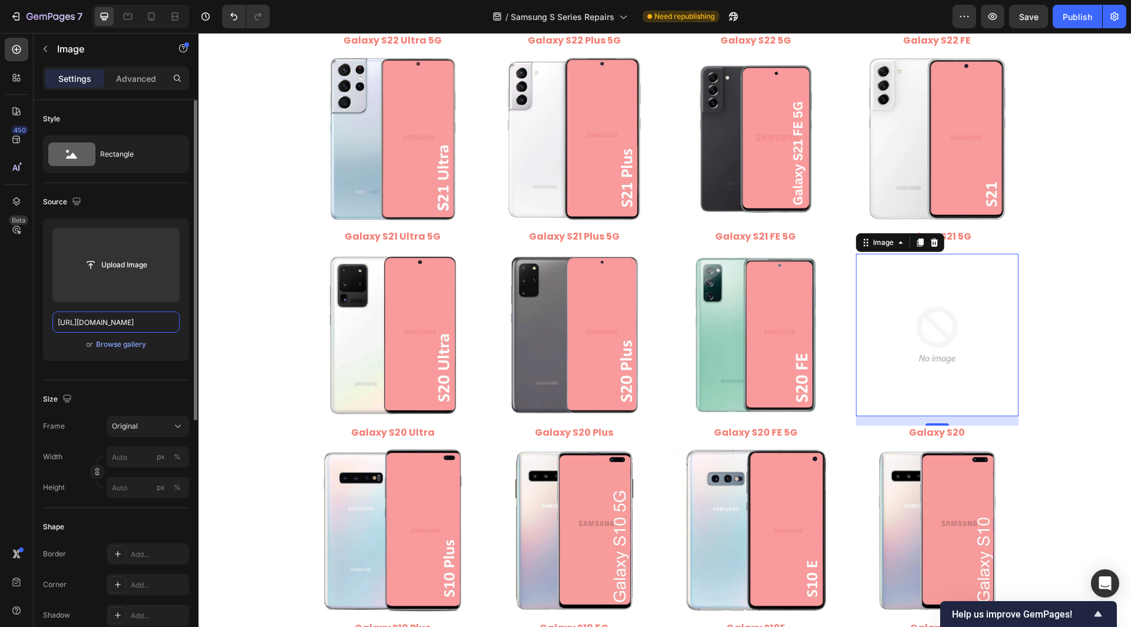
scroll to position [0, 225]
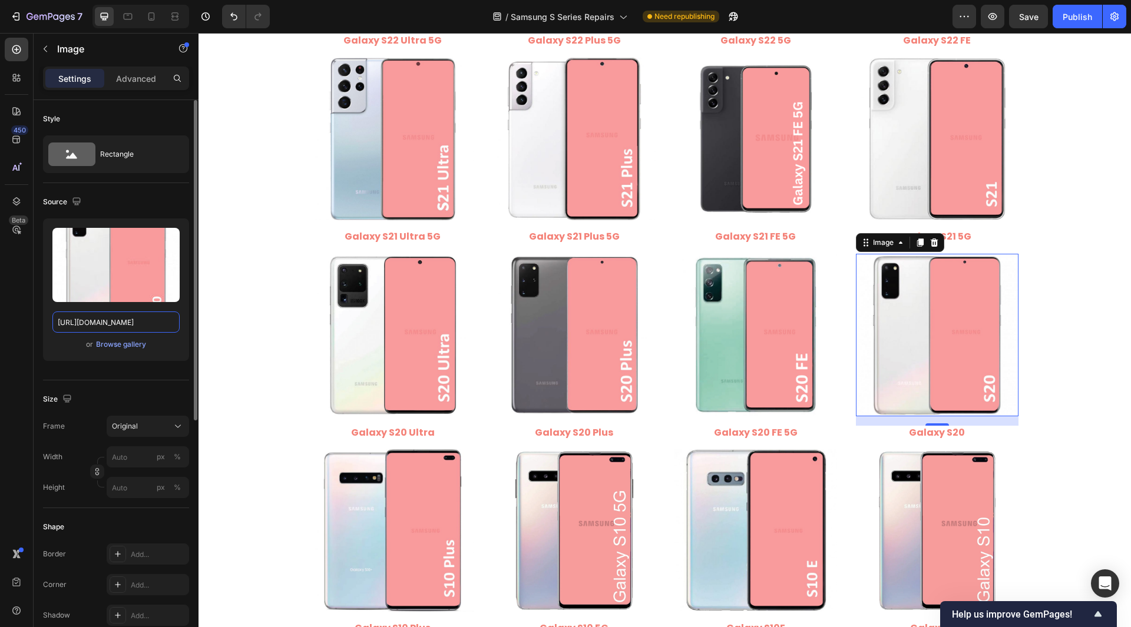
type input "https://cdn.shopify.com/s/files/1/0684/5415/4479/files/Samsung_Galaxy_S20.jpg?v…"
click at [38, 290] on div "Style Rectangle Source Upload Image https://cdn.shopify.com/s/files/1/0684/5415…" at bounding box center [116, 591] width 165 height 982
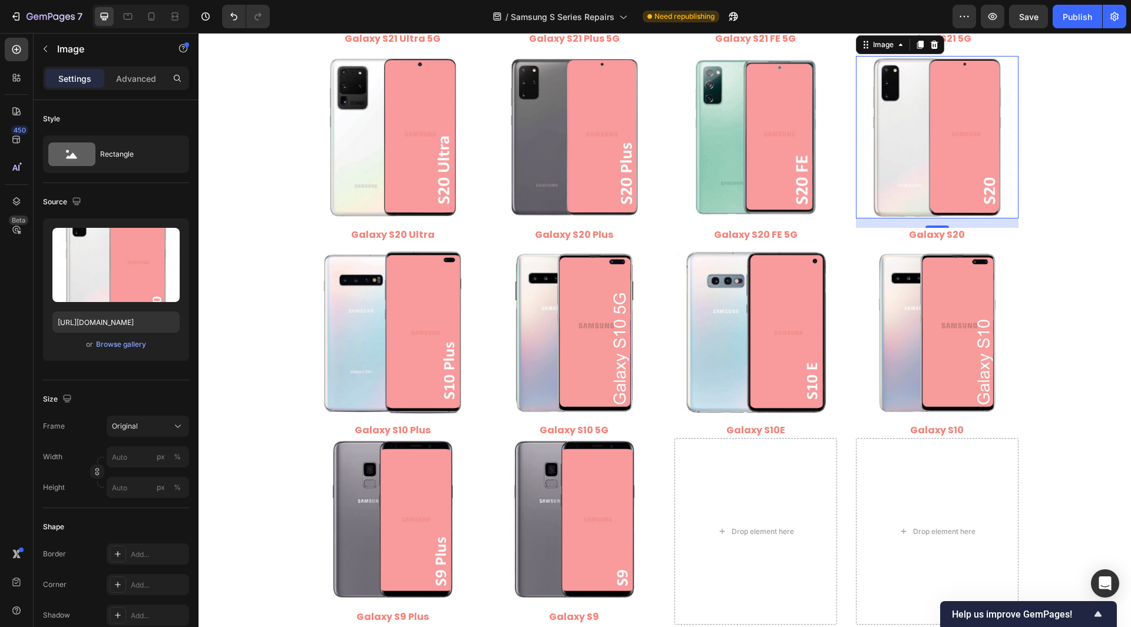
scroll to position [1119, 0]
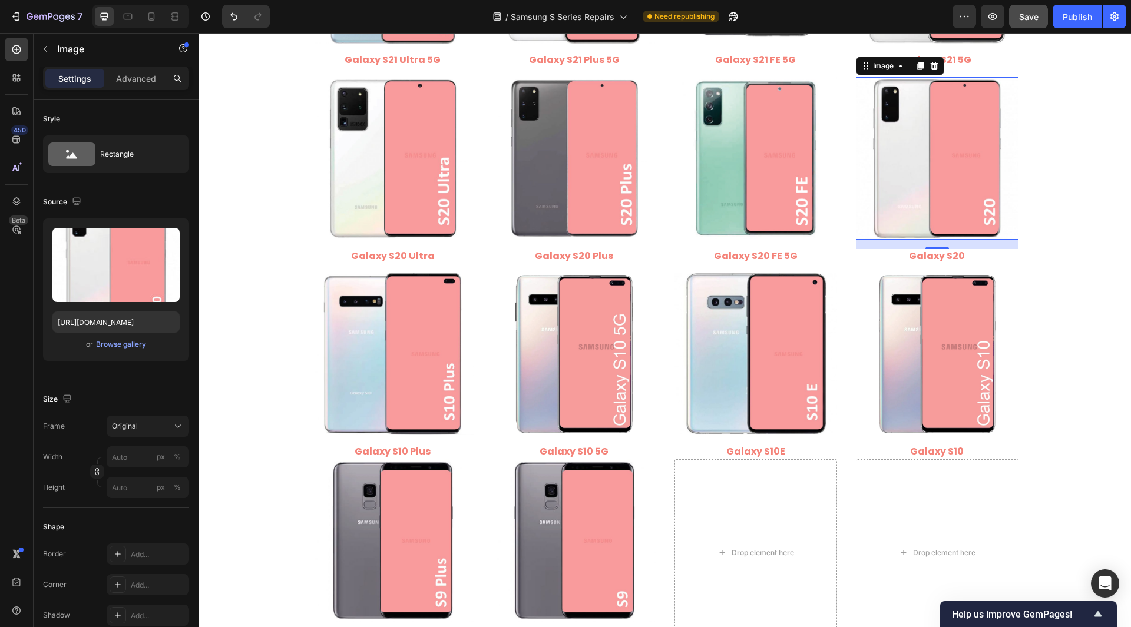
click at [1032, 25] on button "Save" at bounding box center [1028, 17] width 39 height 24
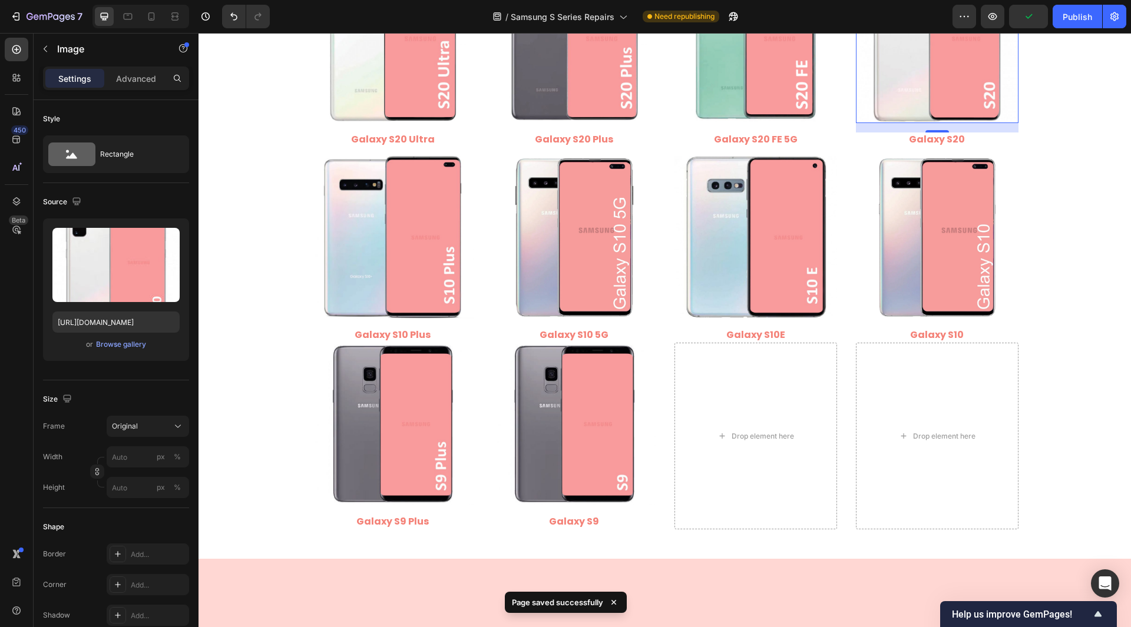
scroll to position [1237, 0]
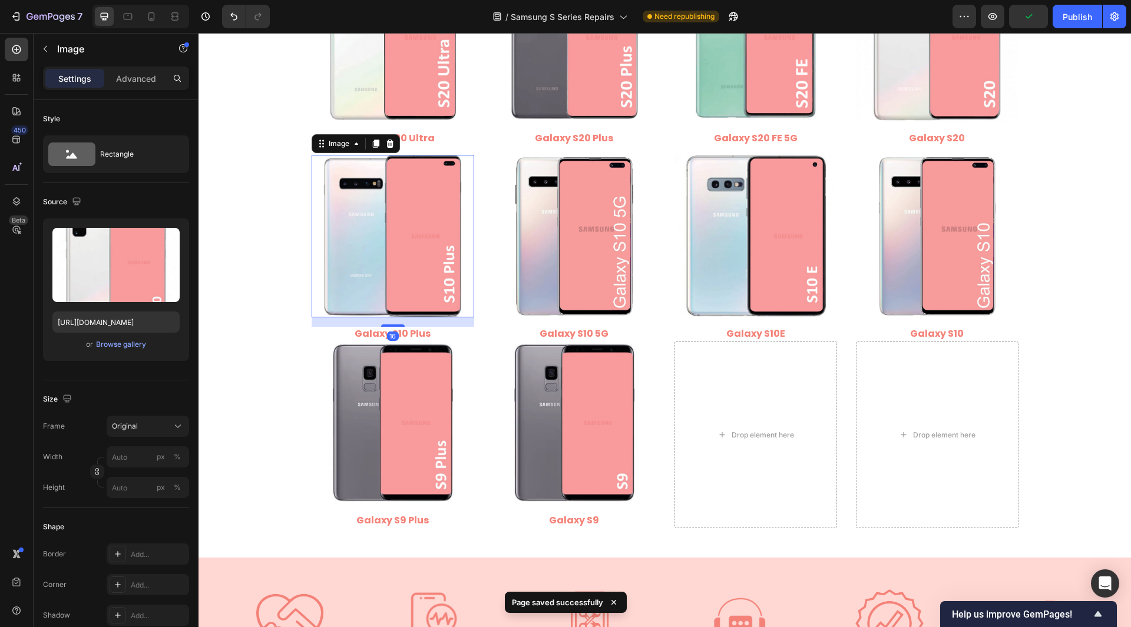
click at [365, 255] on img at bounding box center [393, 236] width 163 height 163
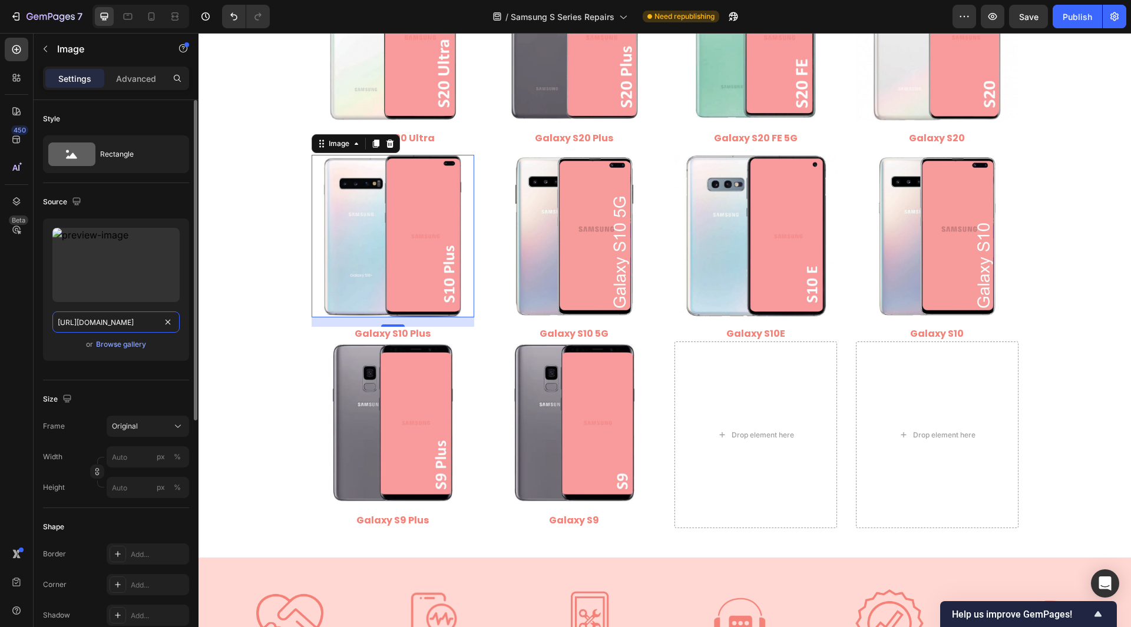
drag, startPoint x: 174, startPoint y: 332, endPoint x: 171, endPoint y: 316, distance: 16.3
paste input "https://cdn.shopify.com/s/files/1/0684/5415/4479/files/Samsung_Galaxy_S10_Plus.…"
type input "https://cdn.shopify.com/s/files/1/0684/5415/4479/files/Samsung_Galaxy_S10_Plus.…"
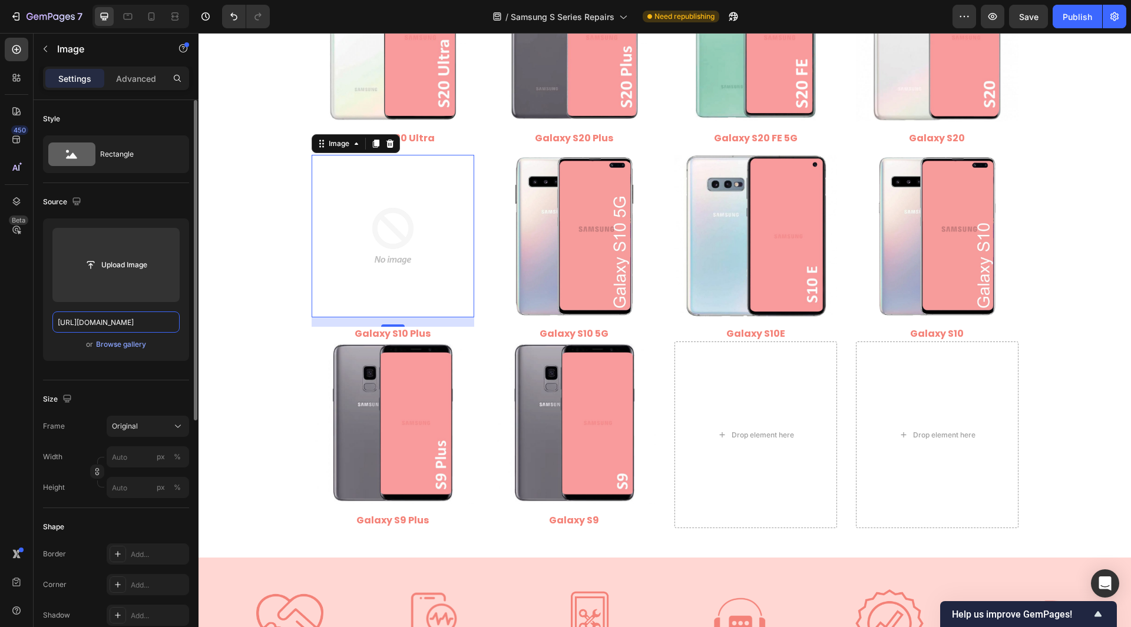
scroll to position [0, 240]
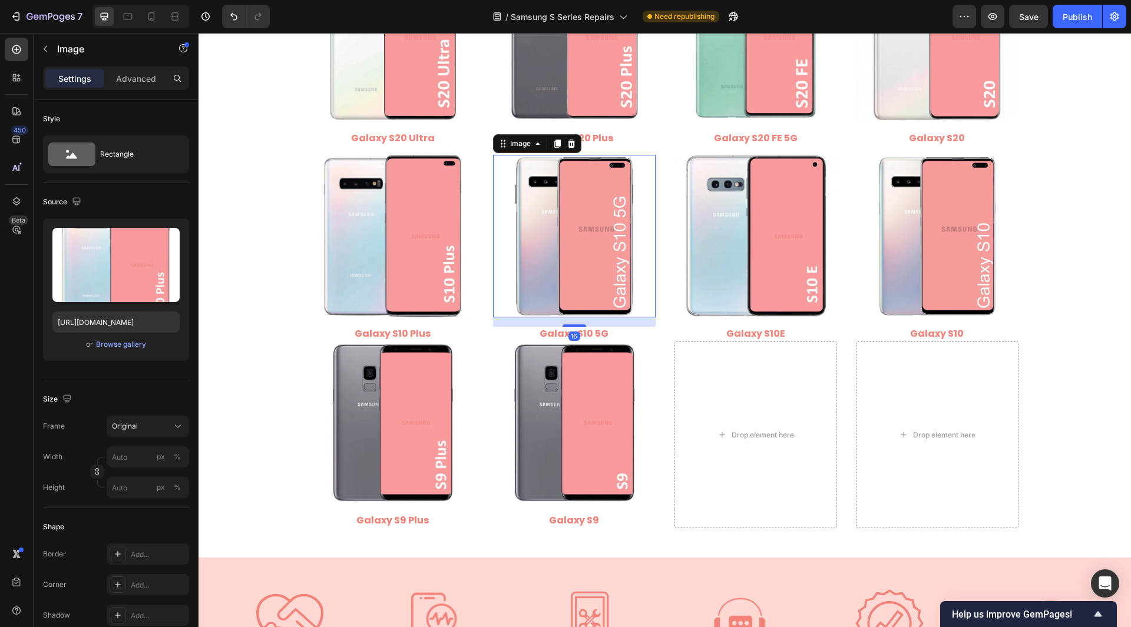
click at [574, 247] on img at bounding box center [574, 236] width 163 height 163
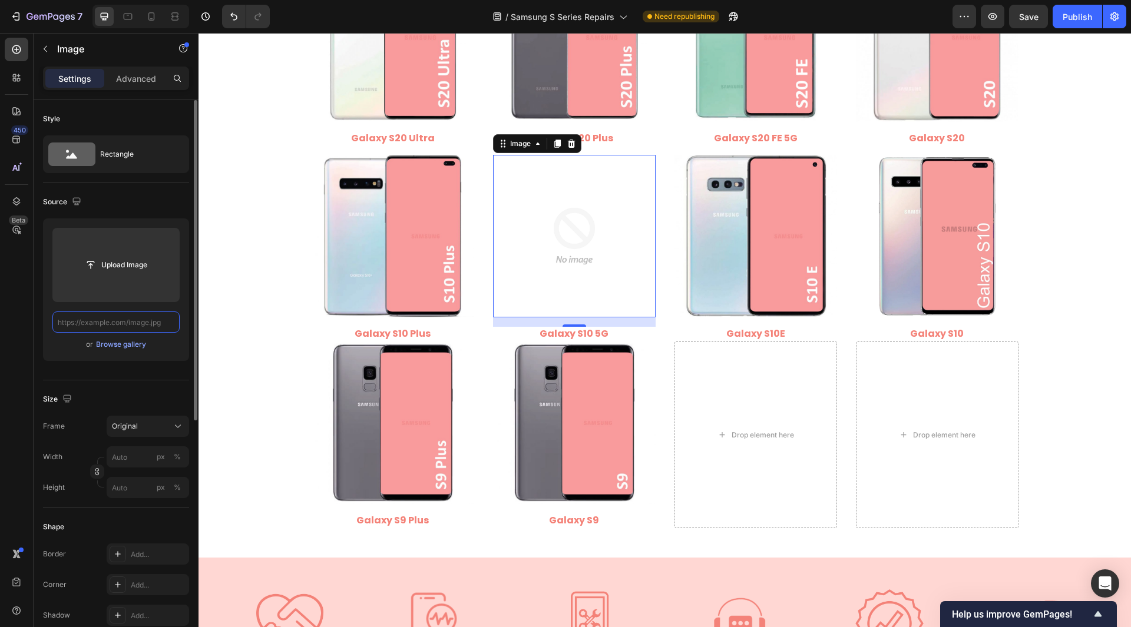
scroll to position [0, 0]
paste input "https://cdn.shopify.com/s/files/1/0684/5415/4479/files/Samsung_Galaxy_S10_5G.jp…"
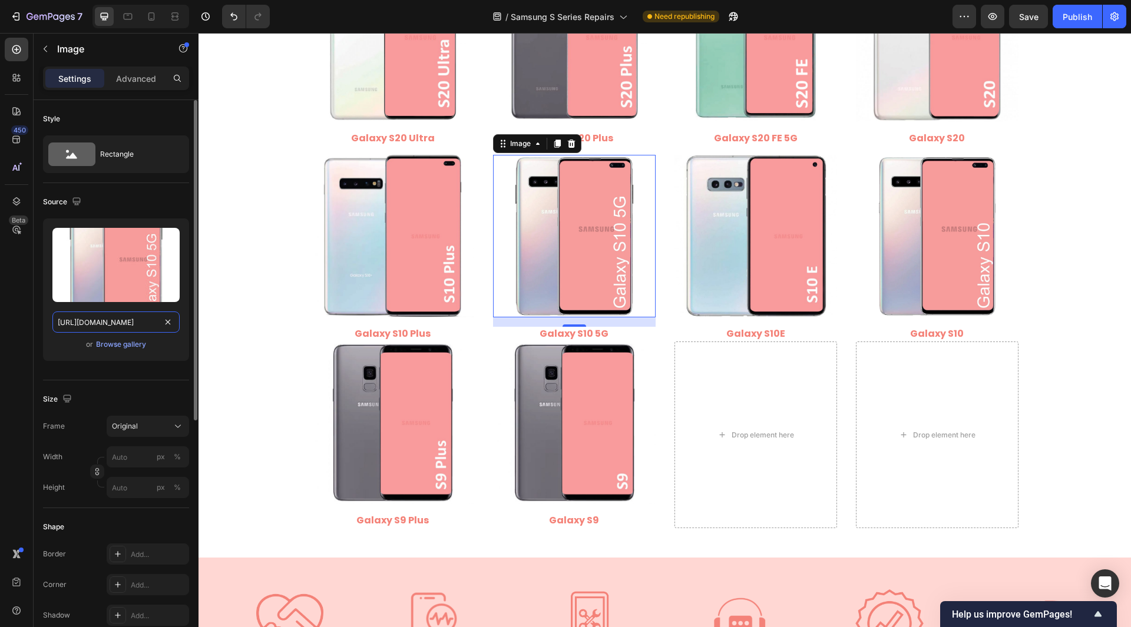
scroll to position [0, 237]
type input "https://cdn.shopify.com/s/files/1/0684/5415/4479/files/Samsung_Galaxy_S10_5G.jp…"
click at [39, 328] on div "Style Rectangle Source Upload Image https://cdn.shopify.com/s/files/1/0684/5415…" at bounding box center [116, 591] width 165 height 982
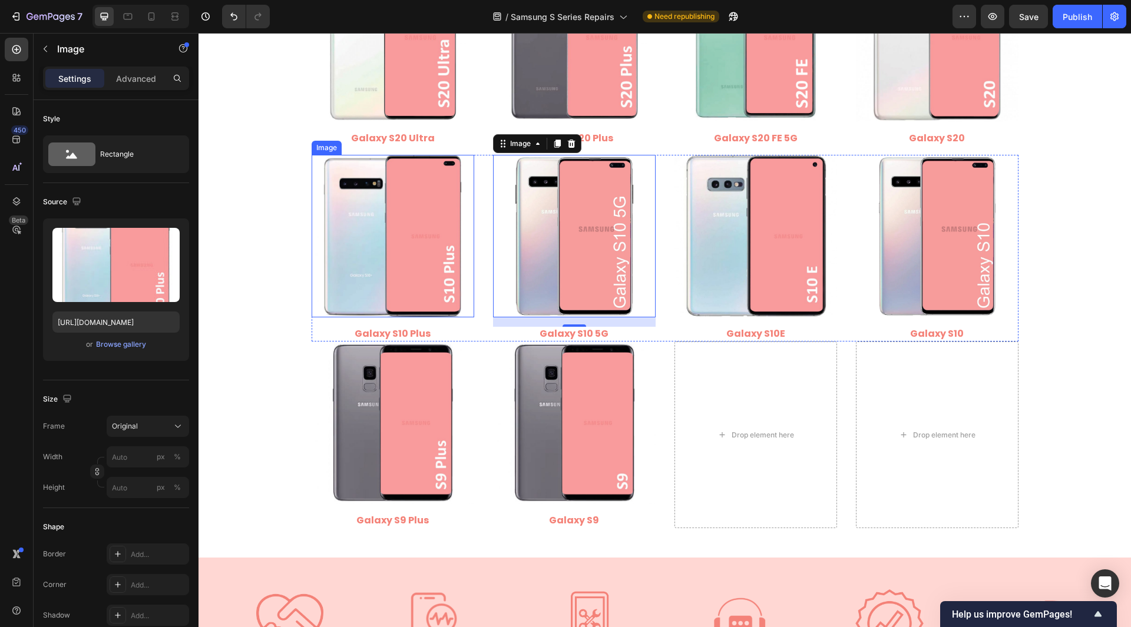
click at [408, 266] on img at bounding box center [393, 236] width 163 height 163
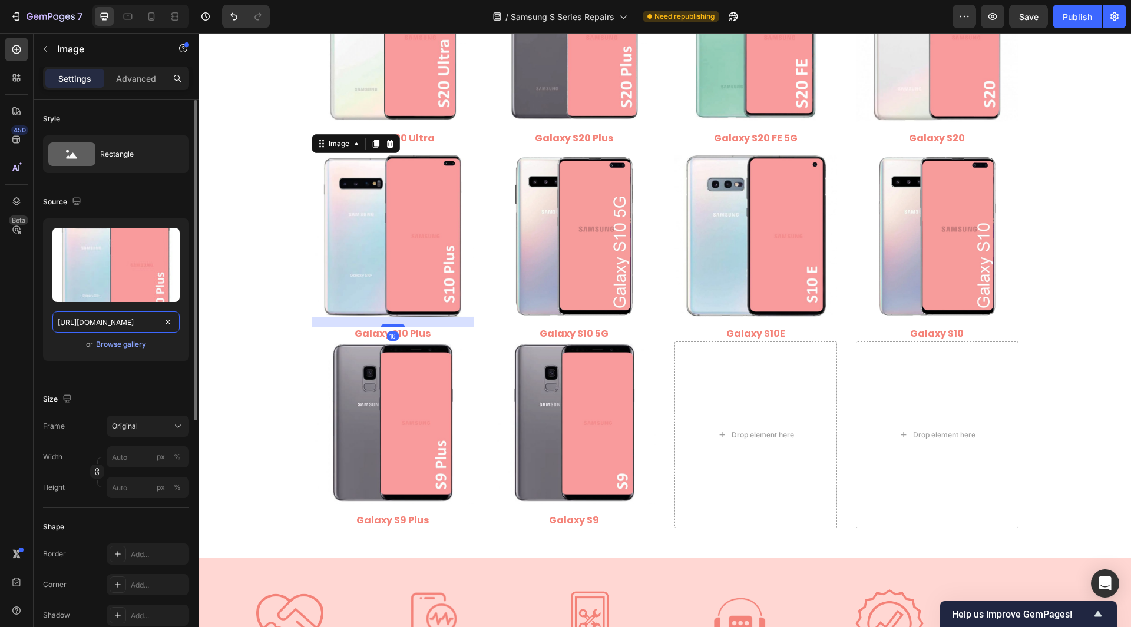
click at [100, 325] on input "https://cdn.shopify.com/s/files/1/0684/5415/4479/files/Samsung_Galaxy_S10_Plus.…" at bounding box center [115, 322] width 127 height 21
click at [542, 246] on img at bounding box center [574, 236] width 163 height 163
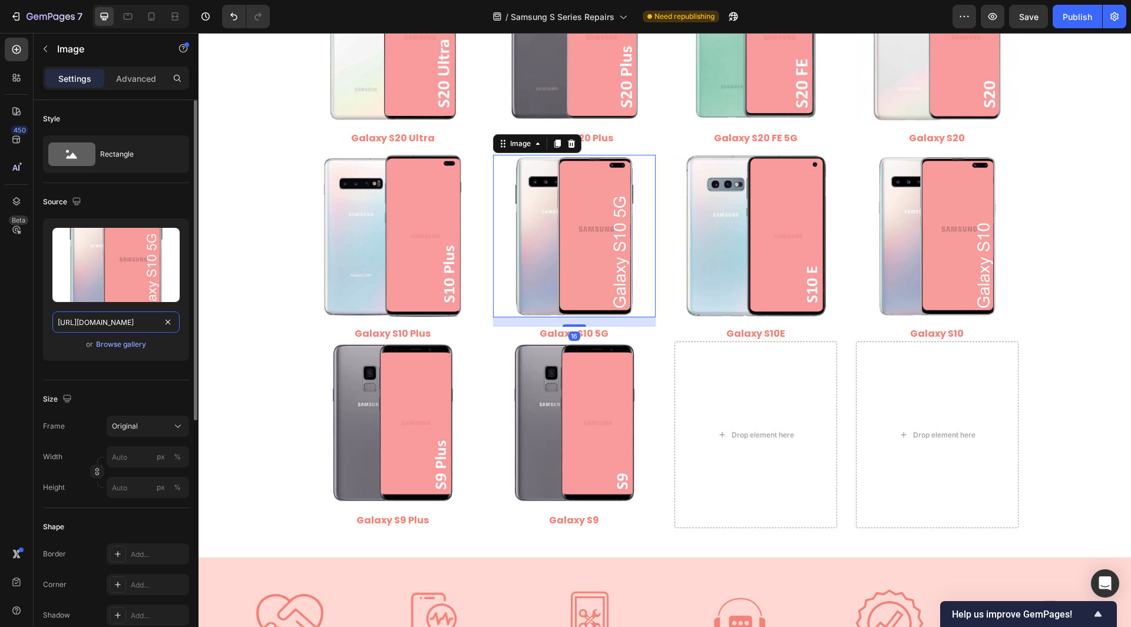
click at [81, 324] on input "https://cdn.shopify.com/s/files/1/0684/5415/4479/files/Samsung_Galaxy_S10_5G.jp…" at bounding box center [115, 322] width 127 height 21
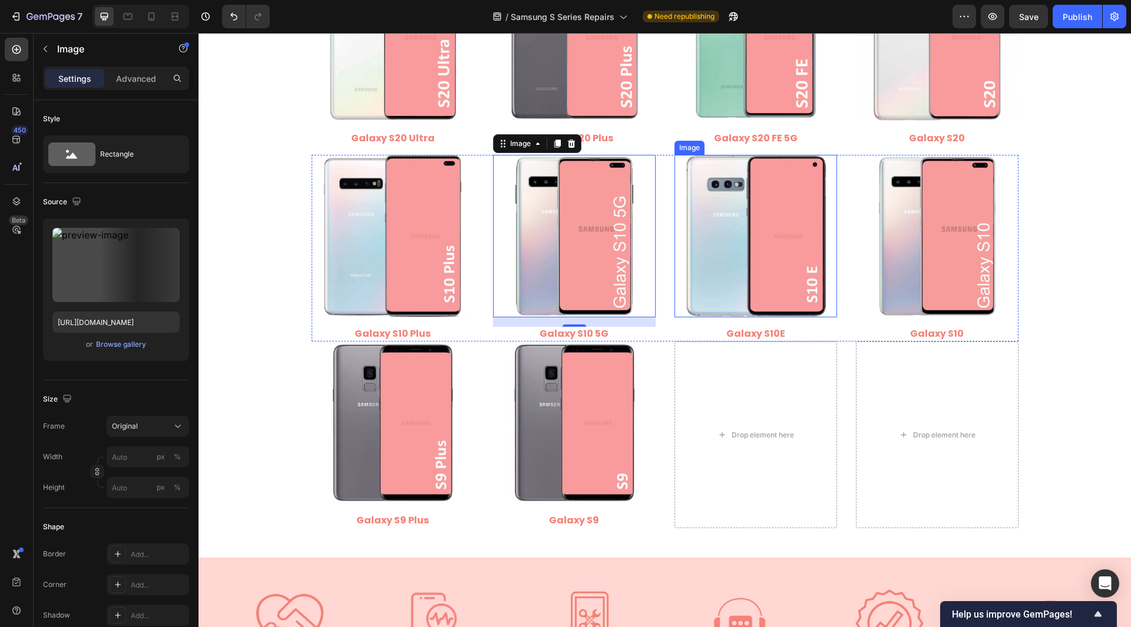
click at [752, 270] on img at bounding box center [756, 236] width 163 height 163
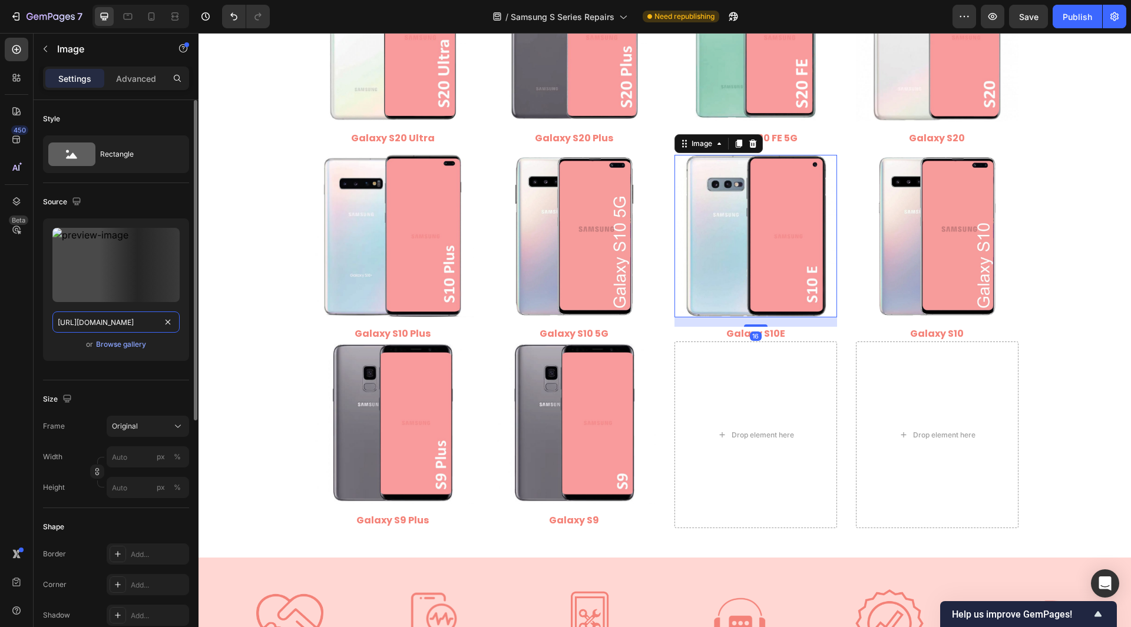
click at [106, 324] on input "https://cdn.shopify.com/s/files/1/0684/5415/4479/files/497438306892514440-9029b…" at bounding box center [115, 322] width 127 height 21
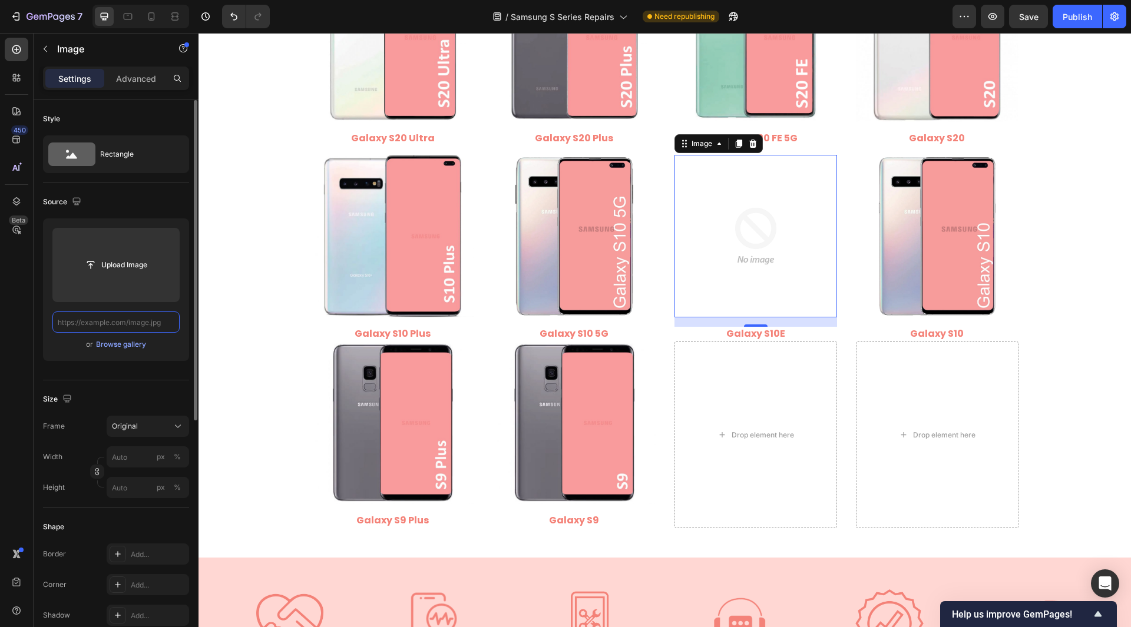
paste input "https://cdn.shopify.com/s/files/1/0684/5415/4479/files/Samsung_Galaxy_S10e.jpg?…"
type input "https://cdn.shopify.com/s/files/1/0684/5415/4479/files/Samsung_Galaxy_S10e.jpg?…"
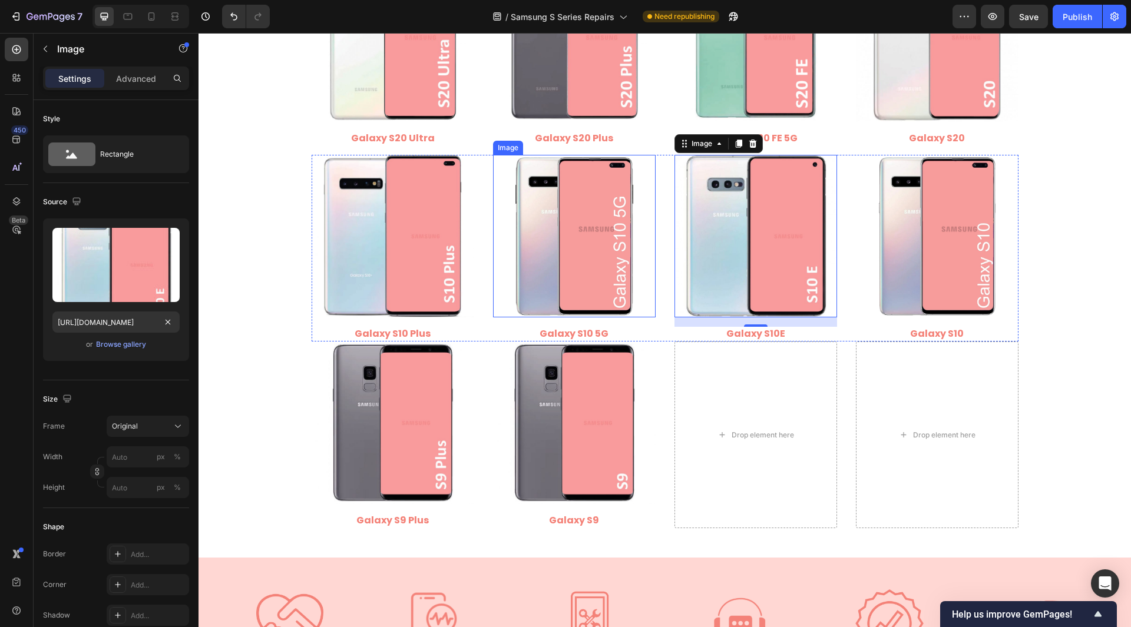
click at [613, 245] on img at bounding box center [574, 236] width 163 height 163
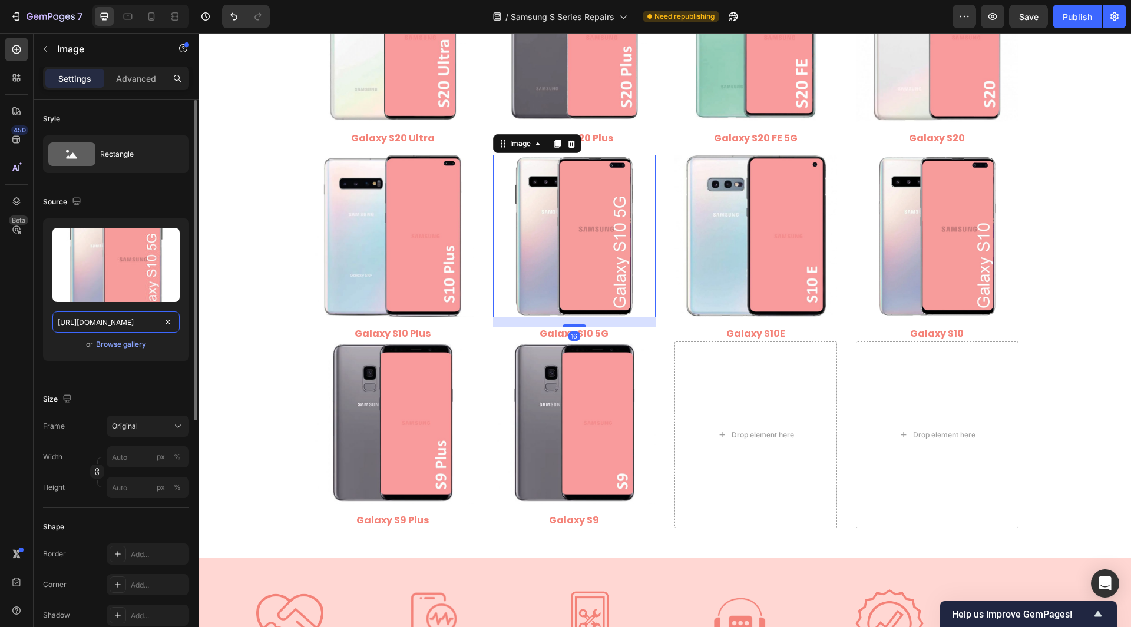
click at [125, 325] on input "https://cdn.shopify.com/s/files/1/0684/5415/4479/files/Samsung_Galaxy_S10_5G.jp…" at bounding box center [115, 322] width 127 height 21
click at [725, 257] on img at bounding box center [756, 236] width 163 height 163
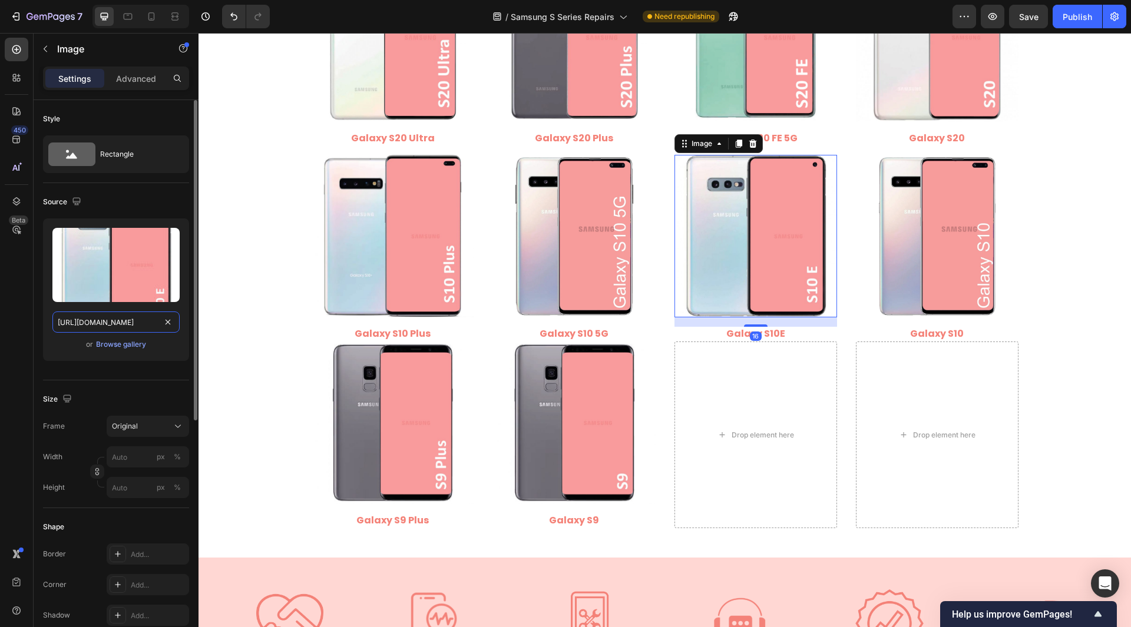
click at [101, 313] on input "https://cdn.shopify.com/s/files/1/0684/5415/4479/files/Samsung_Galaxy_S10e.jpg?…" at bounding box center [115, 322] width 127 height 21
click at [900, 245] on img at bounding box center [937, 236] width 163 height 163
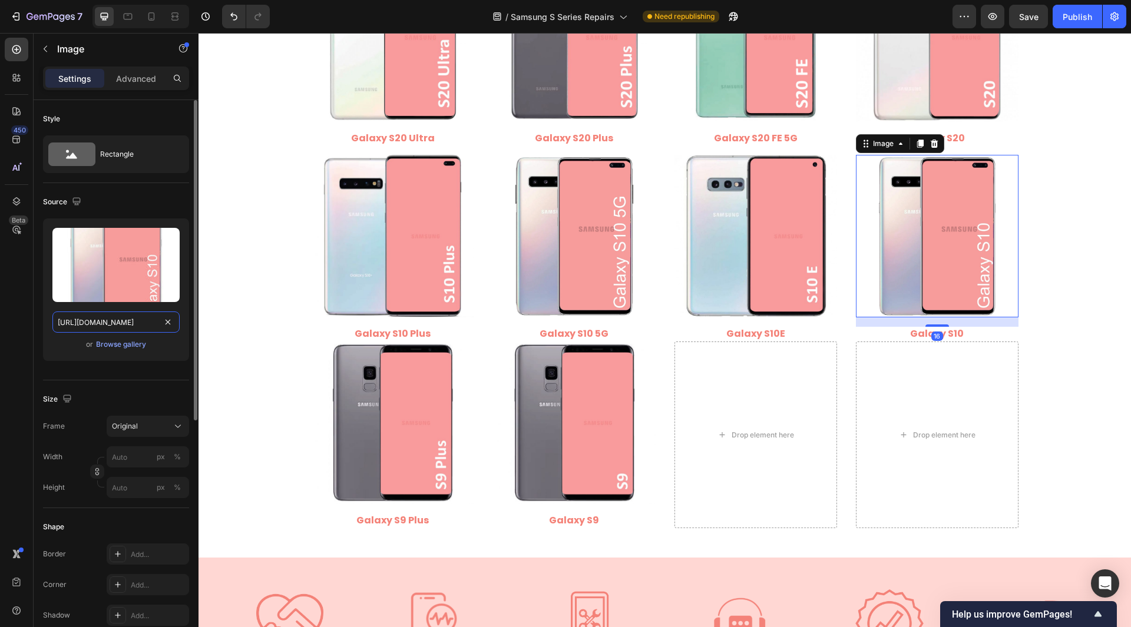
click at [141, 324] on input "https://cdn.shopify.com/s/files/1/0684/5415/4479/files/Samsung_Galaxy_S10.jpg?v…" at bounding box center [115, 322] width 127 height 21
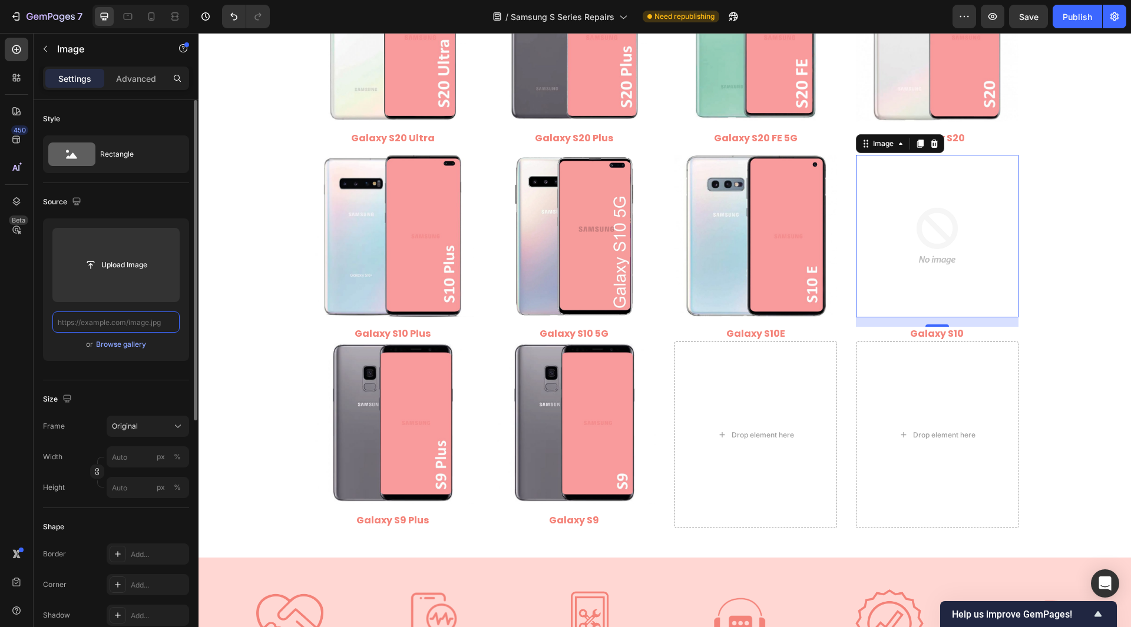
paste input "https://cdn.shopify.com/s/files/1/0684/5415/4479/files/Samsung_Galaxy_S10.jpg?v…"
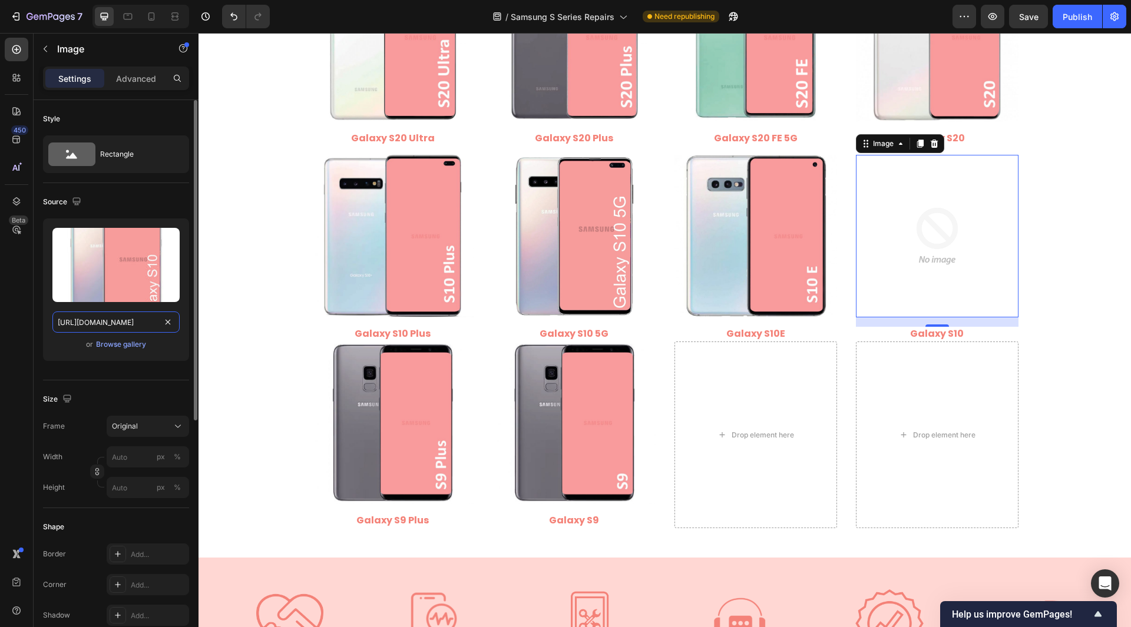
scroll to position [0, 224]
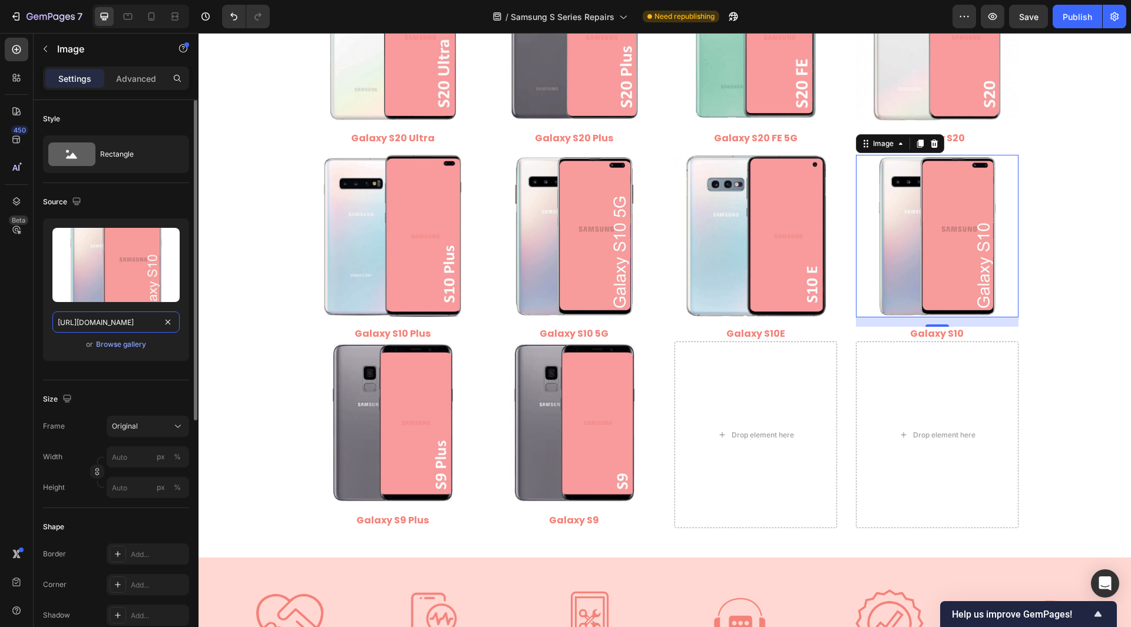
type input "https://cdn.shopify.com/s/files/1/0684/5415/4479/files/Samsung_Galaxy_S10.jpg?v…"
click at [39, 305] on div "Style Rectangle Source Upload Image https://cdn.shopify.com/s/files/1/0684/5415…" at bounding box center [116, 591] width 165 height 982
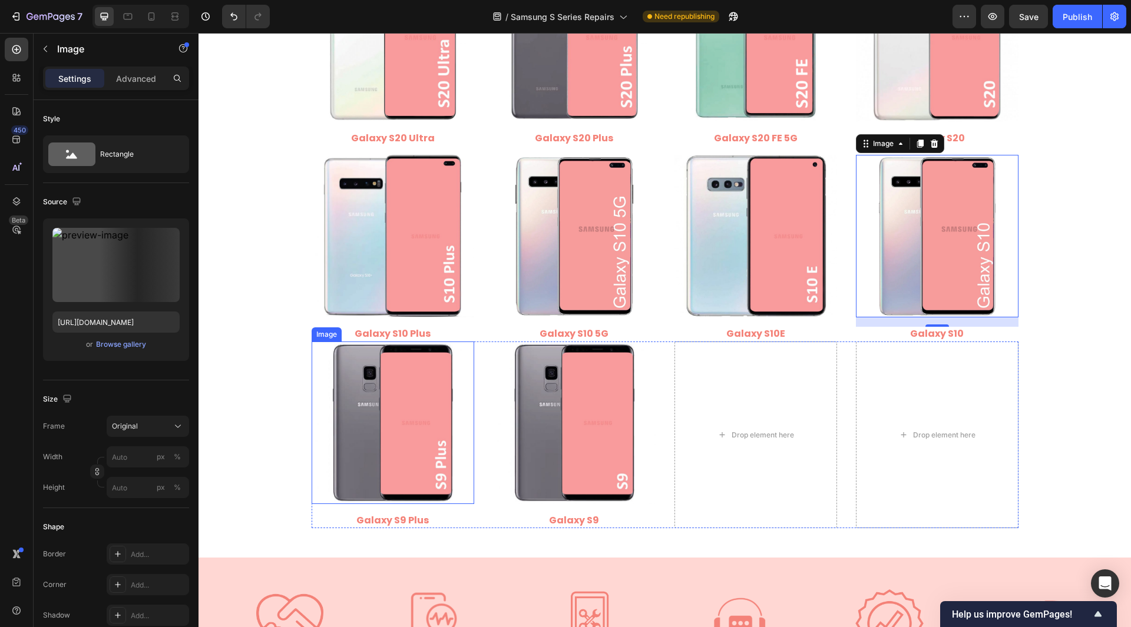
click at [400, 450] on img at bounding box center [393, 423] width 163 height 163
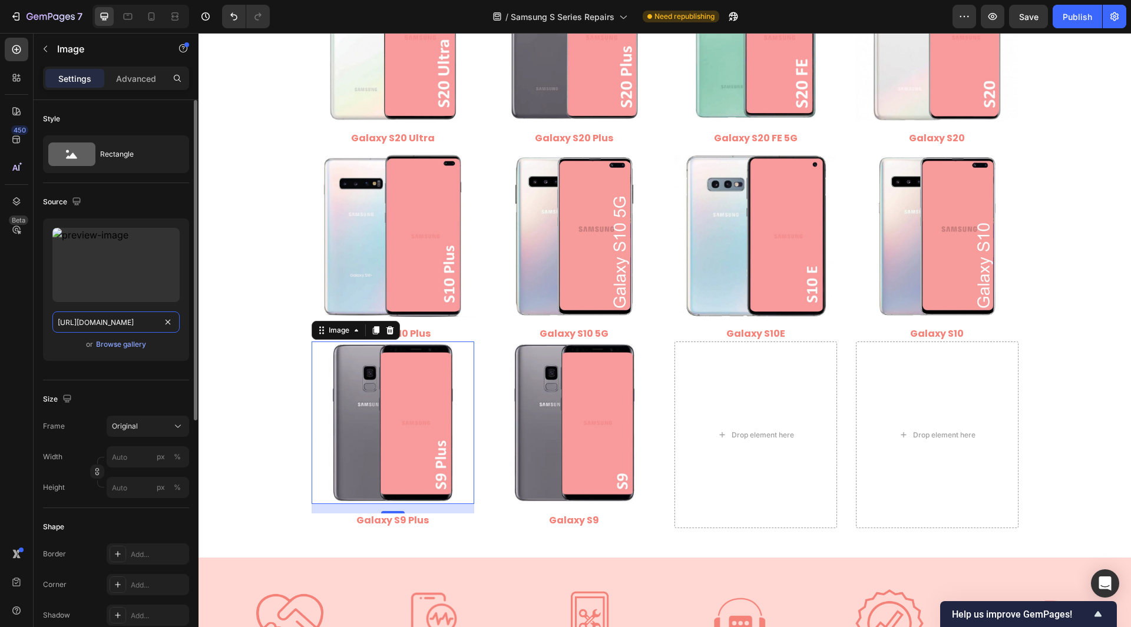
click at [110, 326] on input "https://cdn.shopify.com/s/files/1/0684/5415/4479/files/497438306892514440-7231c…" at bounding box center [115, 322] width 127 height 21
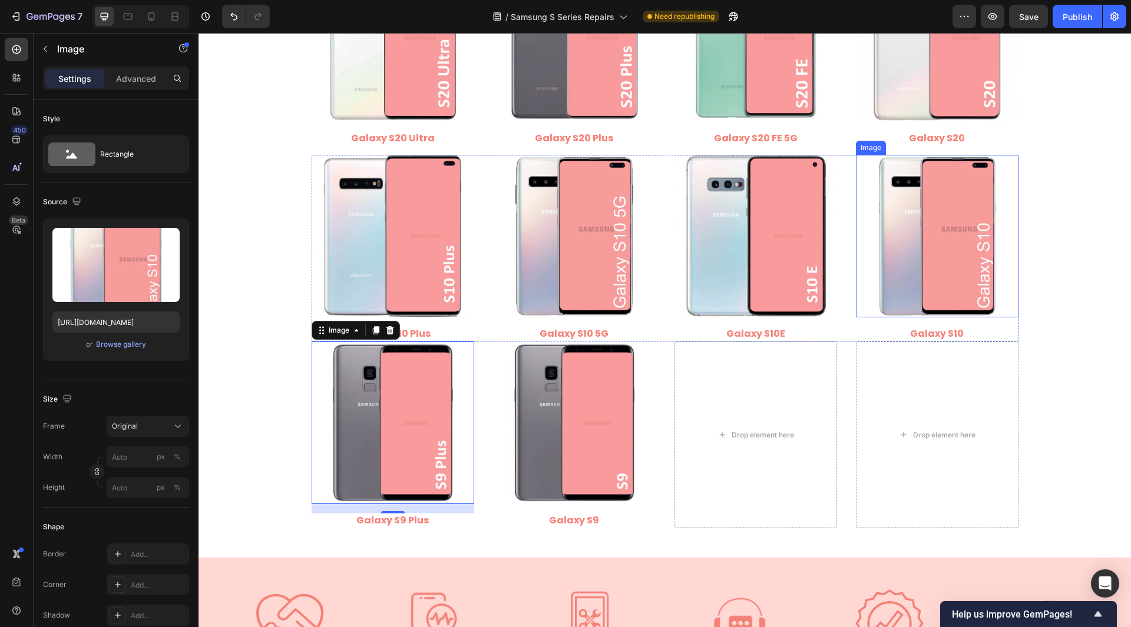
click at [932, 265] on img at bounding box center [937, 236] width 163 height 163
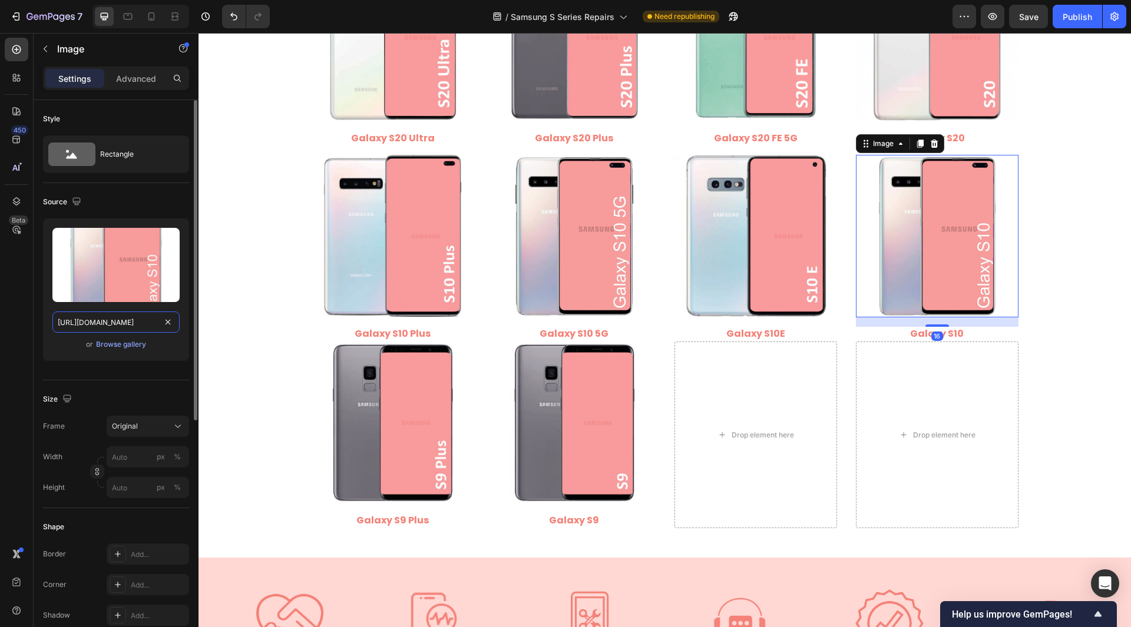
click at [124, 328] on input "https://cdn.shopify.com/s/files/1/0684/5415/4479/files/Samsung_Galaxy_S10.jpg?v…" at bounding box center [115, 322] width 127 height 21
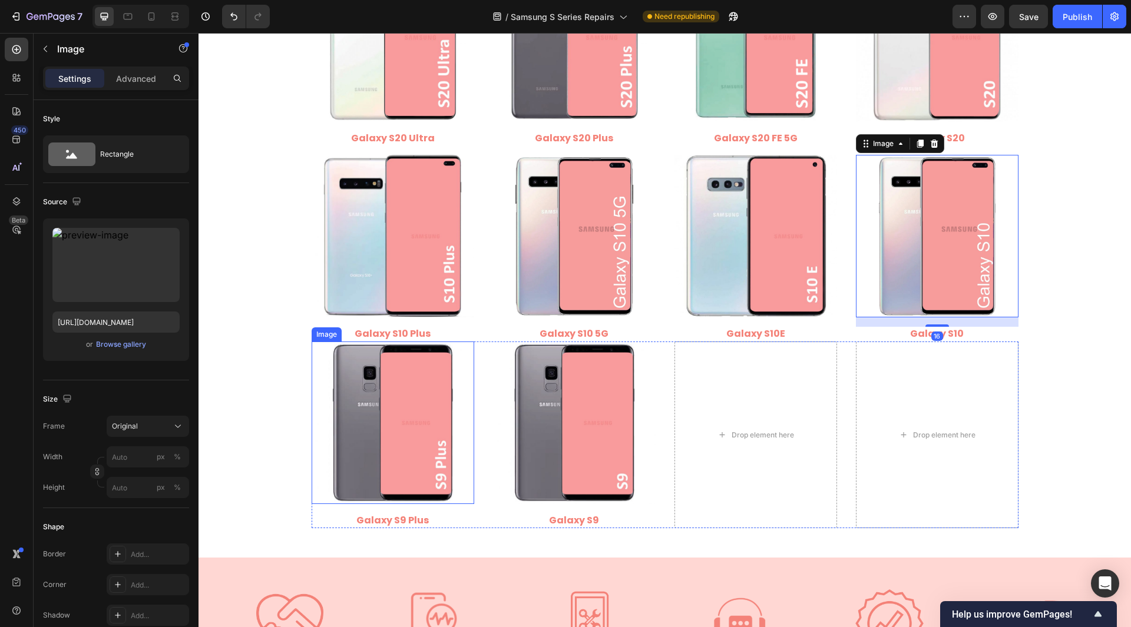
click at [410, 441] on img at bounding box center [393, 423] width 163 height 163
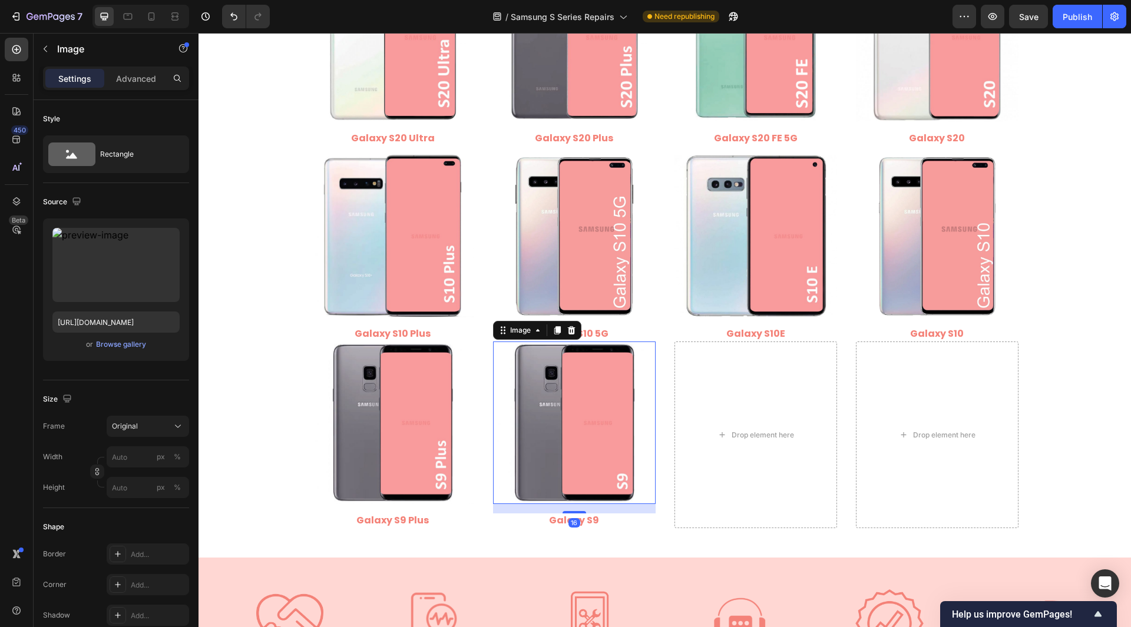
click at [573, 425] on img at bounding box center [574, 423] width 163 height 163
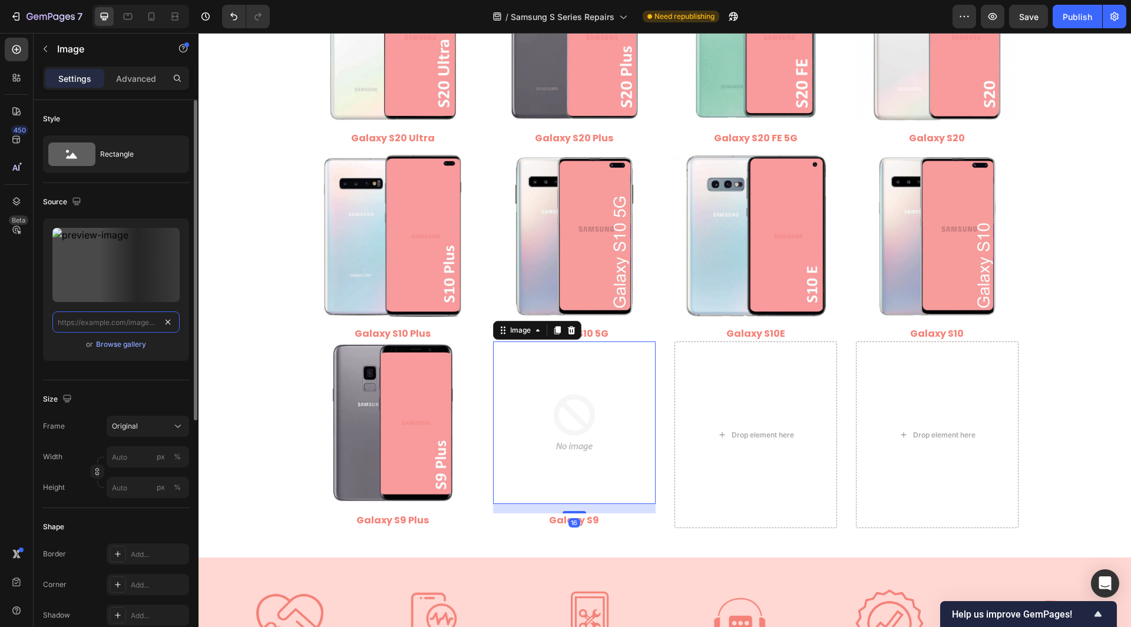
scroll to position [0, 0]
paste input "https://cdn.shopify.com/s/files/1/0684/5415/4479/files/Samsung_Galaxy_S9.jpg?v=…"
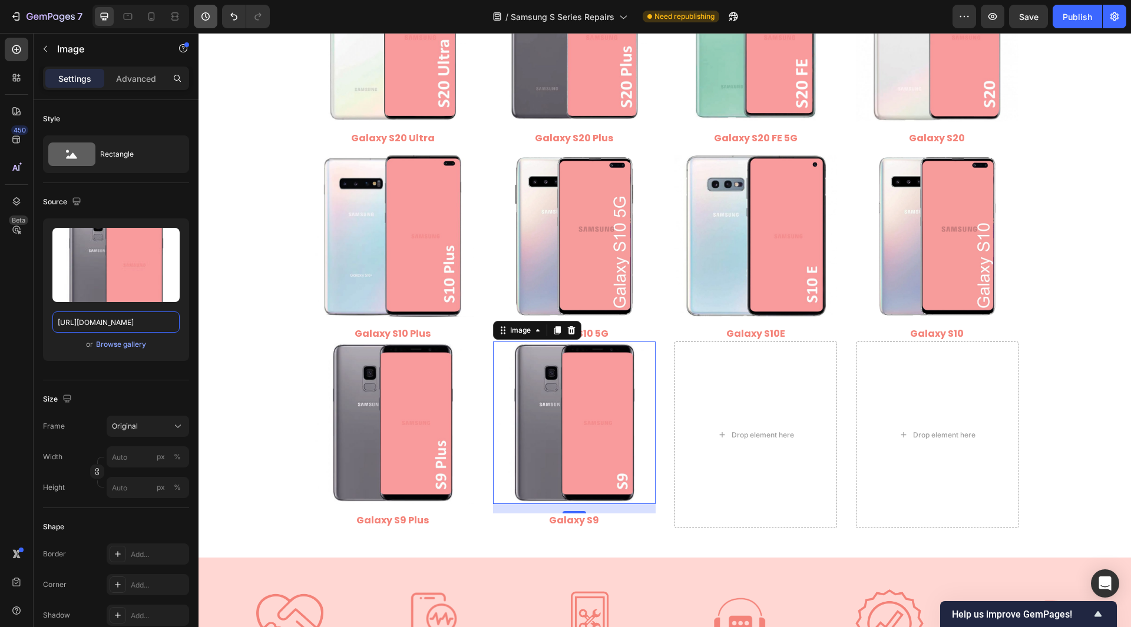
type input "https://cdn.shopify.com/s/files/1/0684/5415/4479/files/Samsung_Galaxy_S9.jpg?v=…"
click at [404, 427] on img at bounding box center [393, 423] width 163 height 163
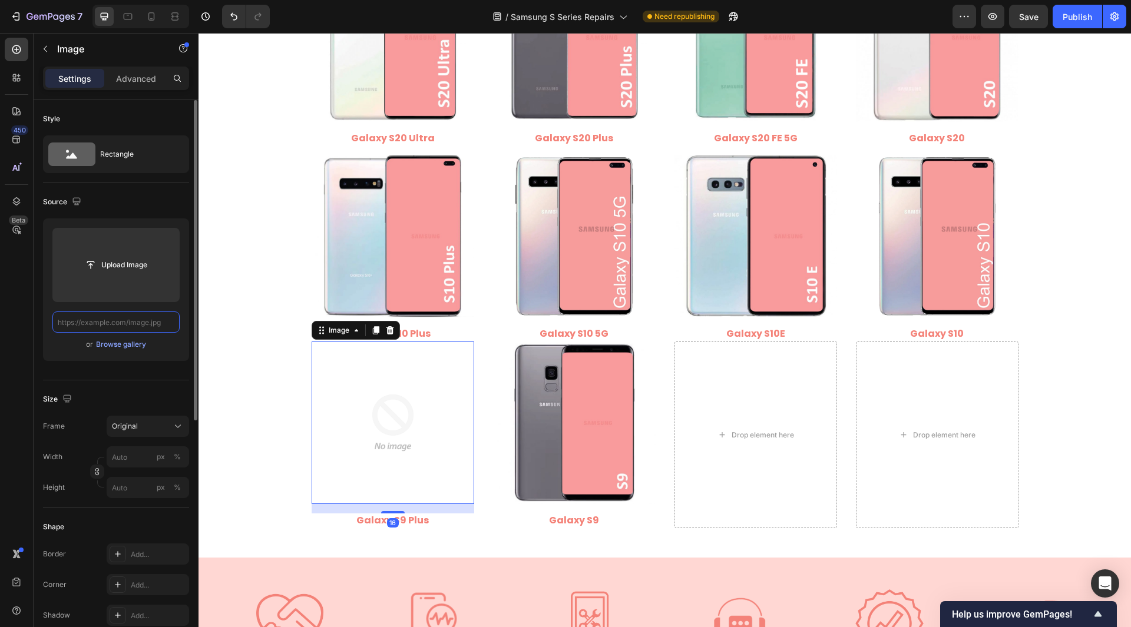
paste input "https://cdn.shopify.com/s/files/1/0684/5415/4479/files/Samsung_Galaxy_S9_Plus.j…"
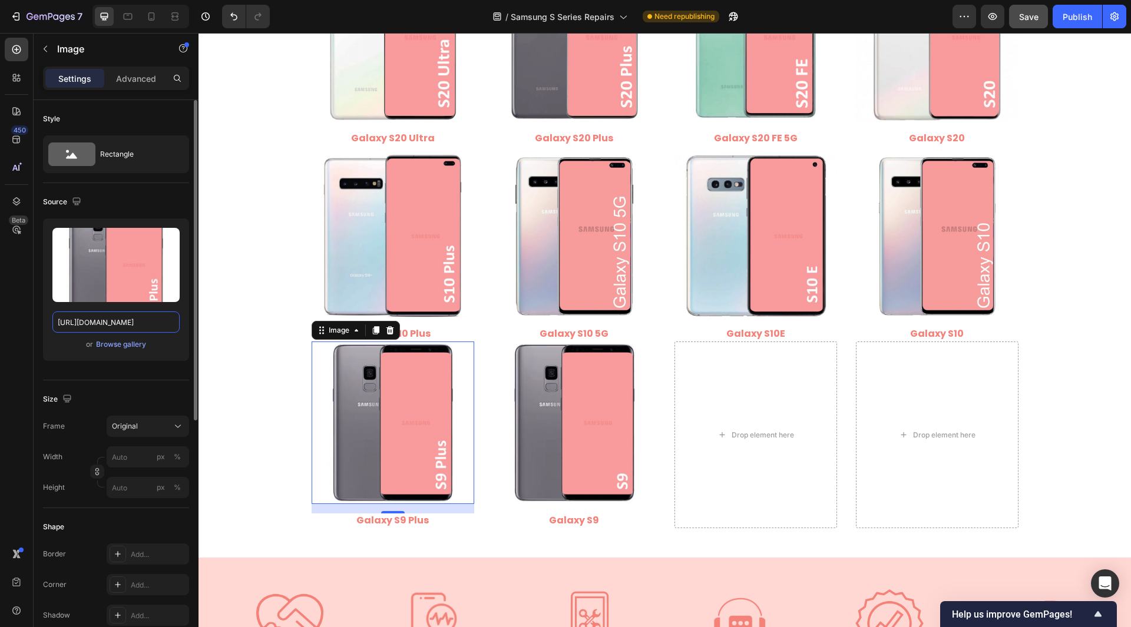
type input "https://cdn.shopify.com/s/files/1/0684/5415/4479/files/Samsung_Galaxy_S9_Plus.j…"
click at [1015, 13] on button "Save" at bounding box center [1028, 17] width 39 height 24
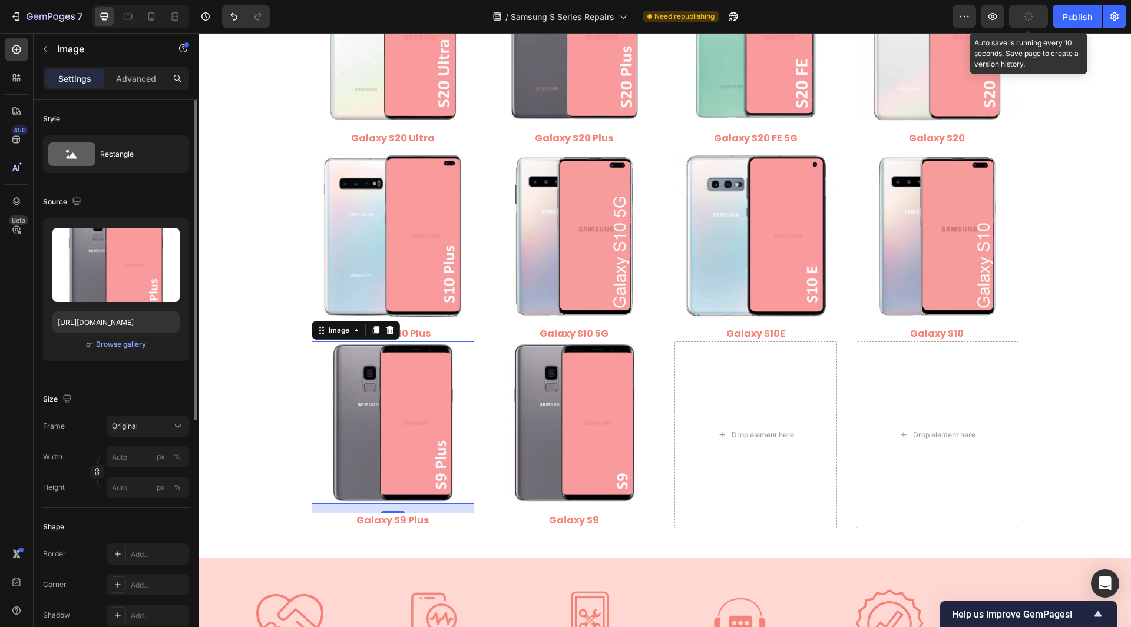
scroll to position [0, 0]
click at [1078, 12] on div "Publish" at bounding box center [1077, 17] width 29 height 12
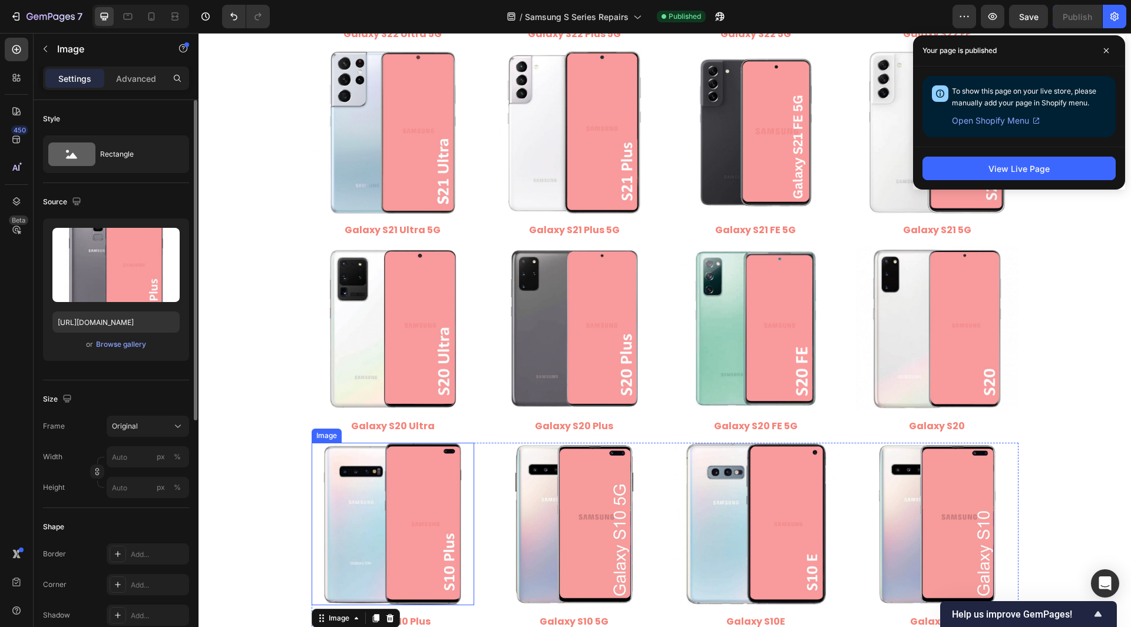
scroll to position [943, 0]
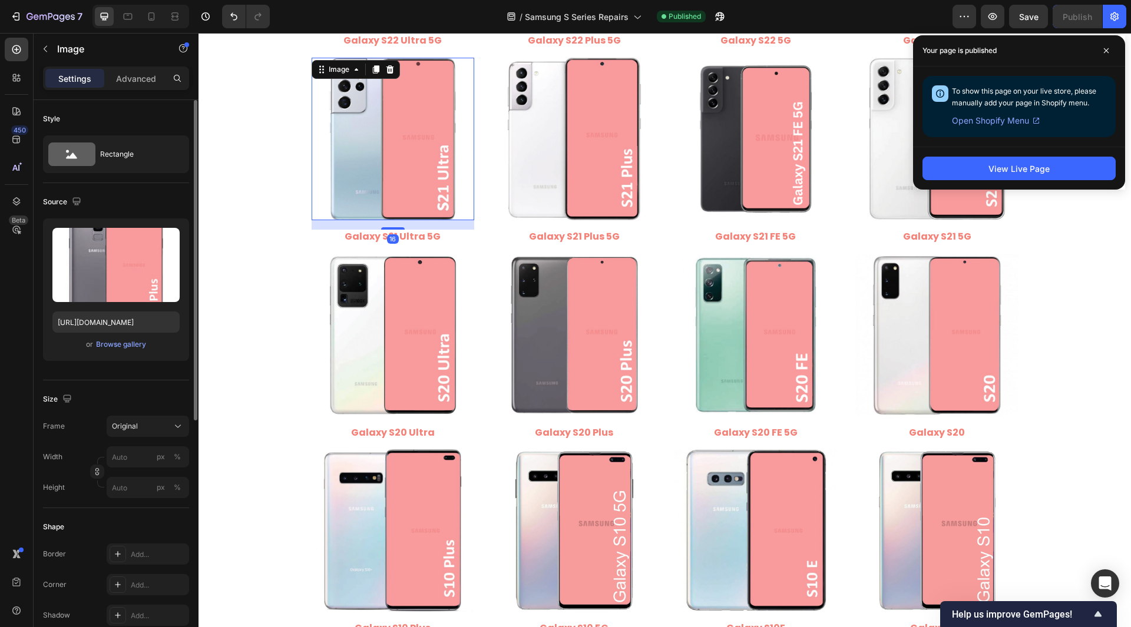
click at [413, 173] on img at bounding box center [393, 139] width 163 height 163
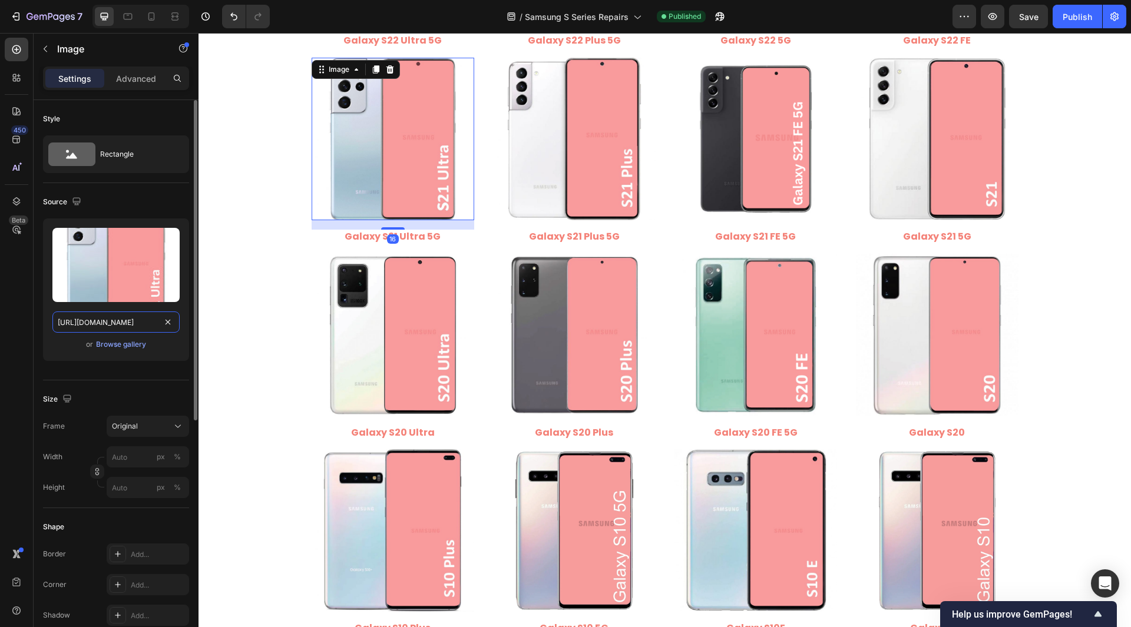
click at [120, 326] on input "https://cdn.shopify.com/s/files/1/0684/5415/4479/files/Samsung_Galaxy_S21_Ultra…" at bounding box center [115, 322] width 127 height 21
drag, startPoint x: 105, startPoint y: 322, endPoint x: 88, endPoint y: 321, distance: 17.7
click at [88, 321] on input "https://cdn.shopify.com/s/files/1/0684/5415/4479/files/Samsung_Galaxy_S21_Ultra…" at bounding box center [115, 322] width 127 height 21
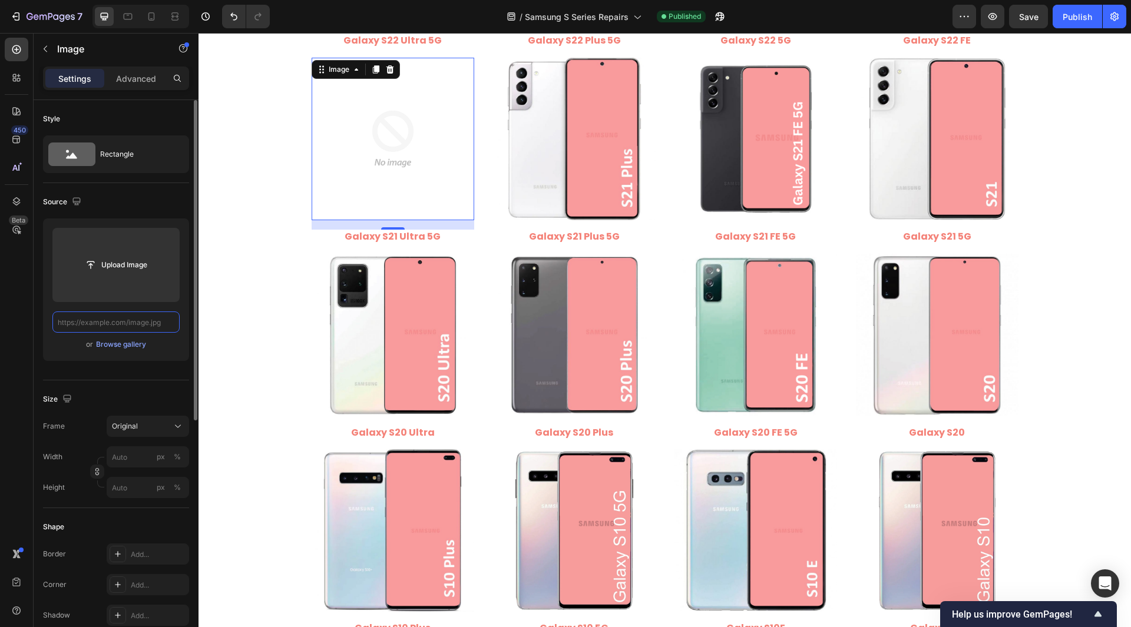
paste input "https://cdn.shopify.com/s/files/1/0684/5415/4479/files/Samsung_Galaxy_S21_Ultra…"
type input "https://cdn.shopify.com/s/files/1/0684/5415/4479/files/Samsung_Galaxy_S21_Ultra…"
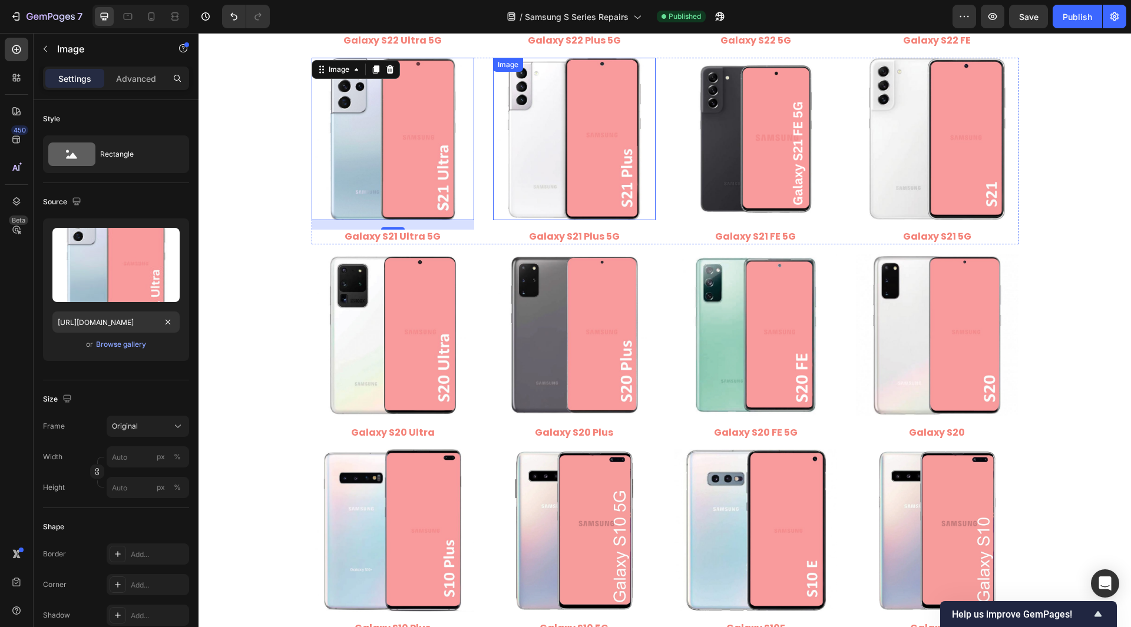
click at [597, 165] on img at bounding box center [574, 139] width 163 height 163
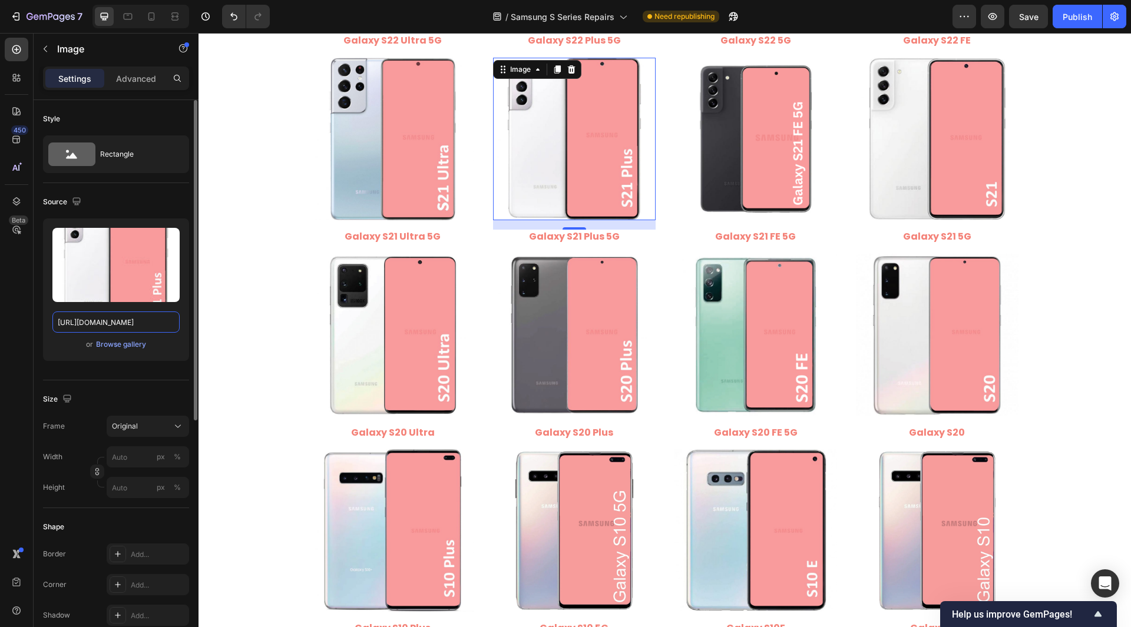
type input "https://cdn.shopify.com/s/files/1/0684/5415/4479/files/Samsung_Galaxy_S21_Plus_…"
click at [38, 321] on div "Style Rectangle Source Upload Image https://cdn.shopify.com/s/files/1/0684/5415…" at bounding box center [116, 591] width 165 height 982
click at [735, 166] on img at bounding box center [756, 139] width 163 height 163
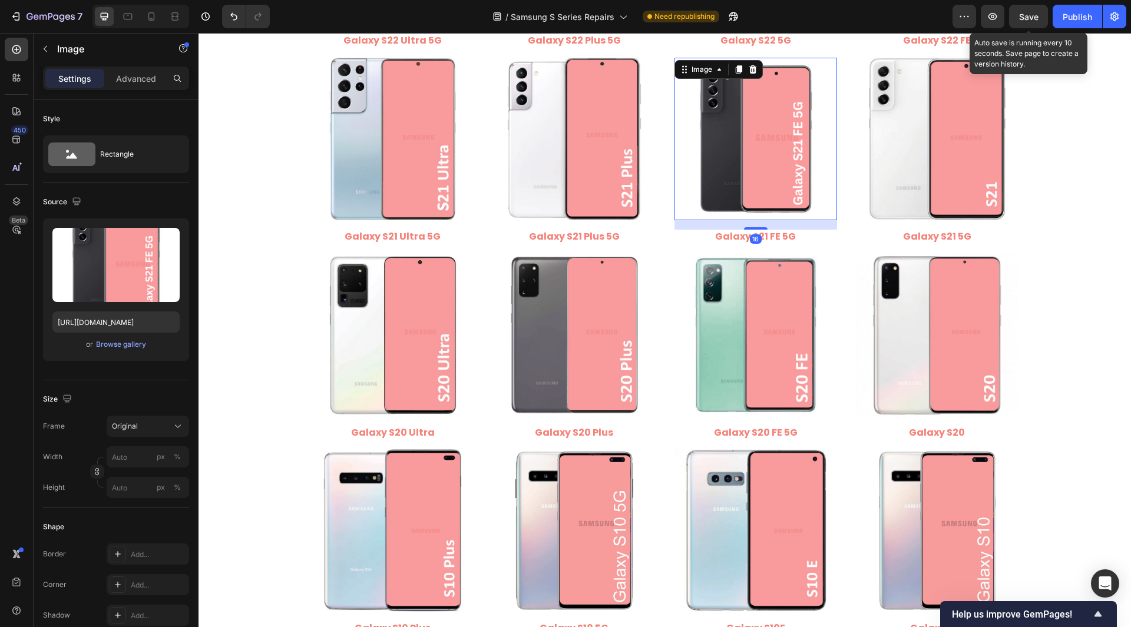
click at [1036, 18] on span "Save" at bounding box center [1028, 17] width 19 height 10
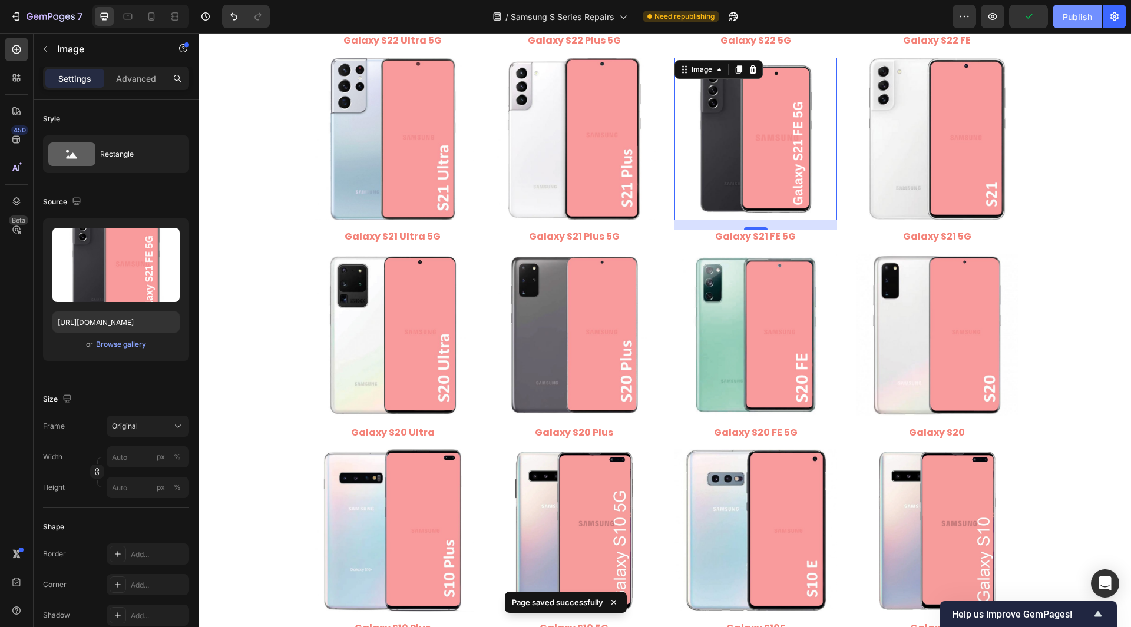
click at [1081, 9] on button "Publish" at bounding box center [1077, 17] width 49 height 24
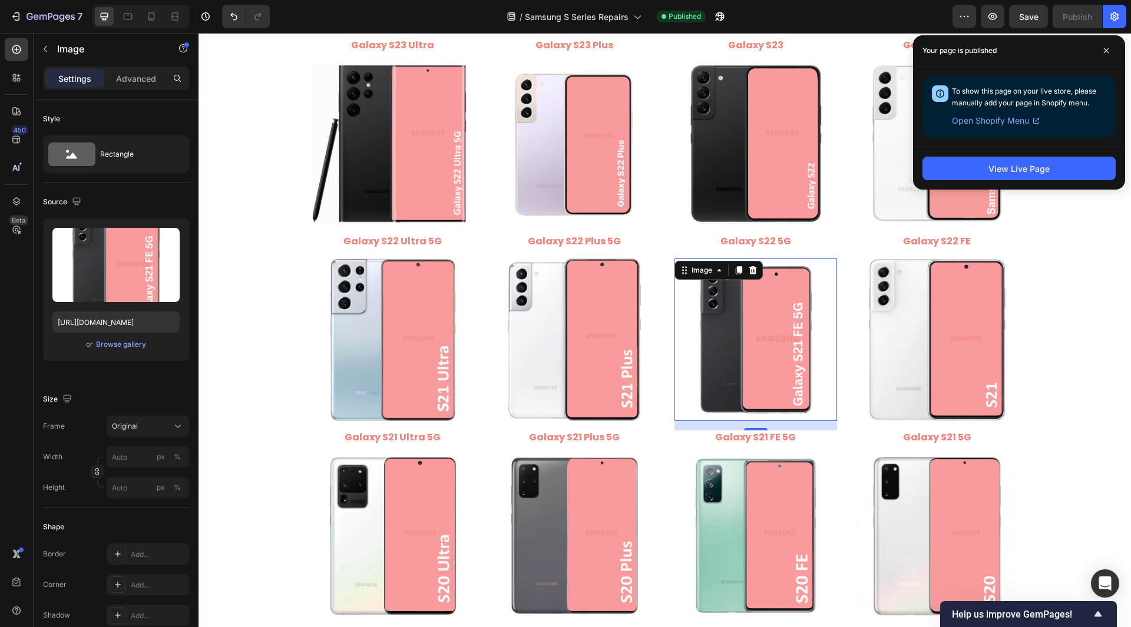
scroll to position [707, 0]
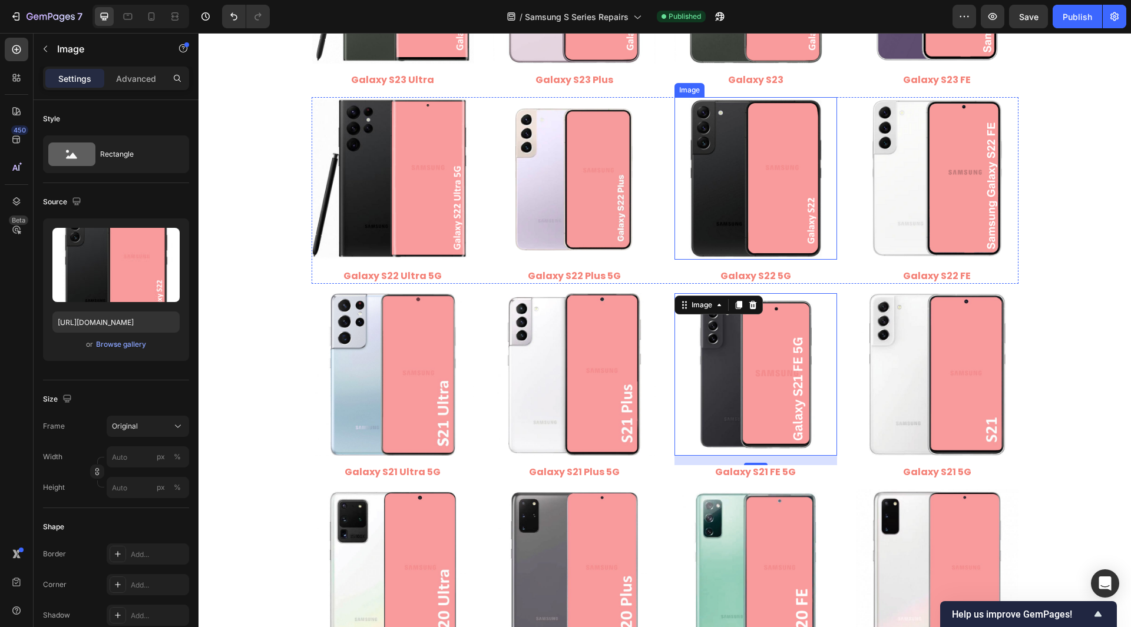
click at [759, 212] on img at bounding box center [756, 178] width 163 height 163
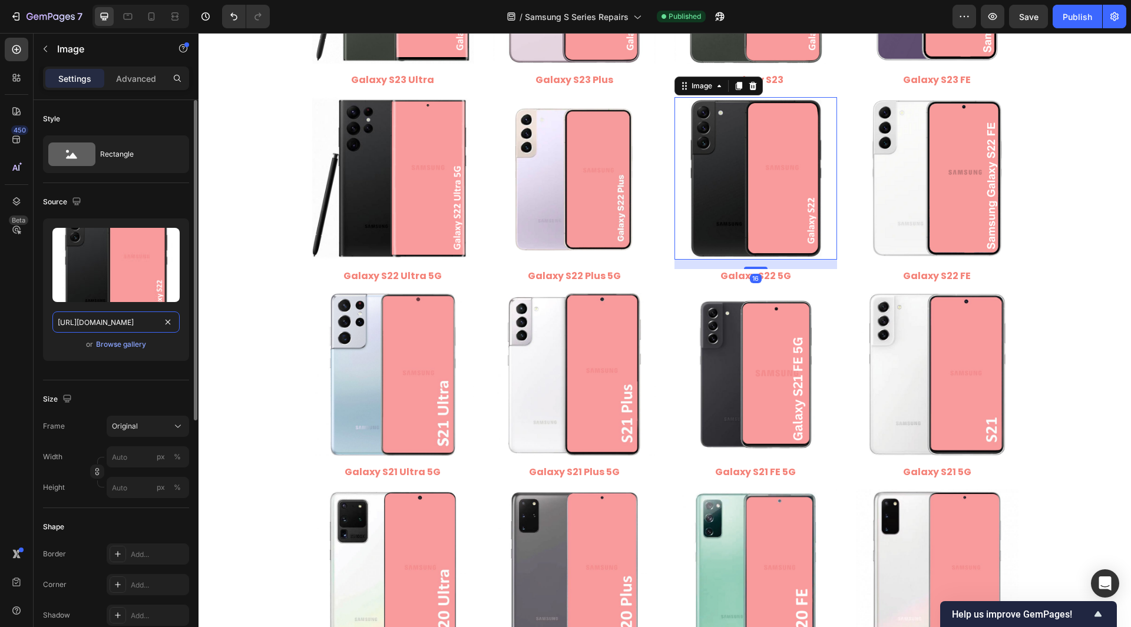
click at [150, 328] on input "https://cdn.shopify.com/s/files/1/0684/5415/4479/files/Samsung_Galaxy_S22.jpg?v…" at bounding box center [115, 322] width 127 height 21
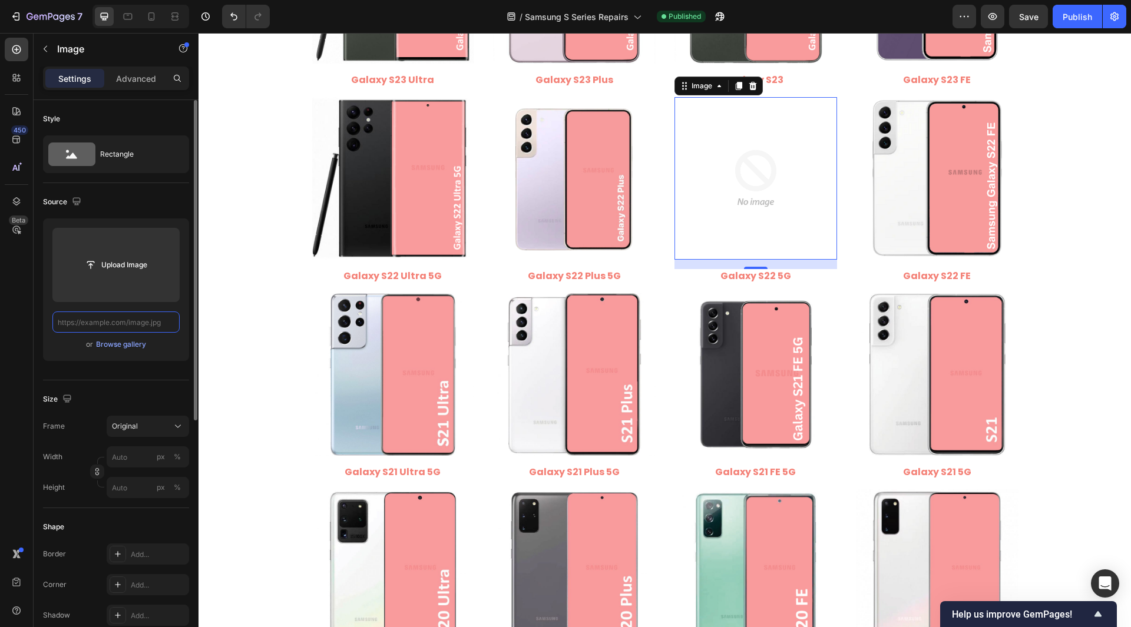
paste input "https://cdn.shopify.com/s/files/1/0684/5415/4479/files/Samsung_Galaxy_S22_5G.jp…"
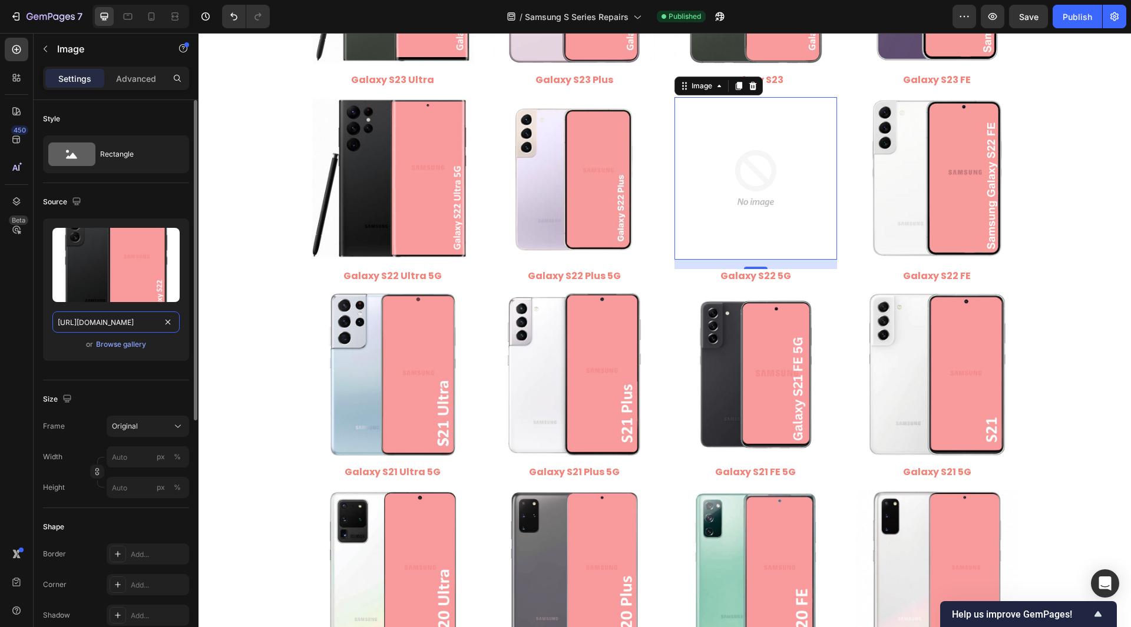
type input "https://cdn.shopify.com/s/files/1/0684/5415/4479/files/Samsung_Galaxy_S22_5G.jp…"
click at [38, 316] on div "Style Rectangle Source Upload Image https://cdn.shopify.com/s/files/1/0684/5415…" at bounding box center [116, 591] width 165 height 982
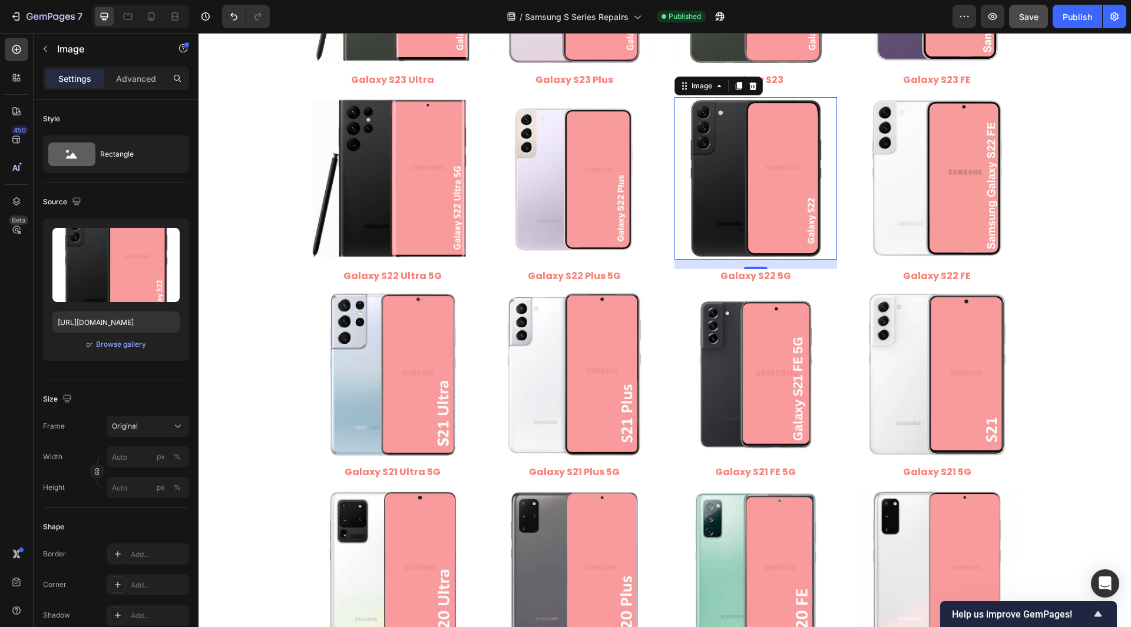
click at [1043, 17] on button "Save" at bounding box center [1028, 17] width 39 height 24
click at [1071, 17] on div "Publish" at bounding box center [1077, 17] width 29 height 12
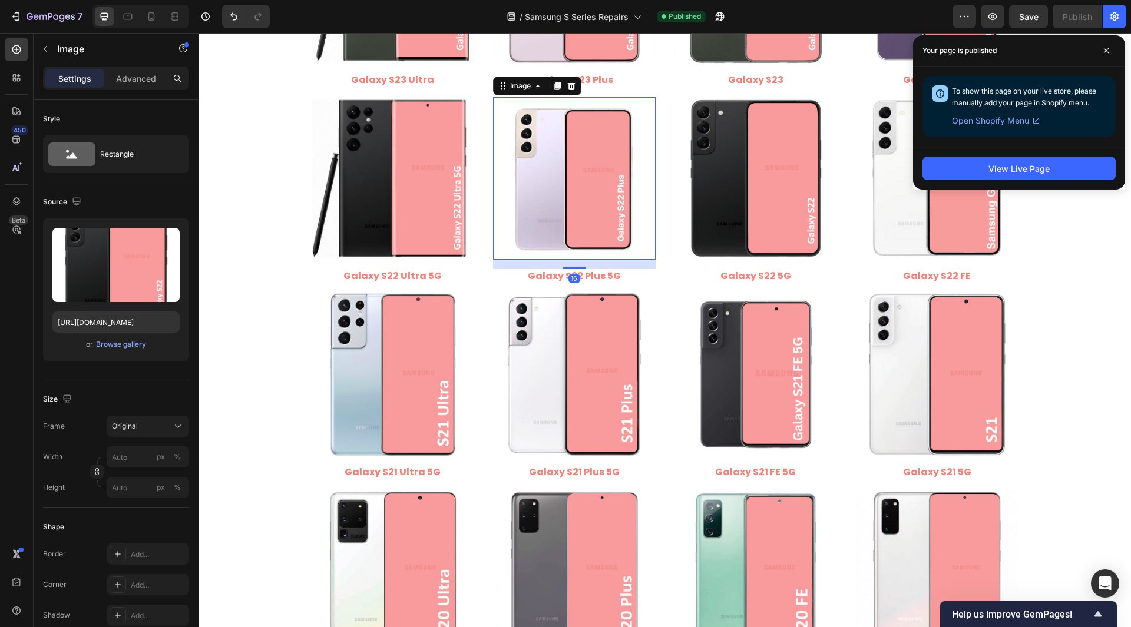
click at [604, 194] on img at bounding box center [574, 178] width 163 height 163
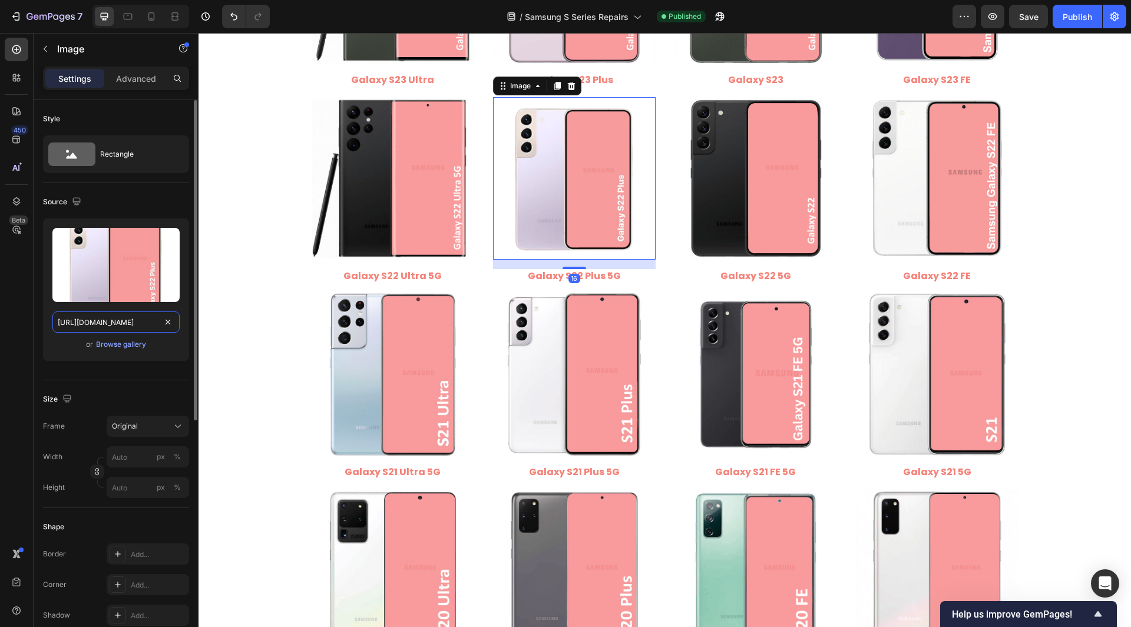
click at [127, 332] on input "https://cdn.shopify.com/s/files/1/0684/5415/4479/files/Samsung_Galaxy_S22_Plus.…" at bounding box center [115, 322] width 127 height 21
type input "https://cdn.shopify.com/s/files/1/0684/5415/4479/files/Samsung_Galaxy_S22_Plus_…"
click at [169, 344] on div "or Browse gallery" at bounding box center [115, 345] width 127 height 14
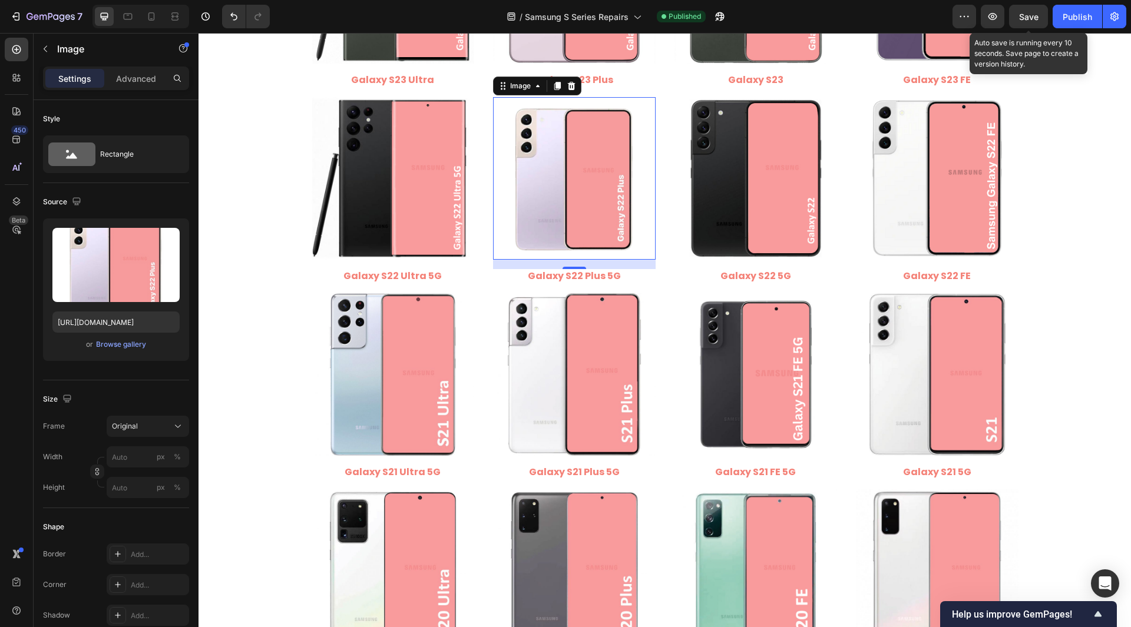
click at [1035, 14] on span "Save" at bounding box center [1028, 17] width 19 height 10
click at [1069, 14] on div "Publish" at bounding box center [1077, 17] width 29 height 12
